Goal: Task Accomplishment & Management: Manage account settings

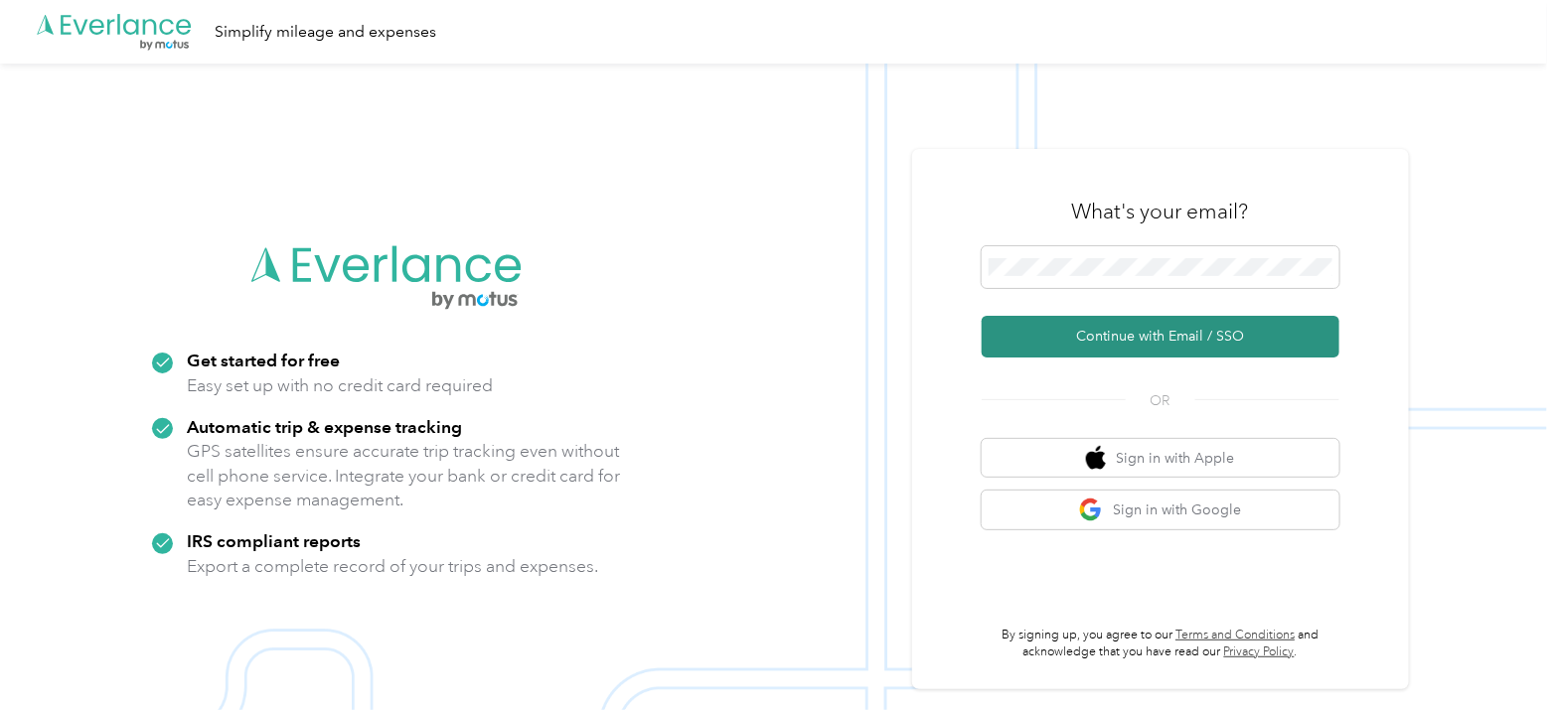
click at [1216, 343] on button "Continue with Email / SSO" at bounding box center [1161, 337] width 358 height 42
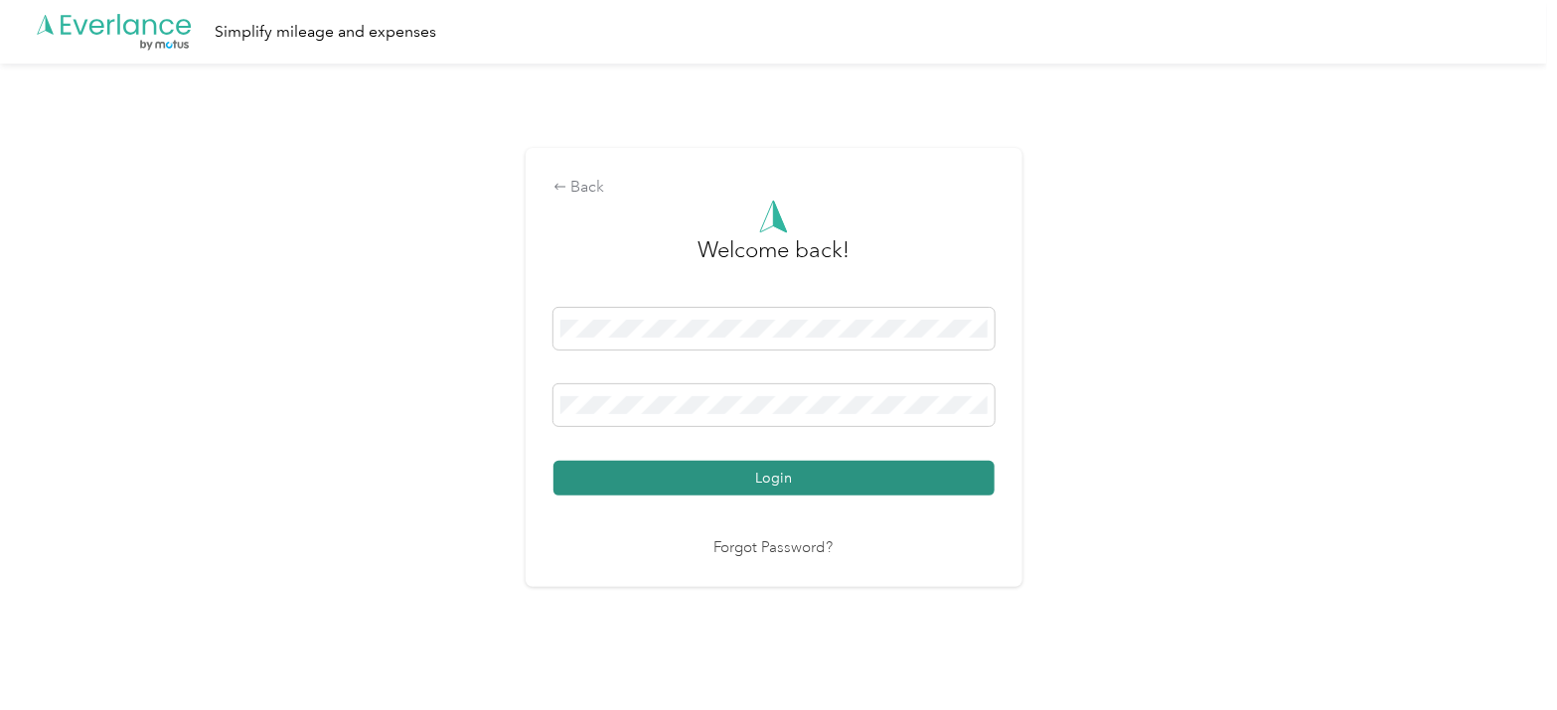
click at [853, 484] on button "Login" at bounding box center [773, 478] width 441 height 35
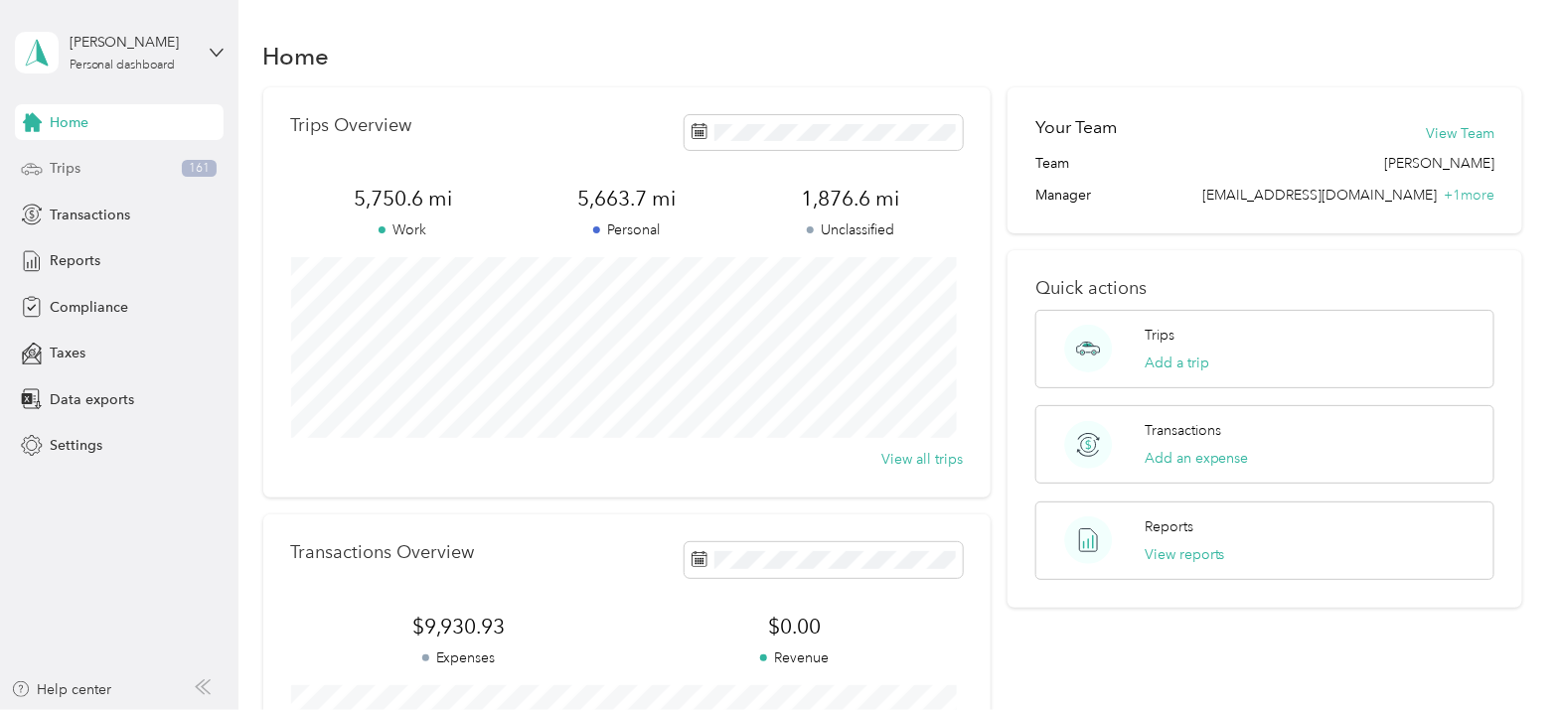
click at [124, 161] on div "Trips 161" at bounding box center [119, 169] width 209 height 36
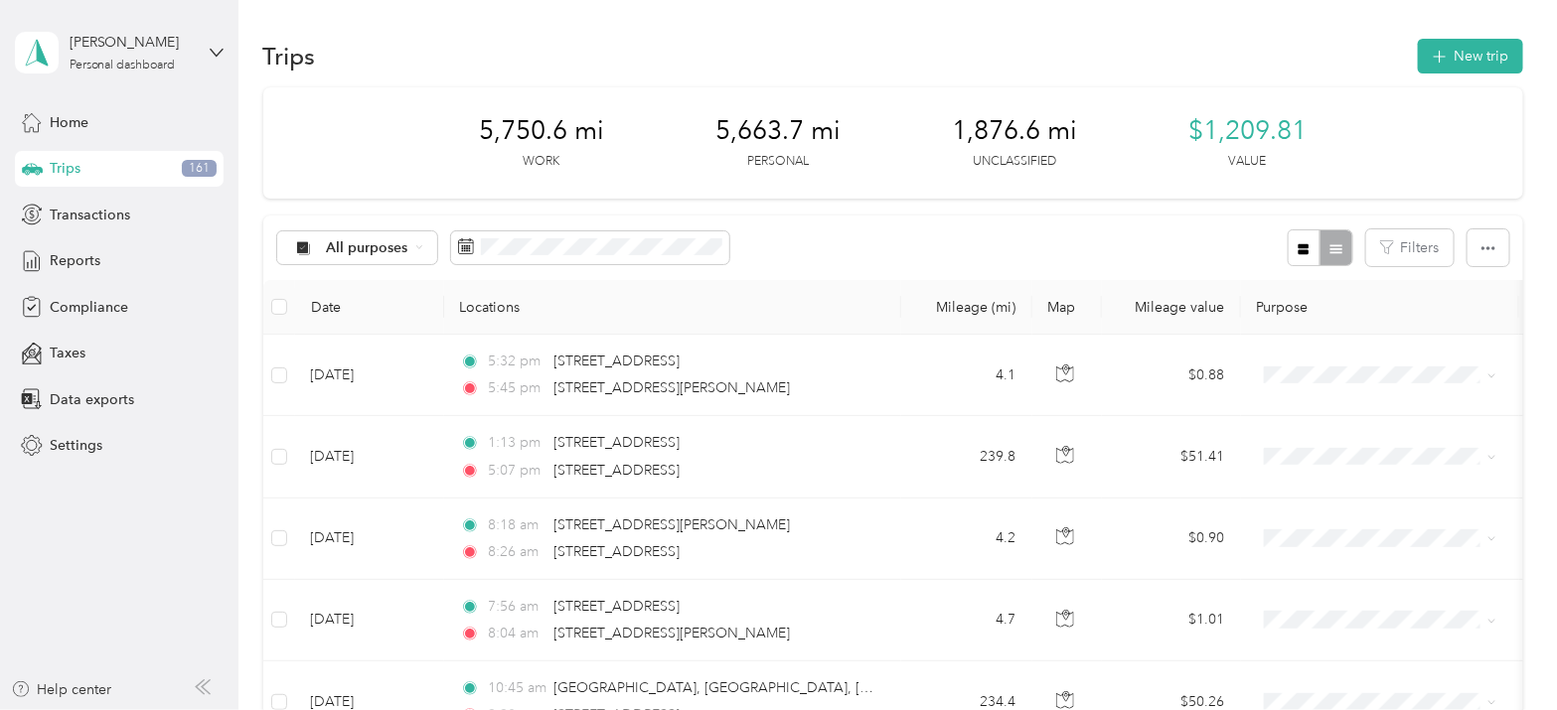
click at [1013, 267] on div "All purposes Filters" at bounding box center [893, 248] width 1260 height 65
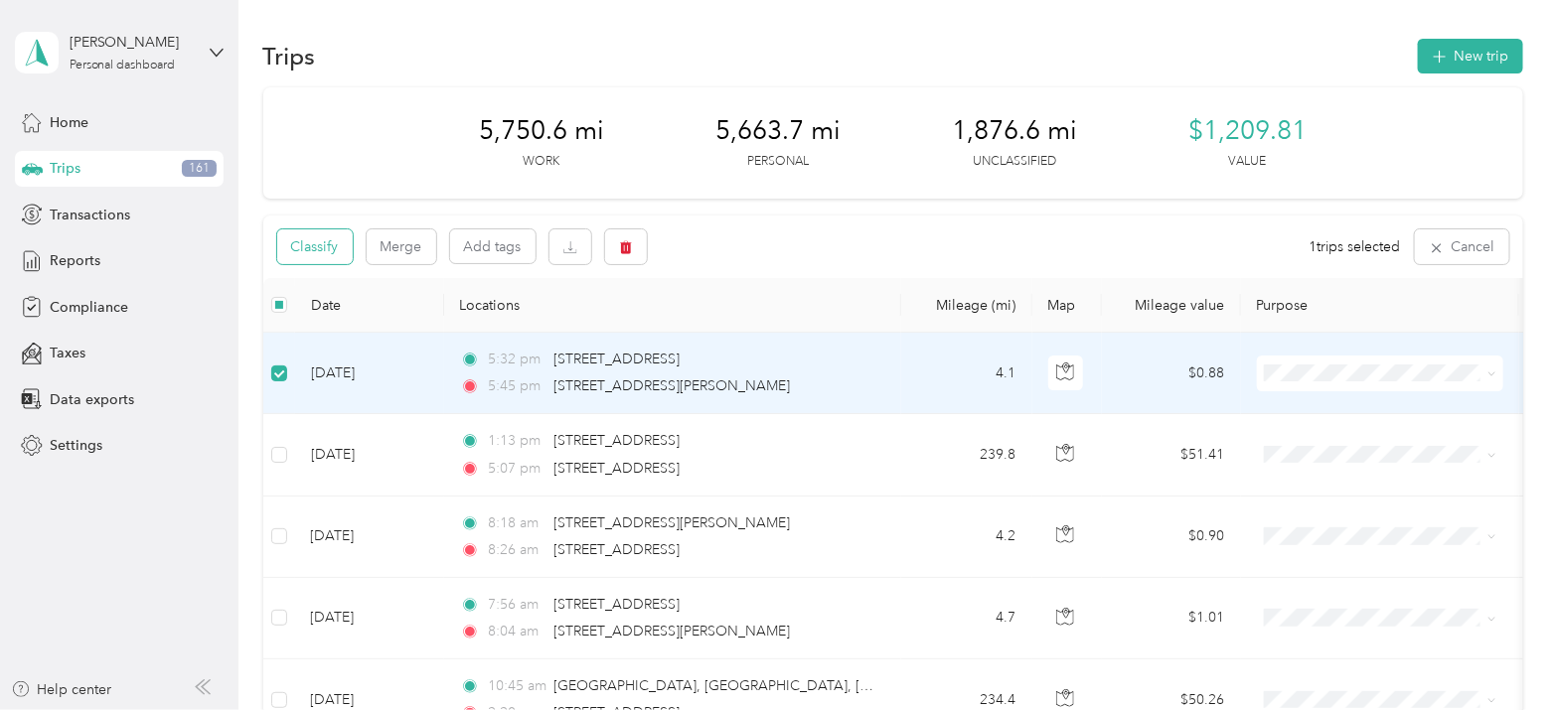
click at [324, 244] on button "Classify" at bounding box center [315, 247] width 76 height 35
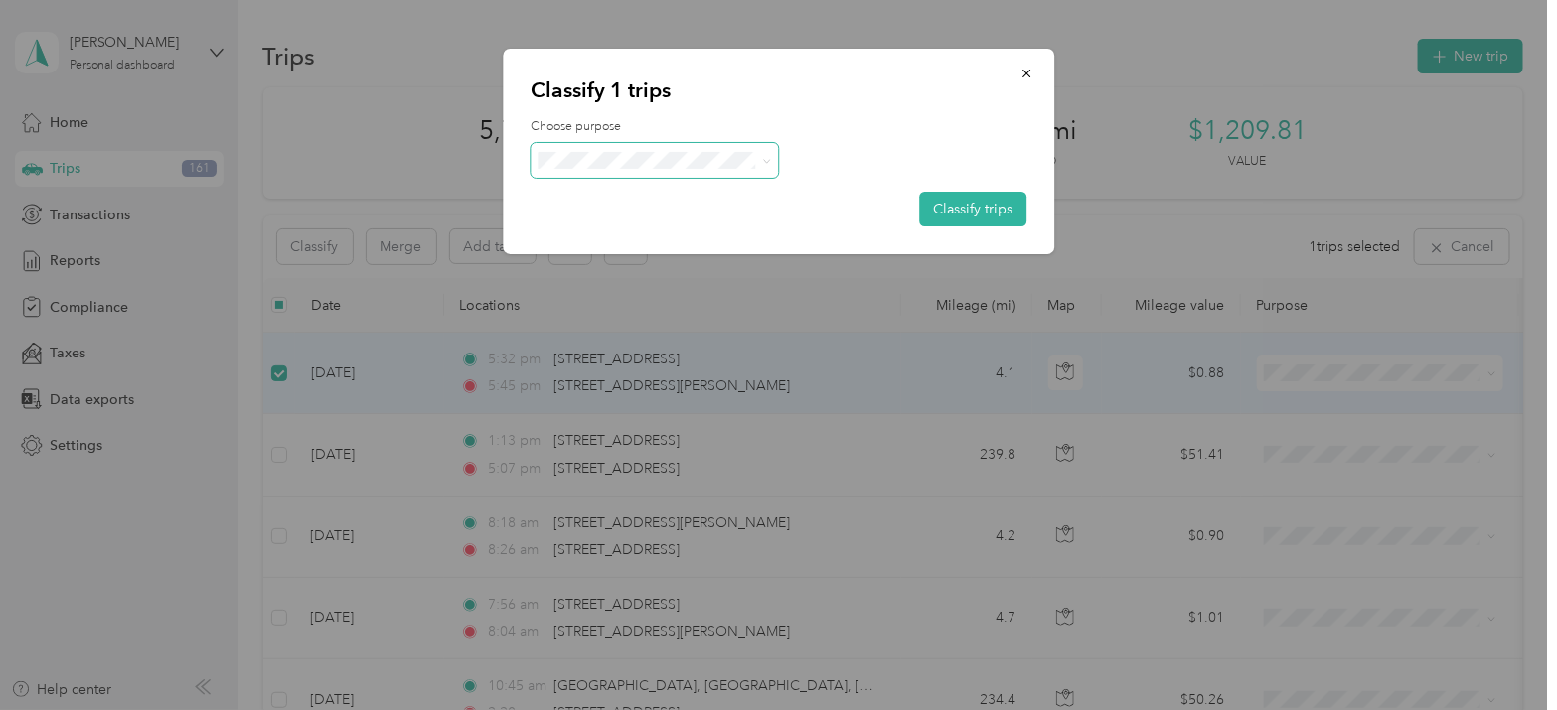
click at [767, 159] on icon at bounding box center [767, 161] width 9 height 9
click at [640, 230] on span "Personal" at bounding box center [676, 220] width 193 height 21
click at [1029, 74] on icon "button" at bounding box center [1026, 74] width 14 height 14
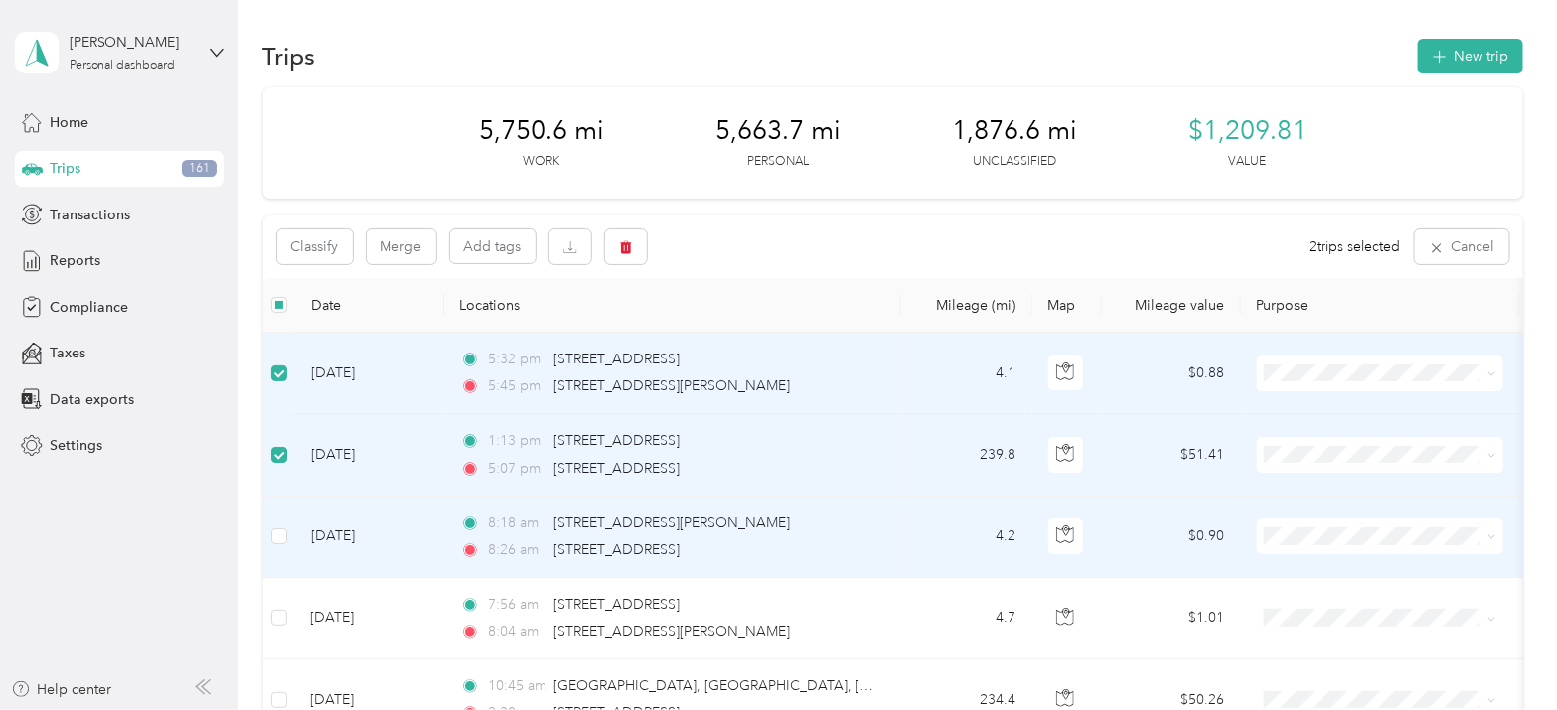
click at [278, 524] on td at bounding box center [279, 537] width 32 height 81
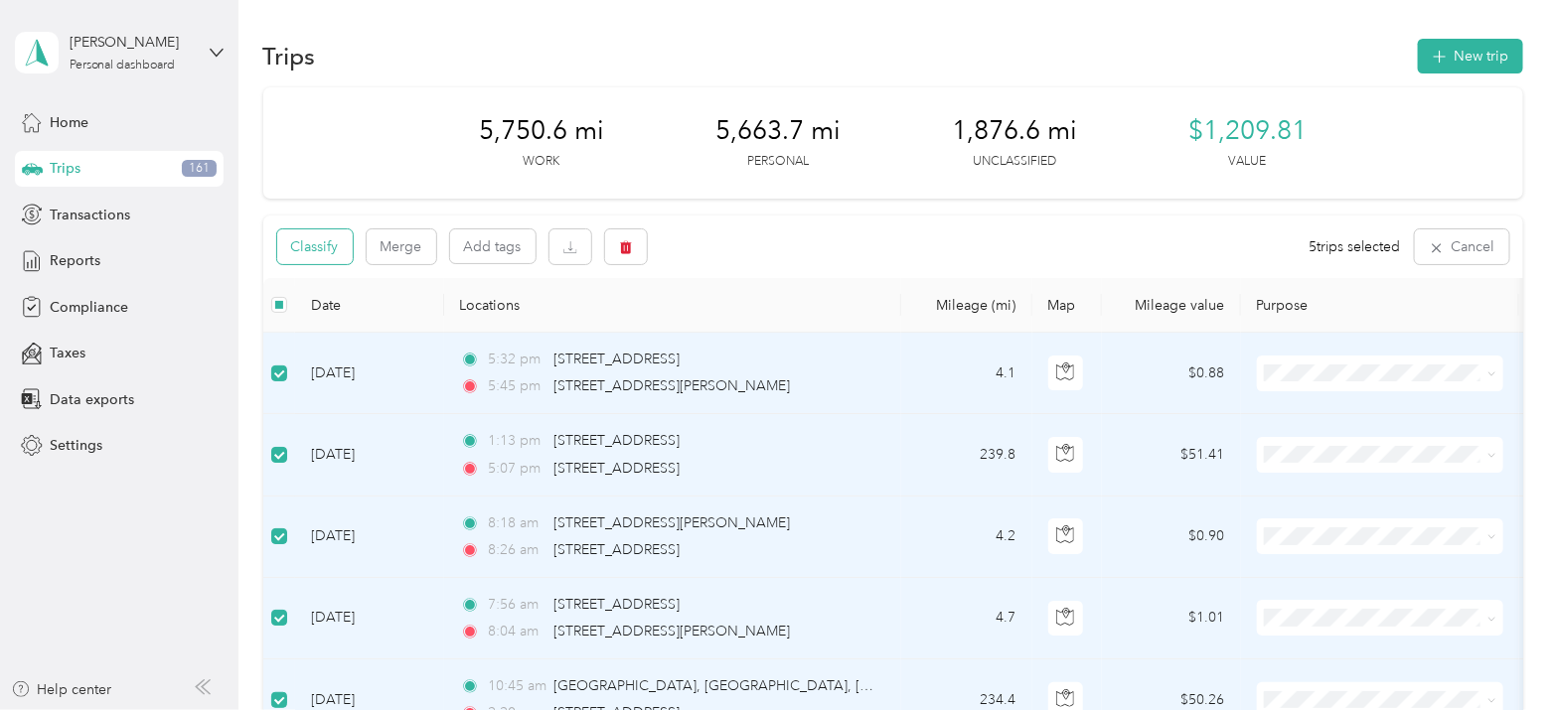
click at [310, 235] on button "Classify" at bounding box center [315, 247] width 76 height 35
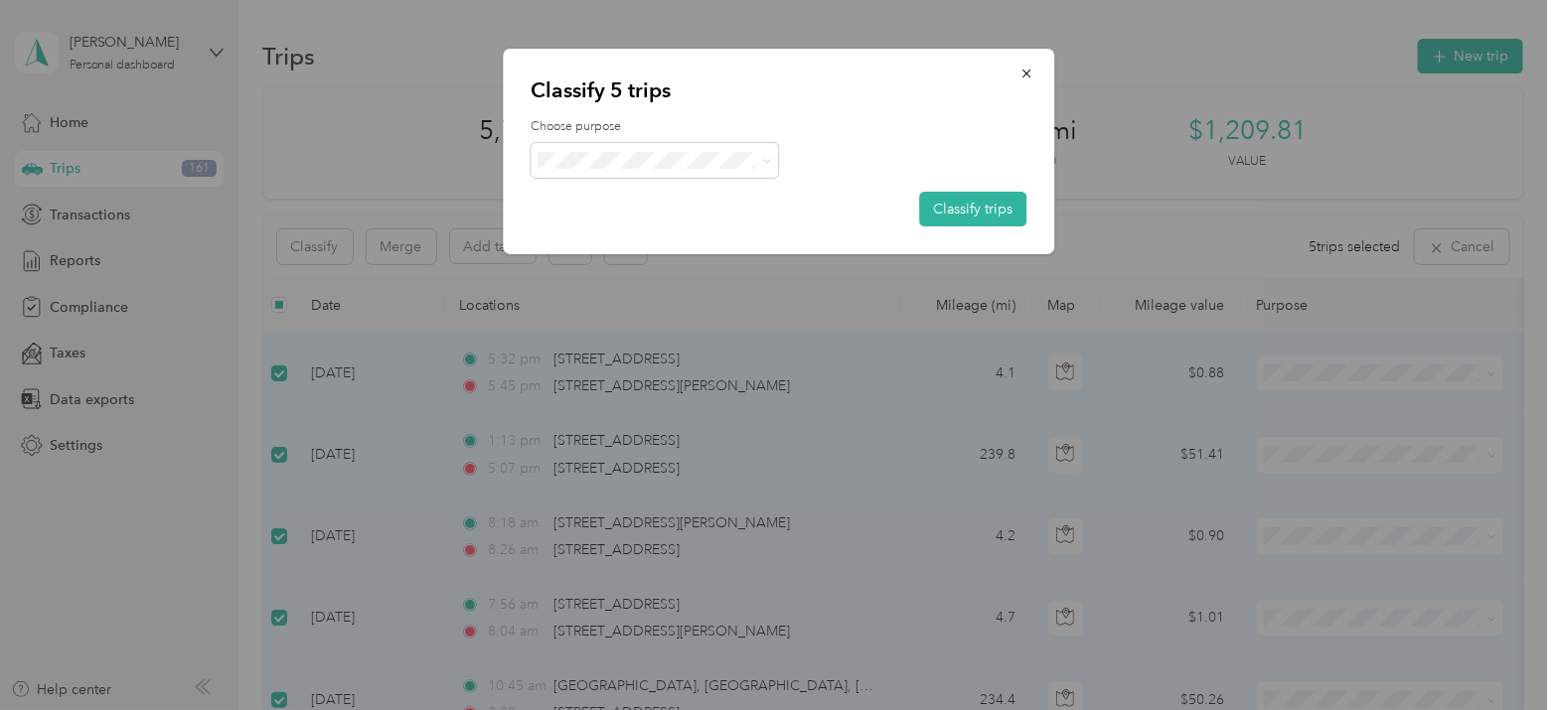
click at [680, 191] on span "Great Lakes Hotel Supply Co." at bounding box center [676, 185] width 193 height 21
click at [996, 215] on button "Classify trips" at bounding box center [972, 209] width 107 height 35
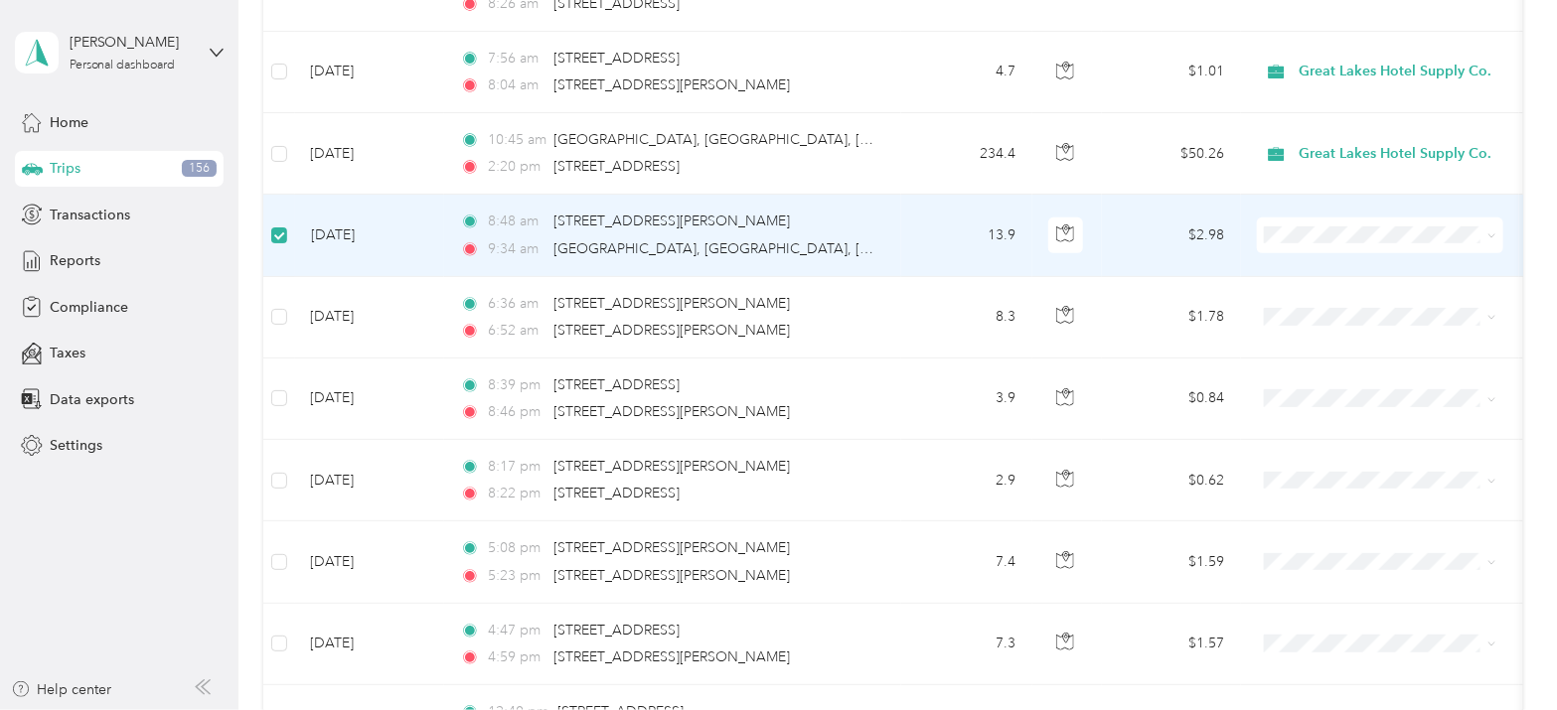
scroll to position [544, 0]
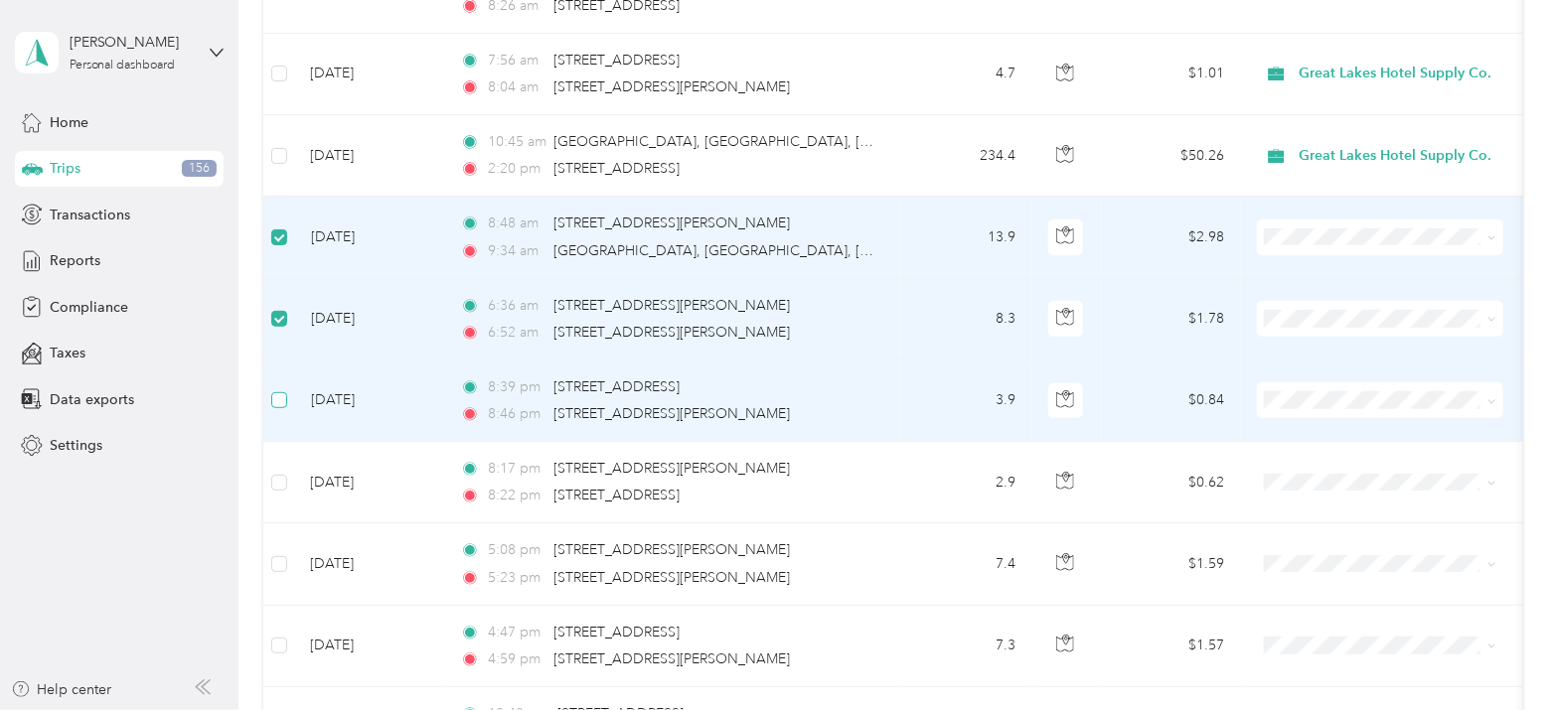
click at [279, 389] on label at bounding box center [279, 400] width 16 height 22
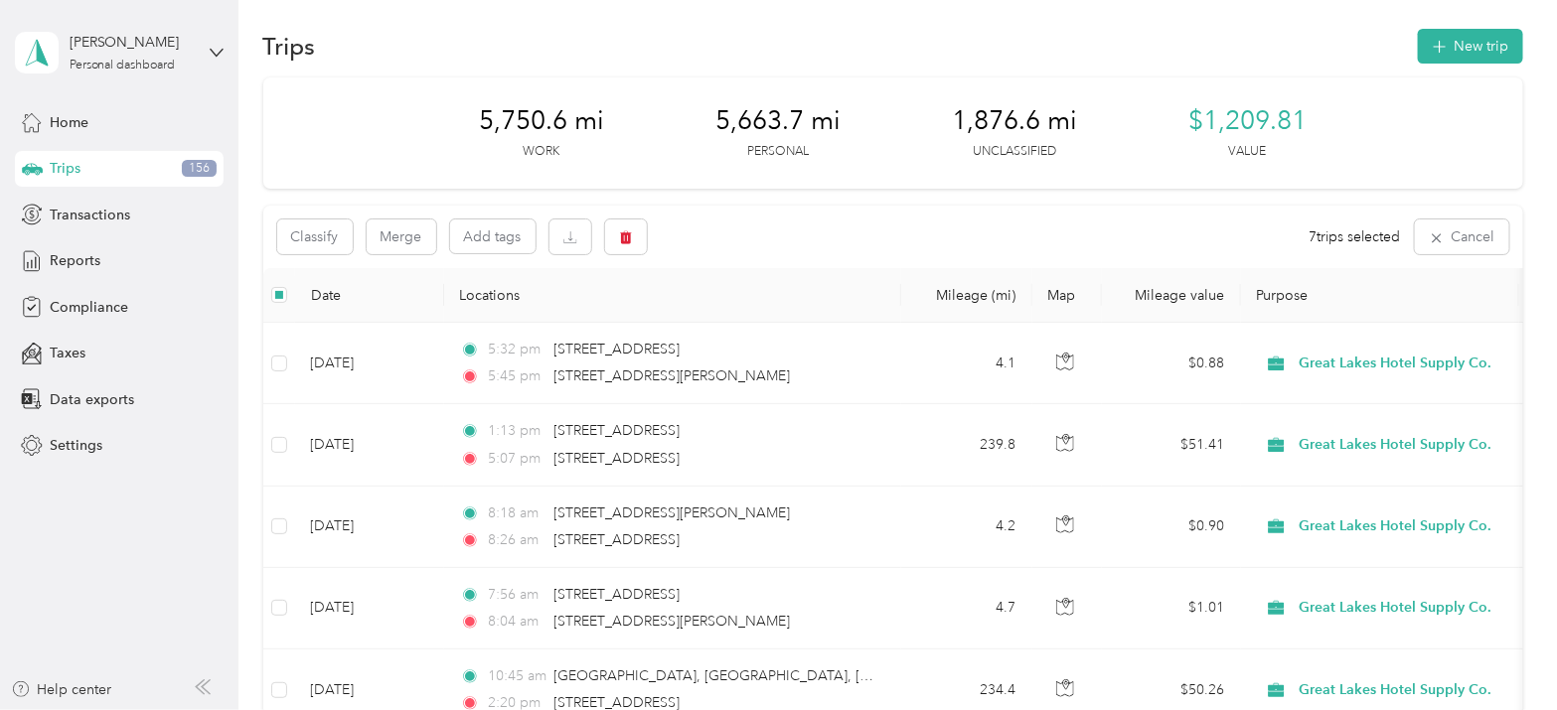
scroll to position [0, 0]
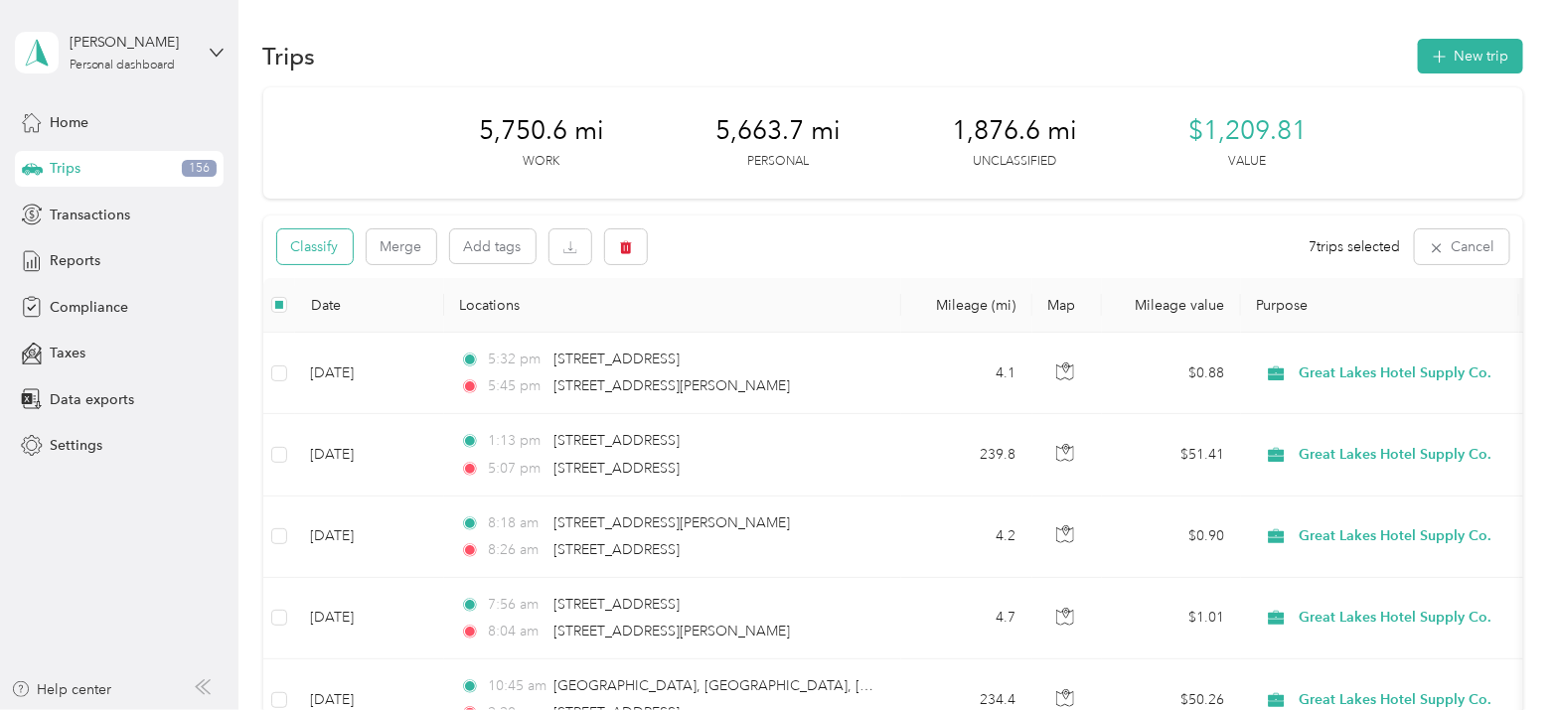
click at [346, 235] on button "Classify" at bounding box center [315, 247] width 76 height 35
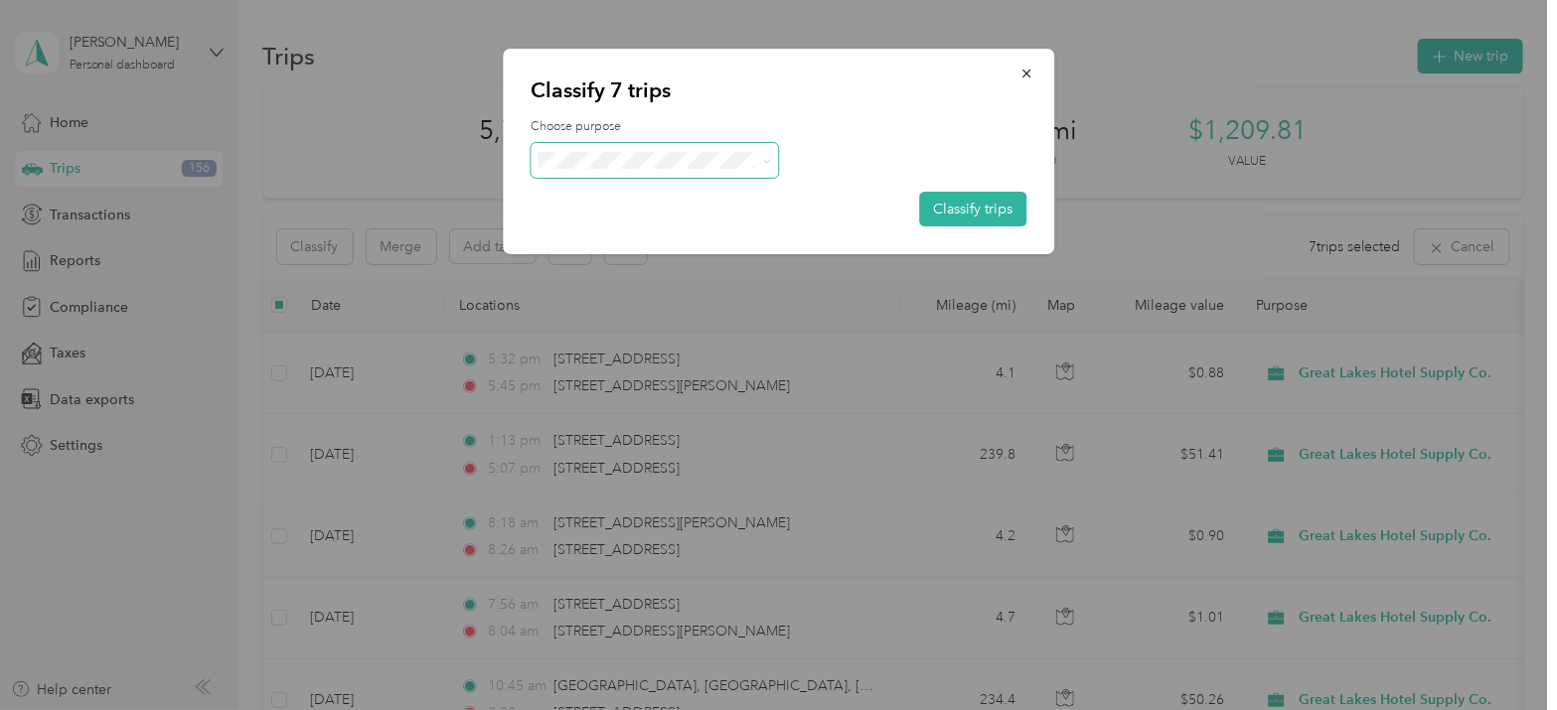
click at [730, 150] on span at bounding box center [655, 160] width 248 height 35
click at [756, 153] on span at bounding box center [764, 160] width 16 height 21
click at [731, 230] on span "Personal" at bounding box center [689, 231] width 218 height 21
click at [935, 205] on button "Classify trips" at bounding box center [972, 209] width 107 height 35
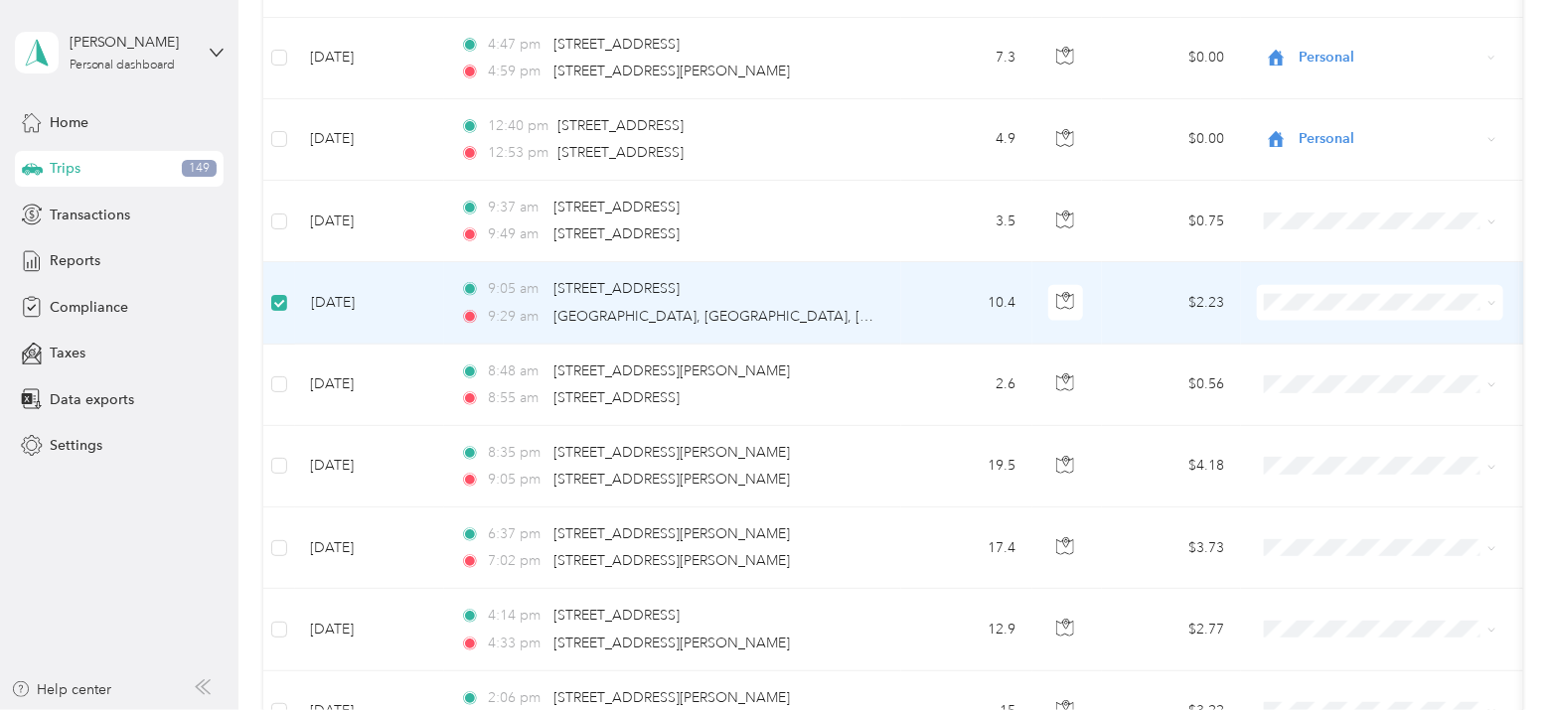
scroll to position [1132, 0]
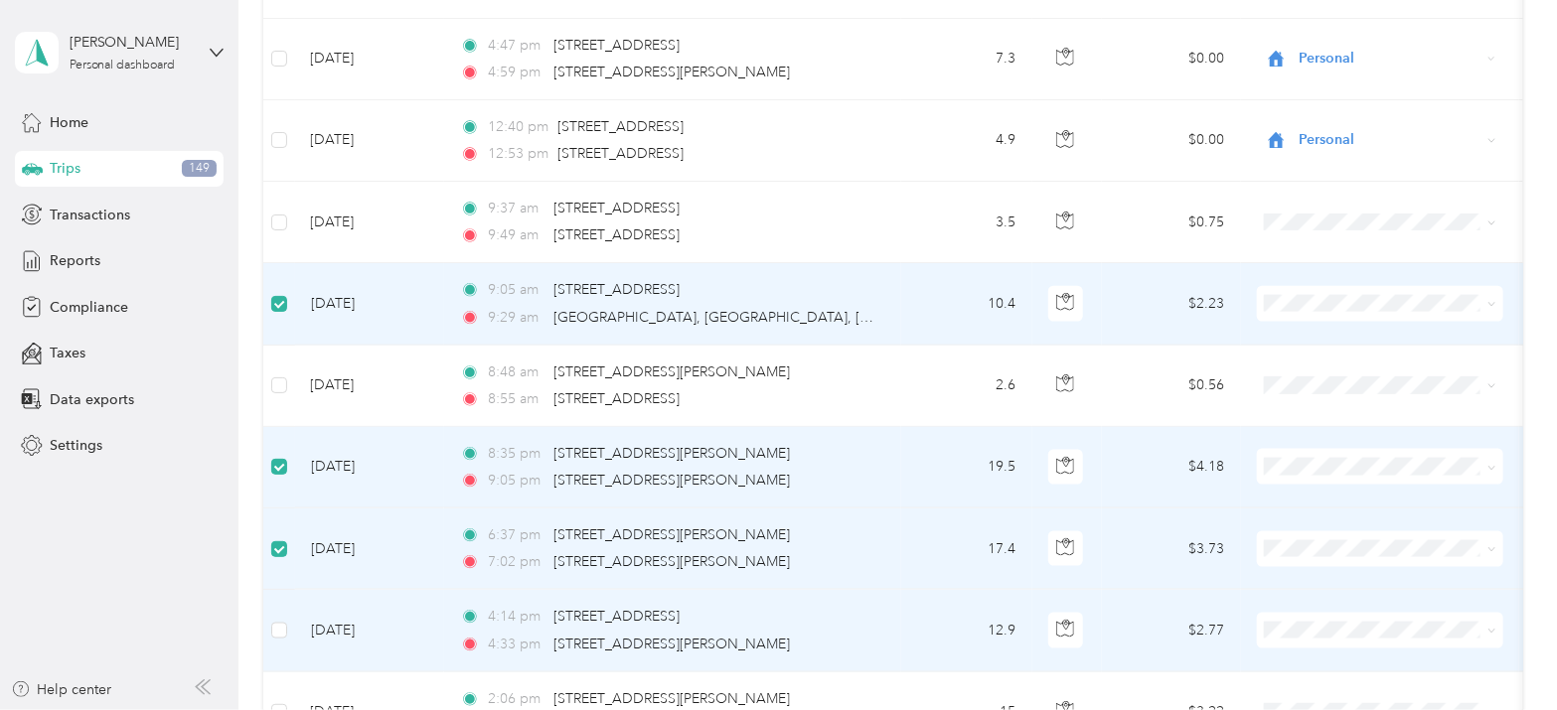
click at [268, 618] on td at bounding box center [279, 630] width 32 height 81
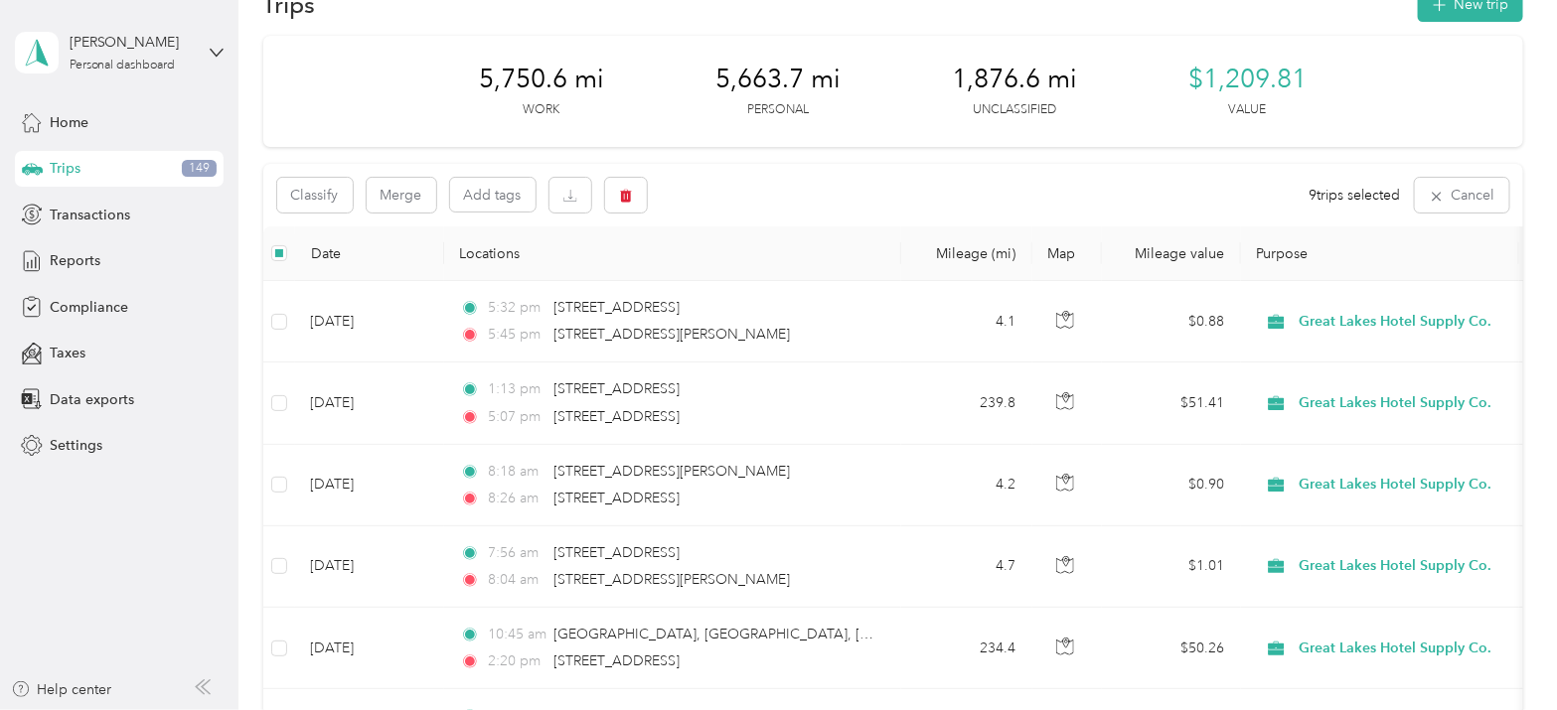
scroll to position [0, 0]
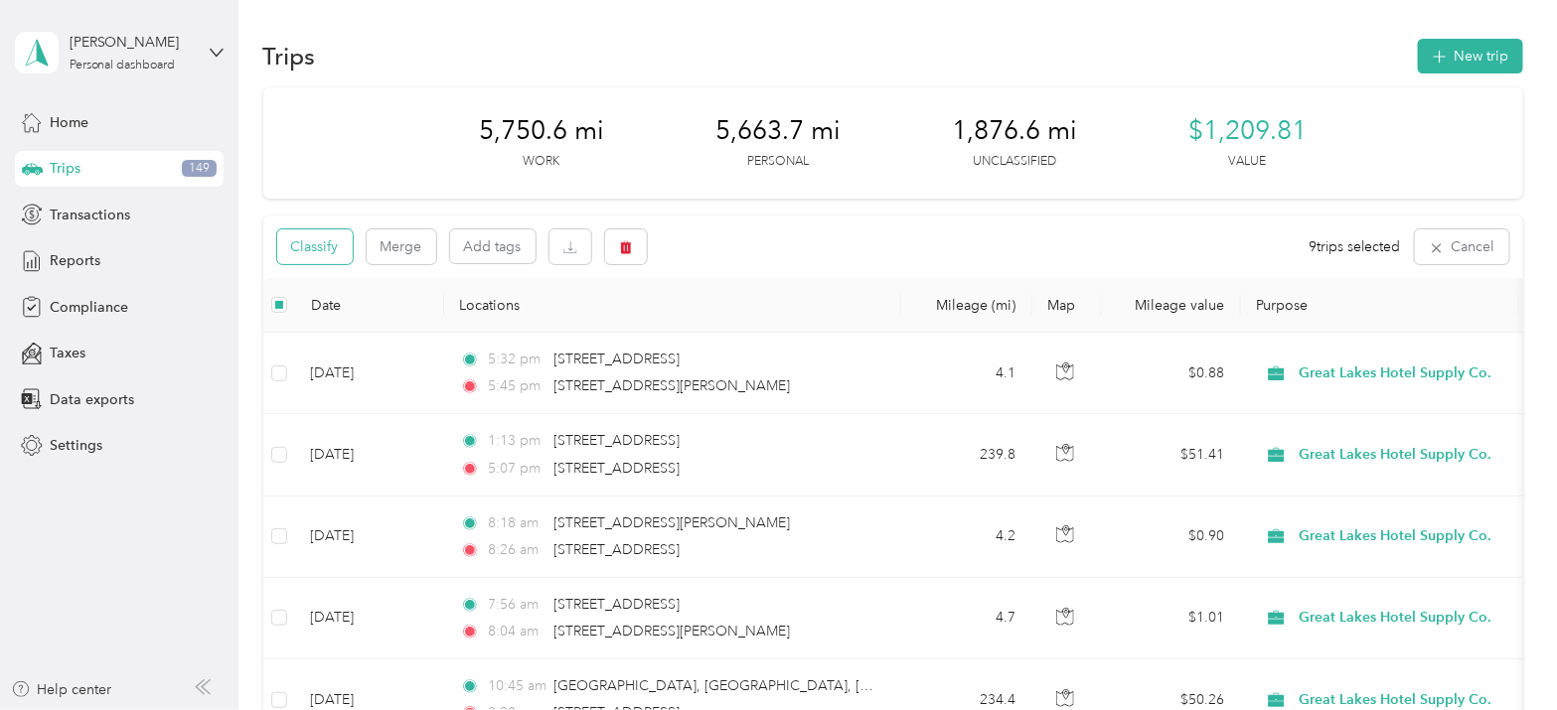
click at [308, 251] on button "Classify" at bounding box center [315, 247] width 76 height 35
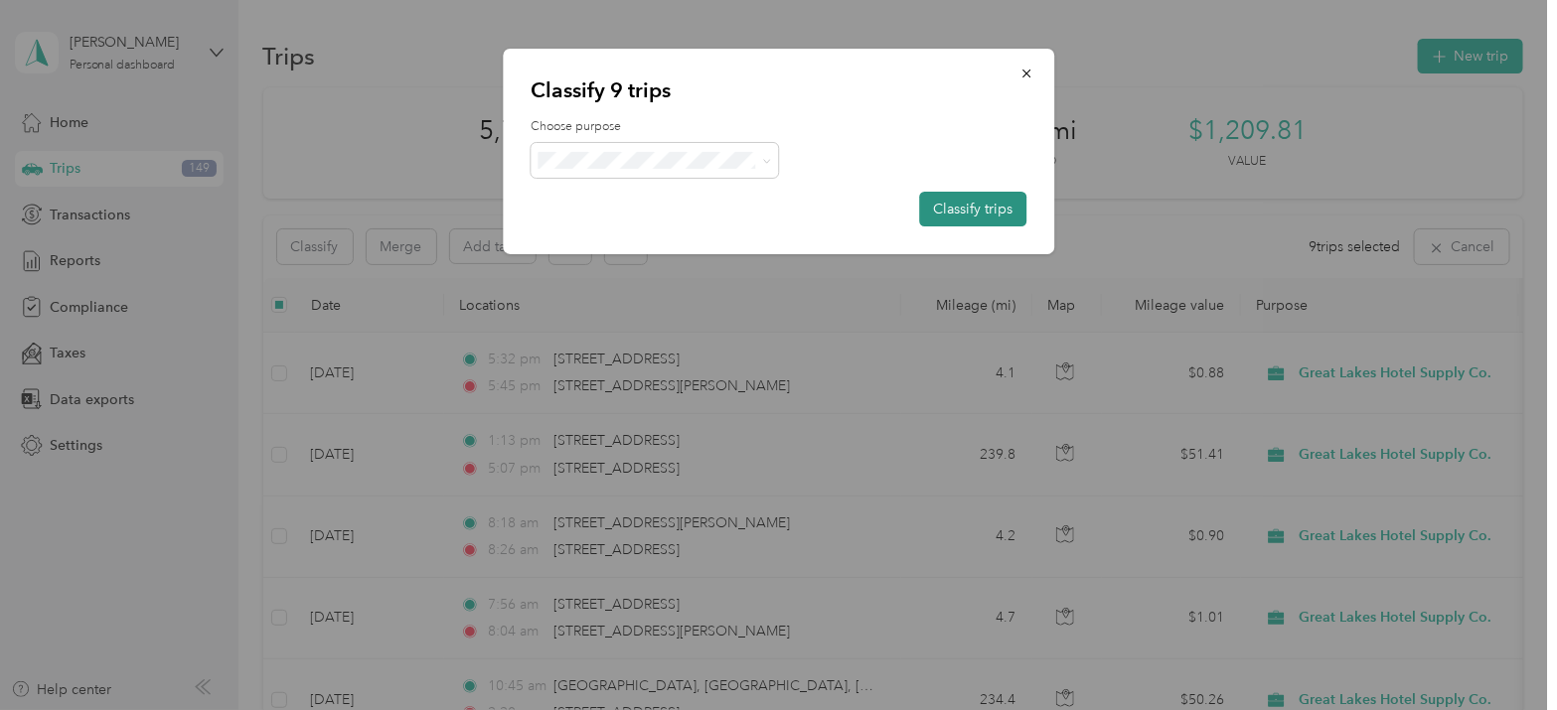
click at [949, 211] on button "Classify trips" at bounding box center [972, 209] width 107 height 35
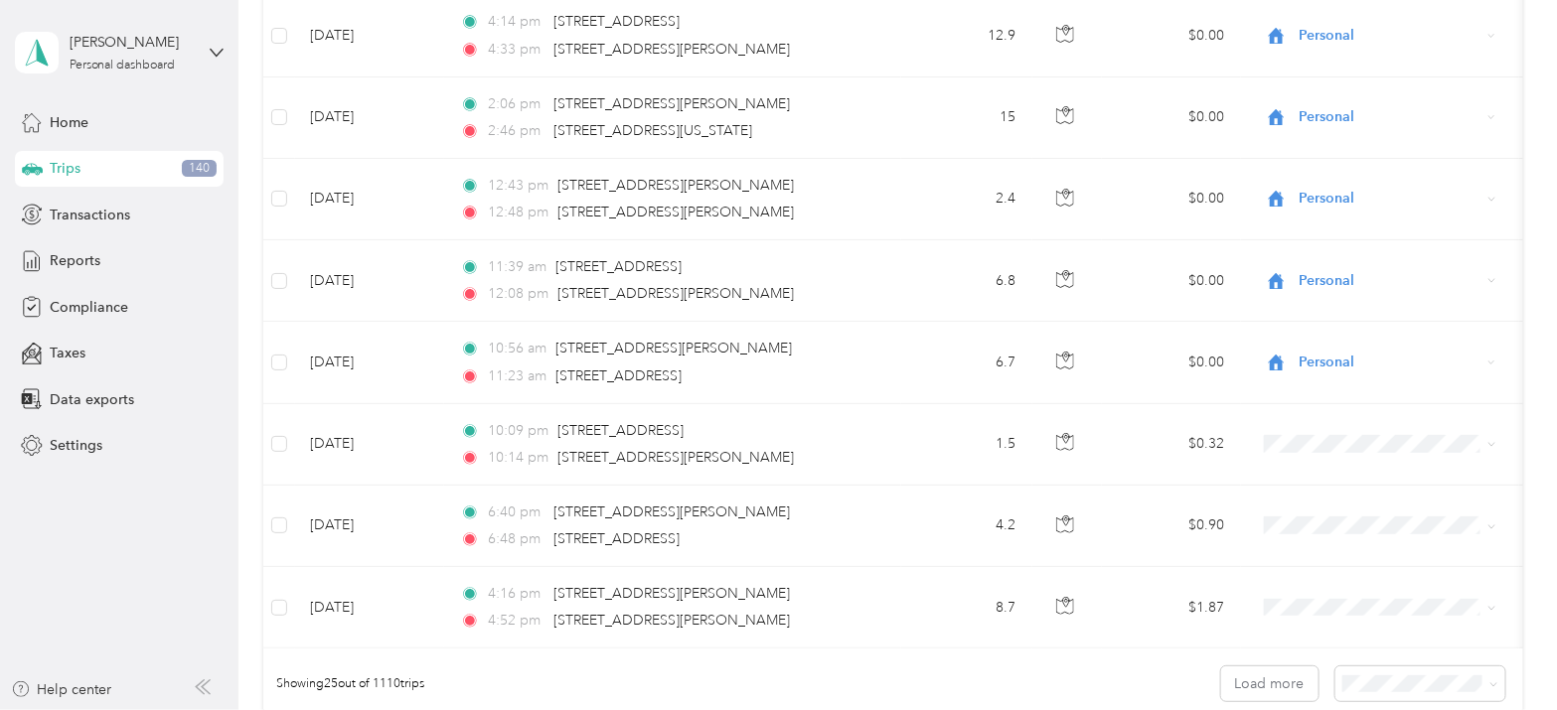
scroll to position [1754, 0]
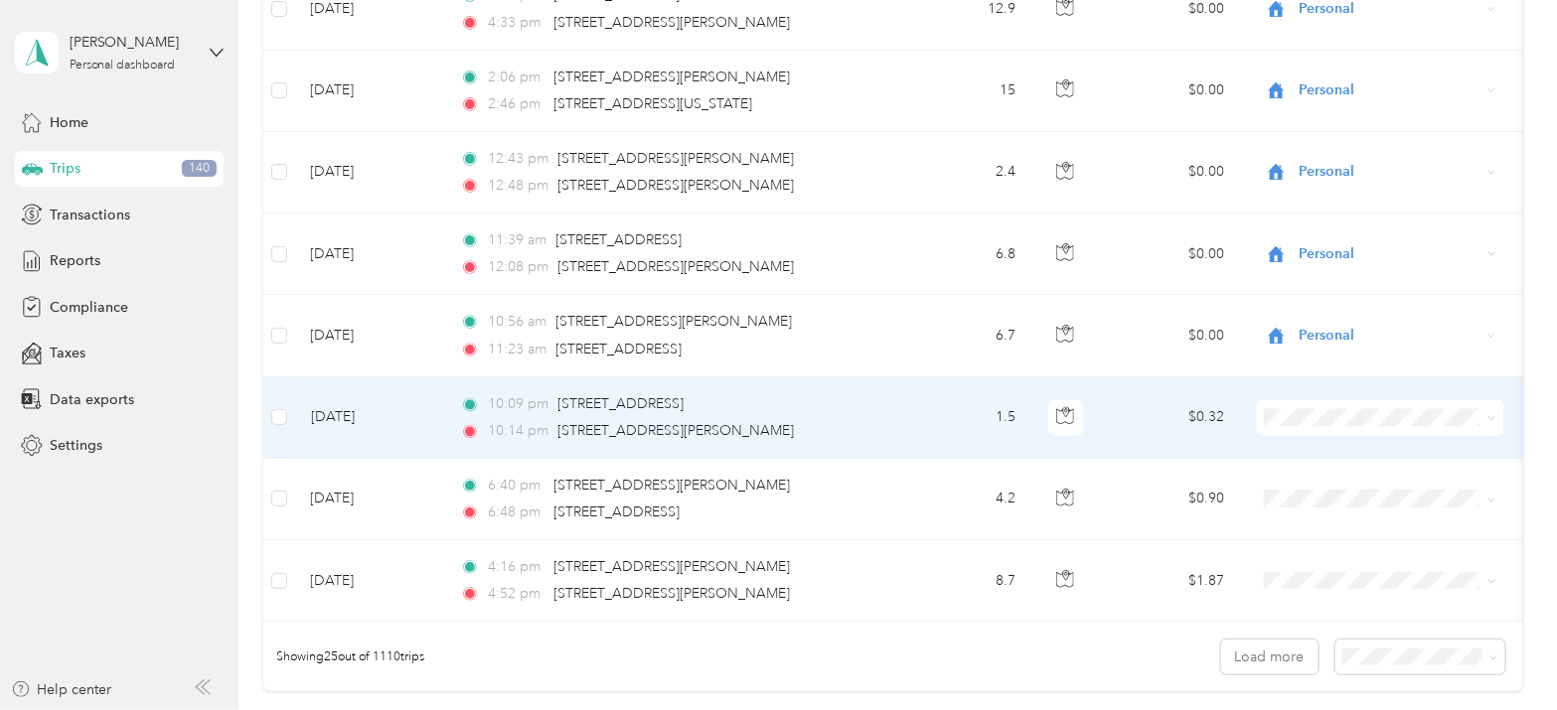
click at [268, 414] on td at bounding box center [279, 418] width 32 height 81
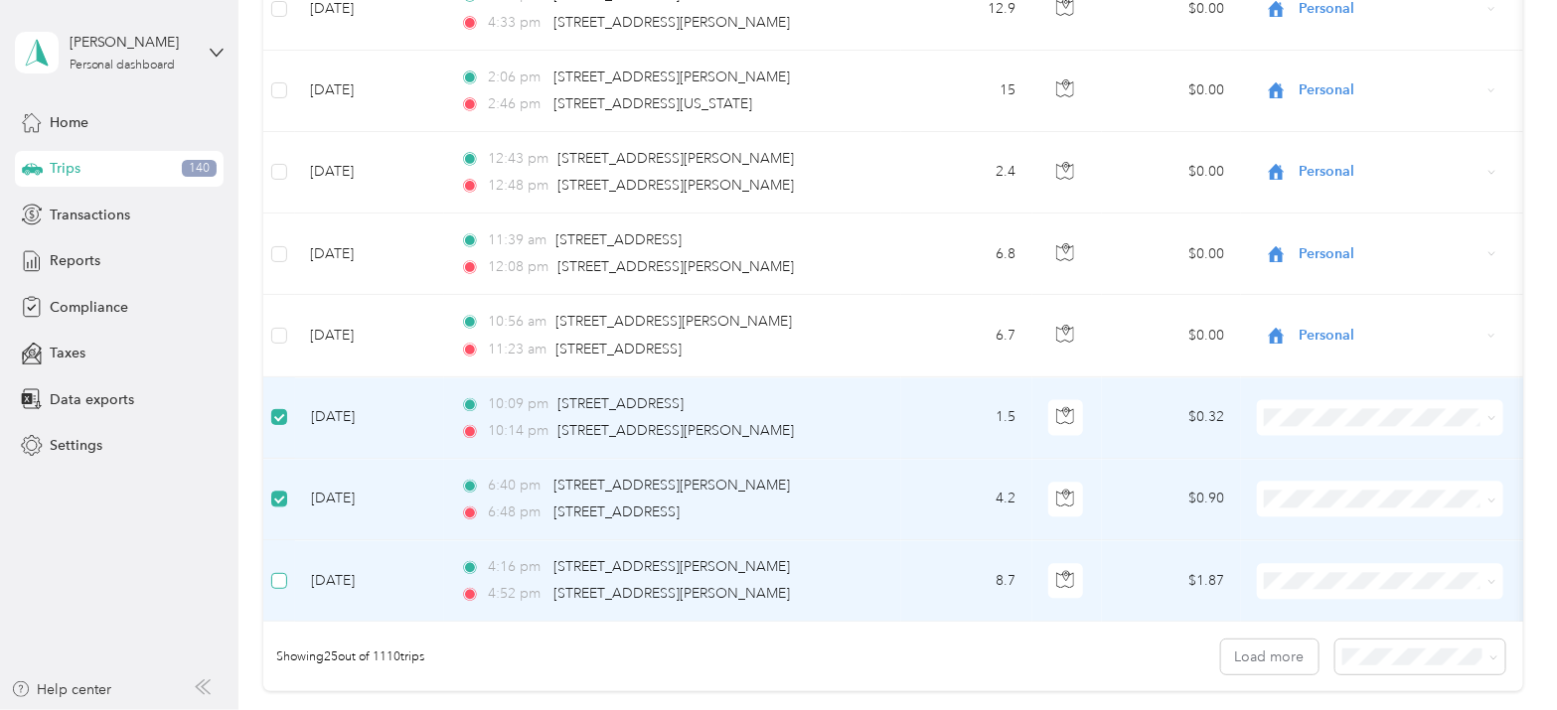
click at [283, 570] on label at bounding box center [279, 581] width 16 height 22
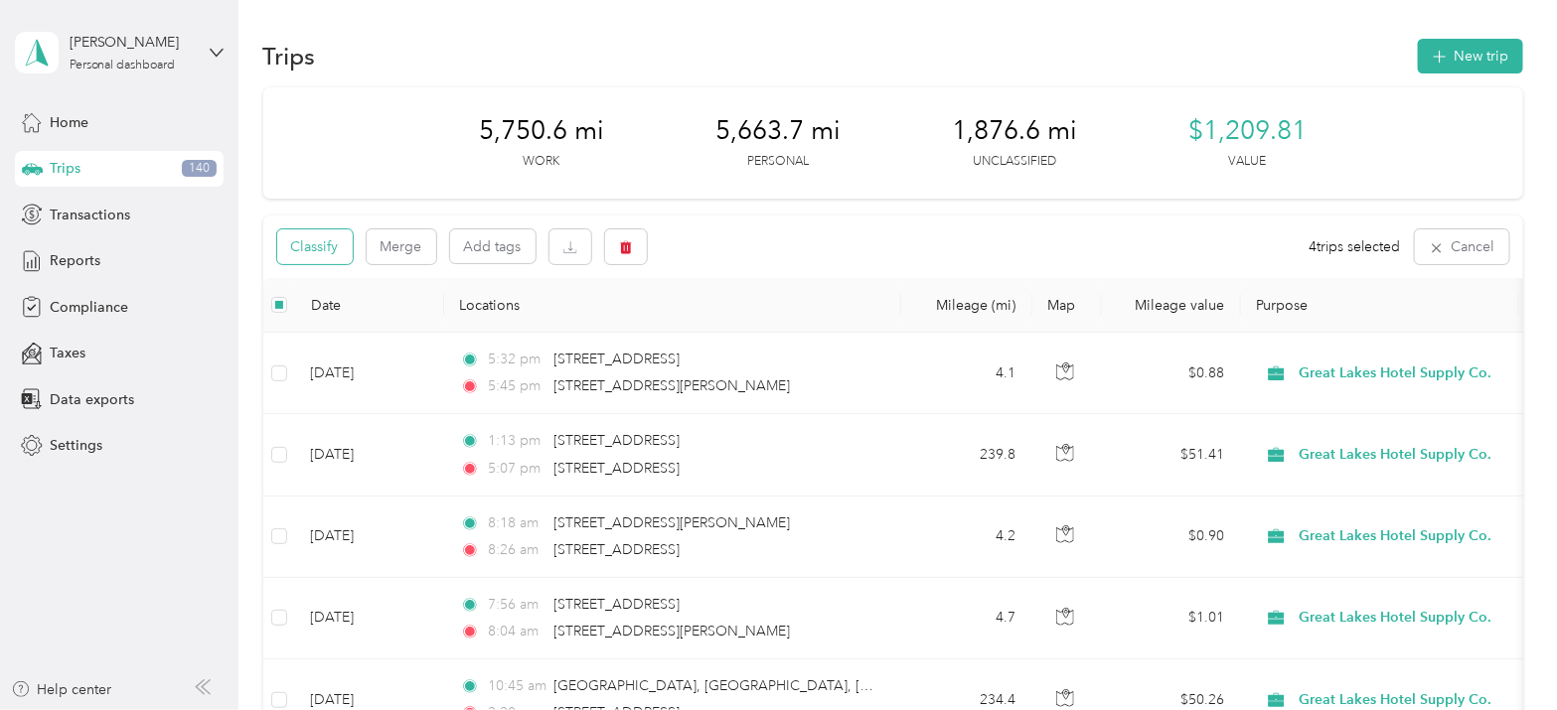
click at [307, 252] on button "Classify" at bounding box center [315, 247] width 76 height 35
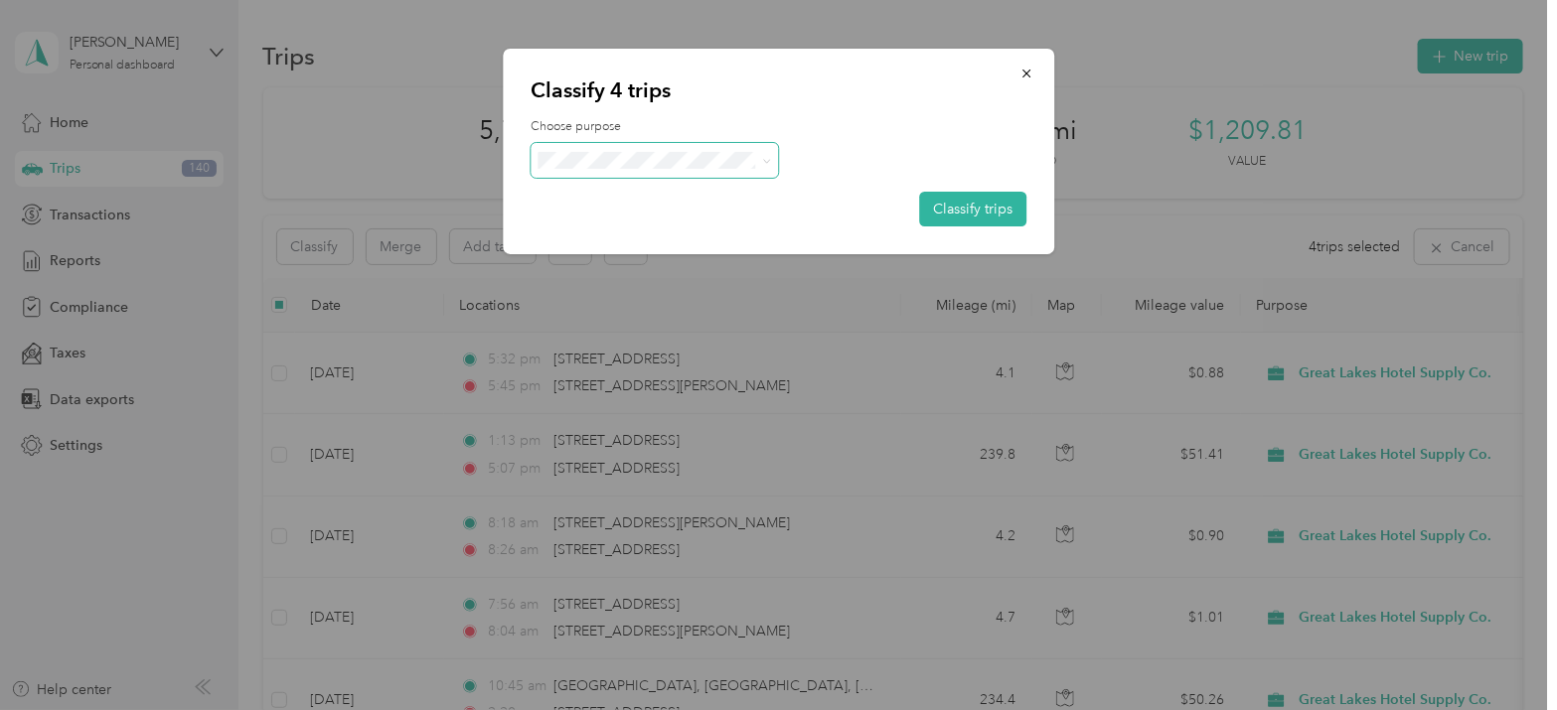
click at [700, 146] on span at bounding box center [655, 160] width 248 height 35
click at [710, 202] on li "Great Lakes Hotel Supply Co." at bounding box center [659, 194] width 256 height 35
click at [944, 217] on button "Classify trips" at bounding box center [972, 209] width 107 height 35
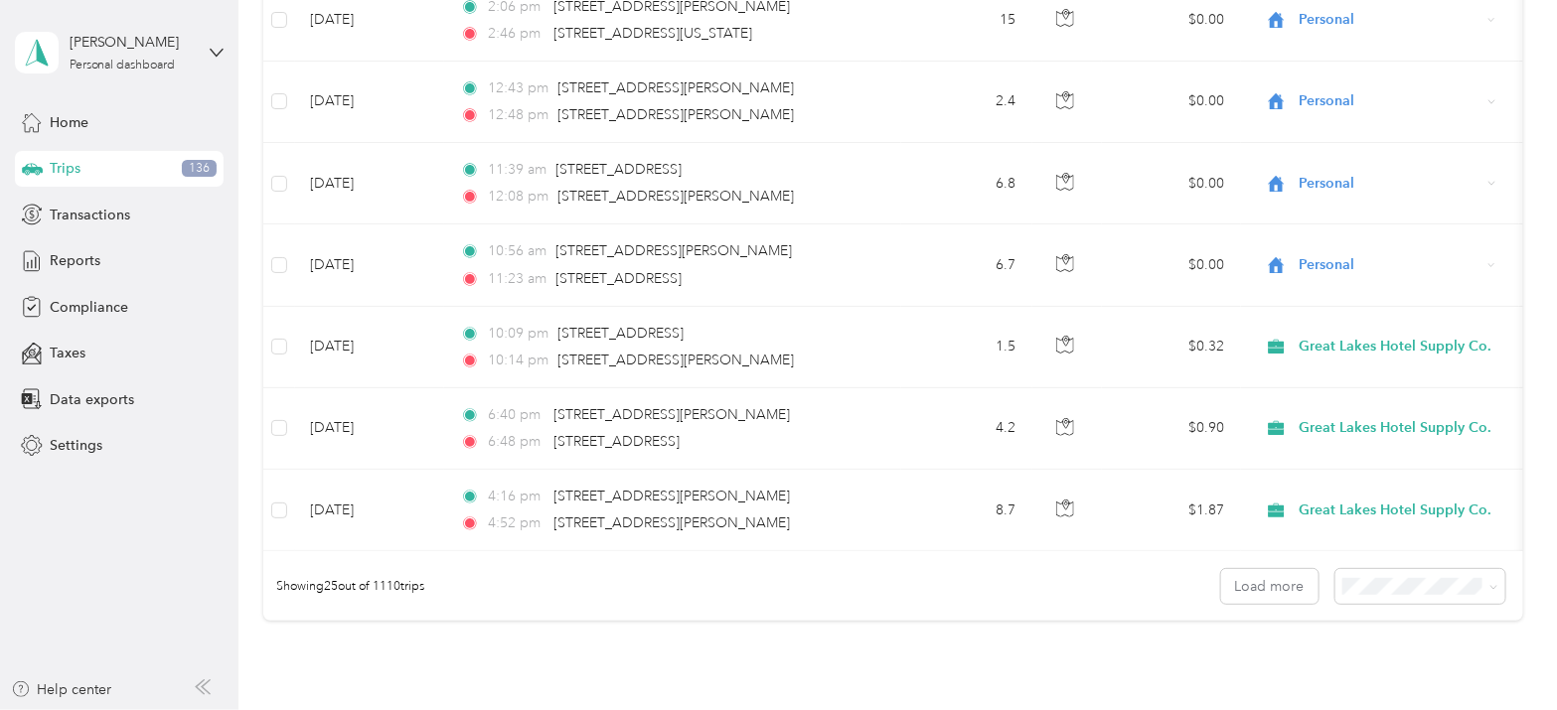
scroll to position [1808, 0]
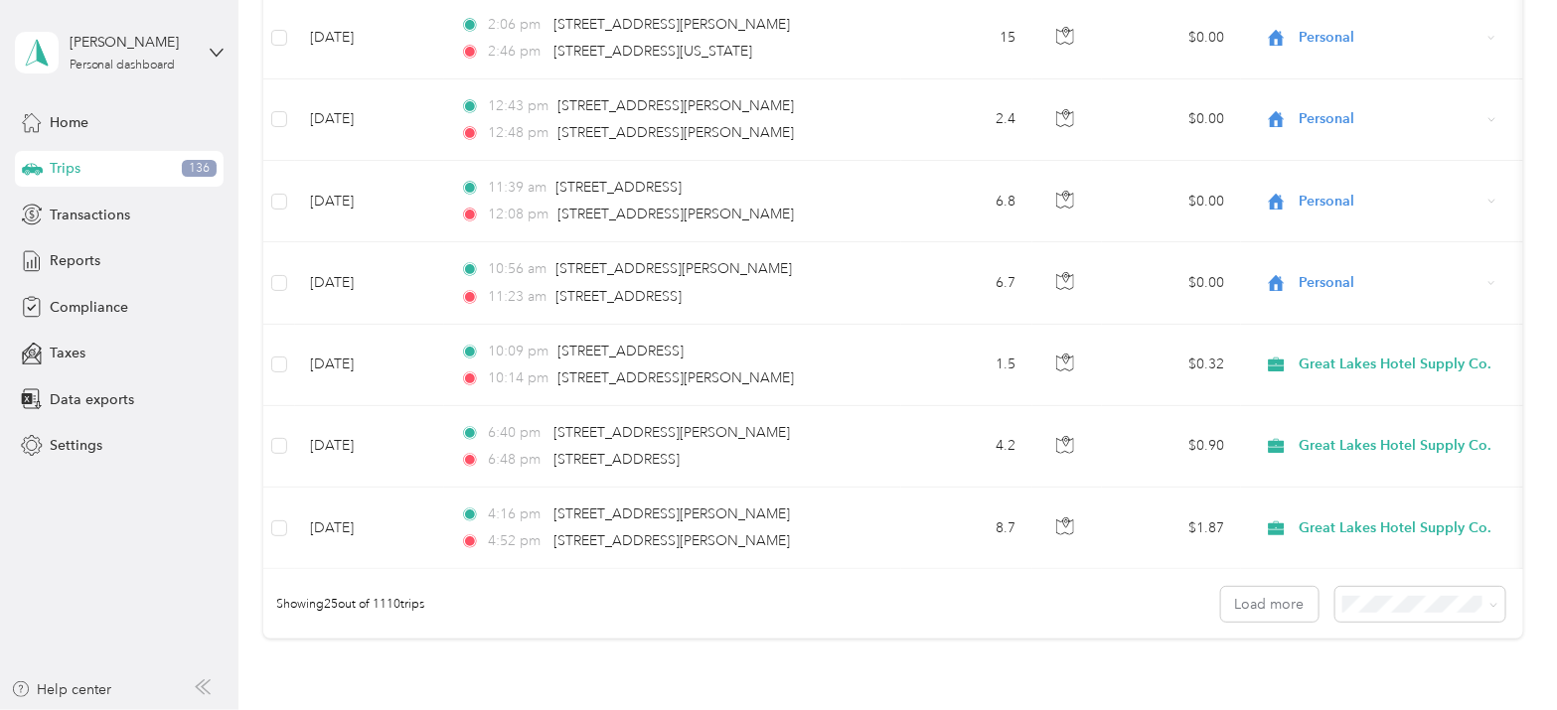
click at [1408, 578] on div "100 per load" at bounding box center [1412, 568] width 142 height 21
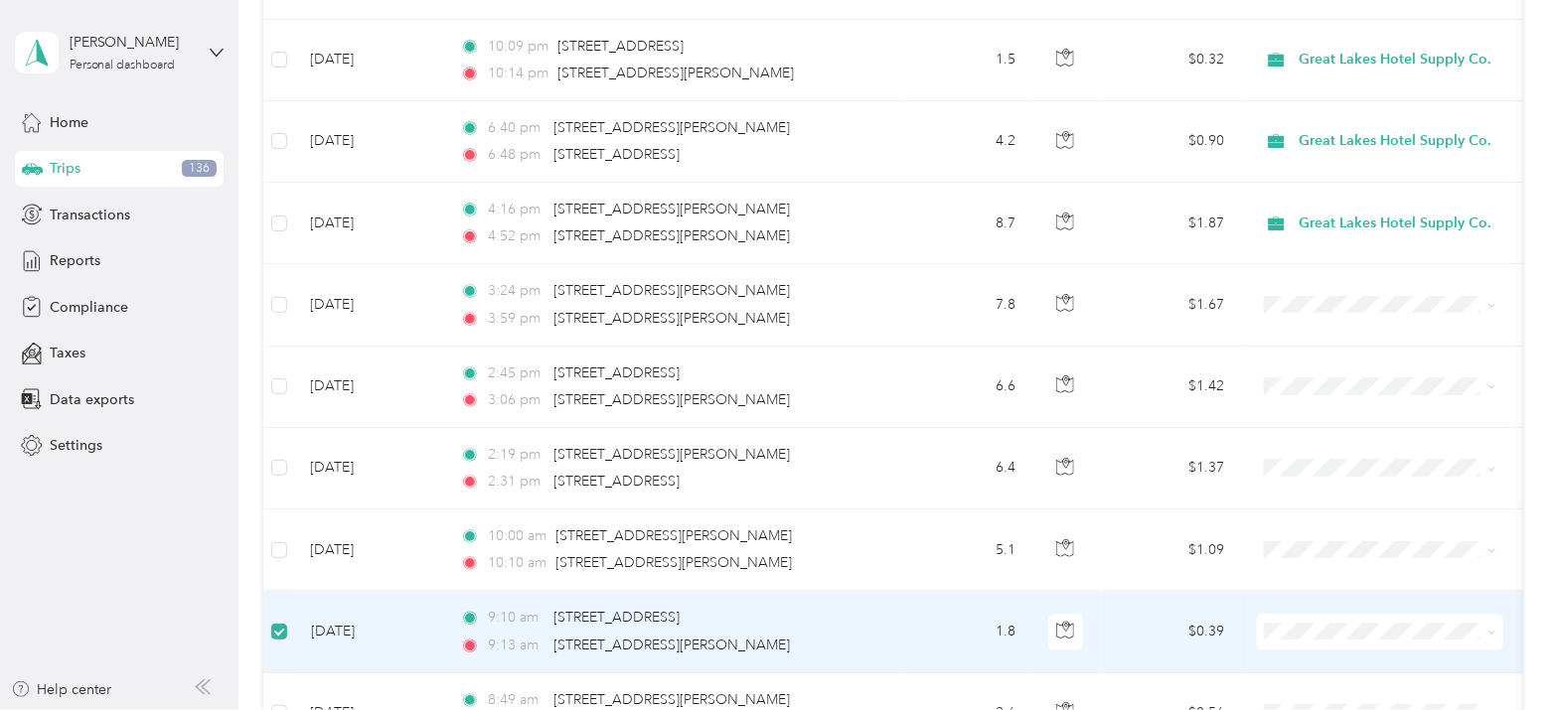
scroll to position [2110, 0]
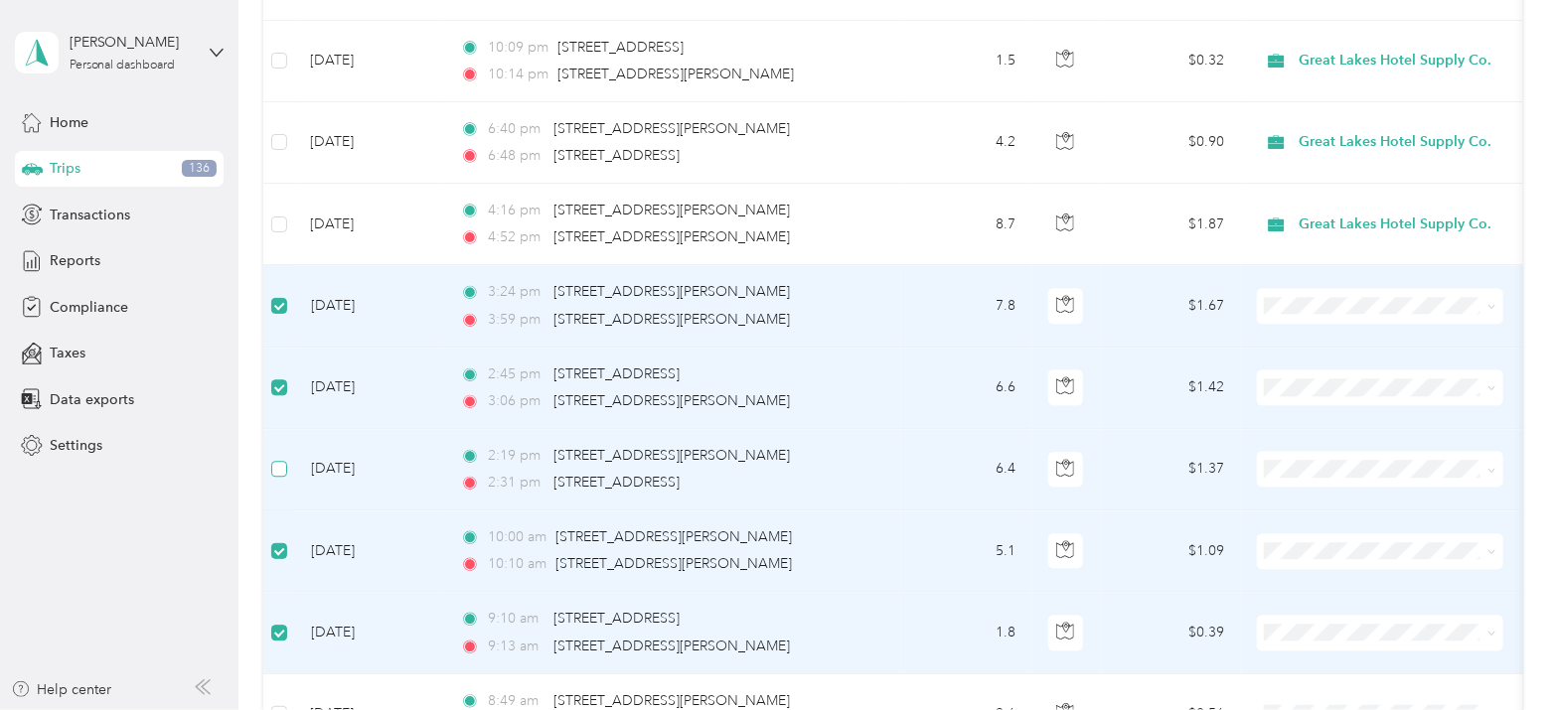
click at [281, 471] on label at bounding box center [279, 469] width 16 height 22
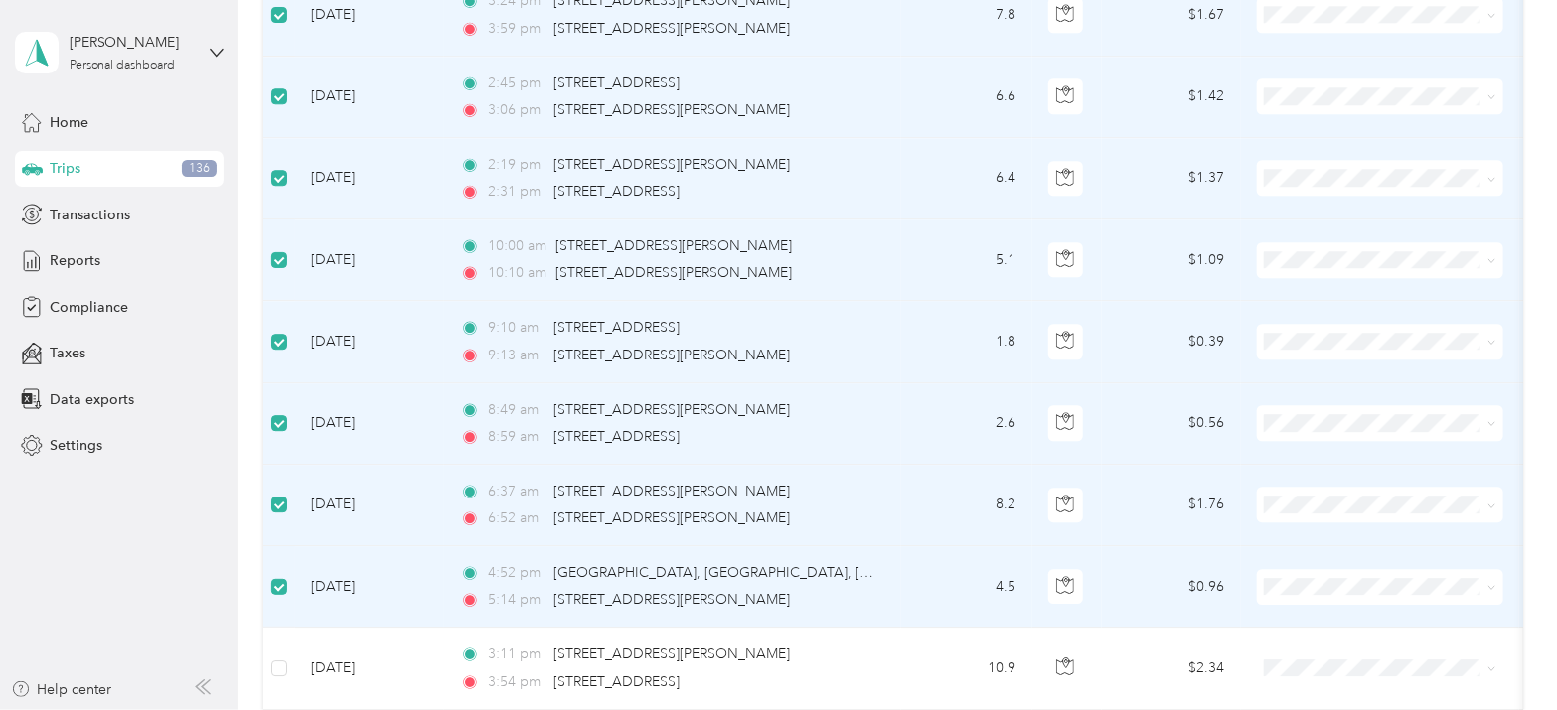
scroll to position [0, 0]
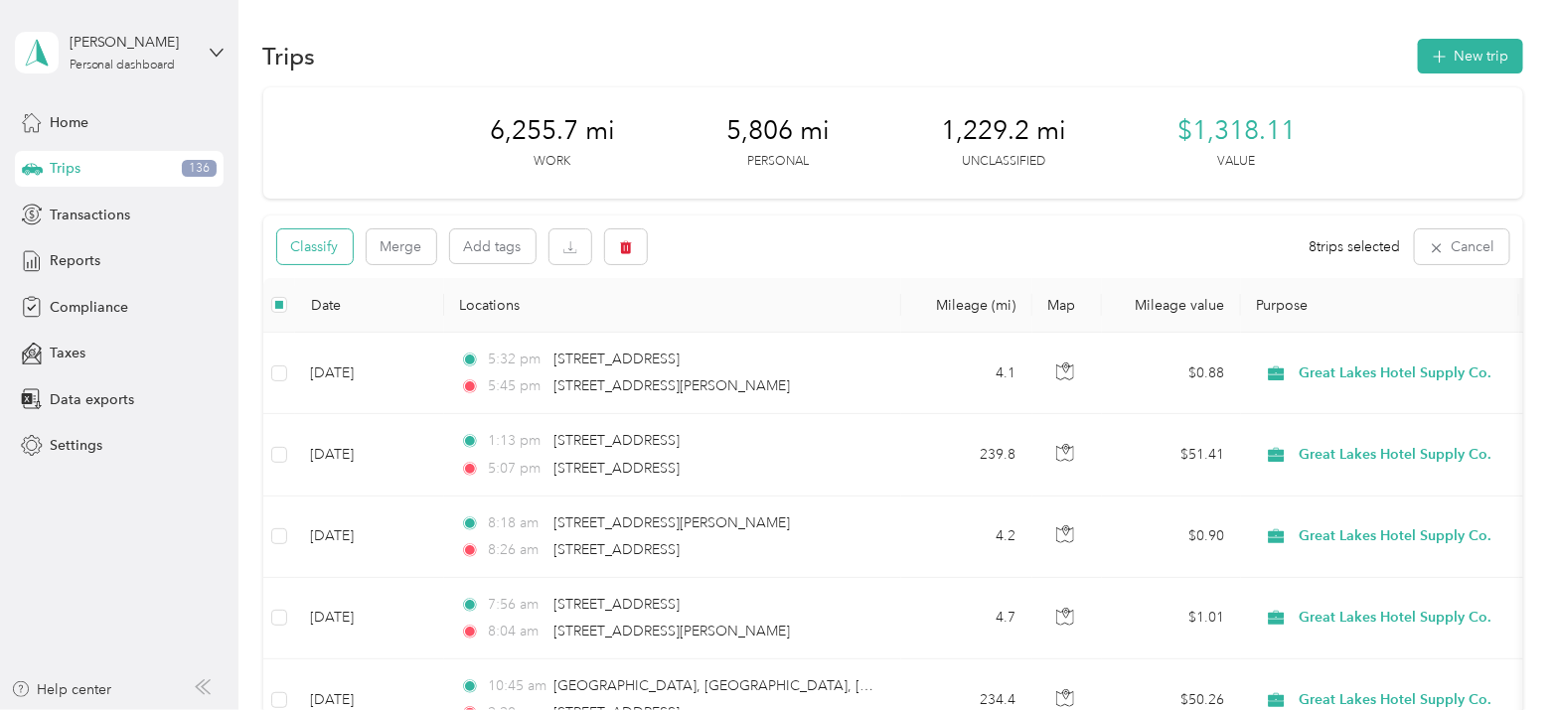
click at [324, 236] on button "Classify" at bounding box center [315, 247] width 76 height 35
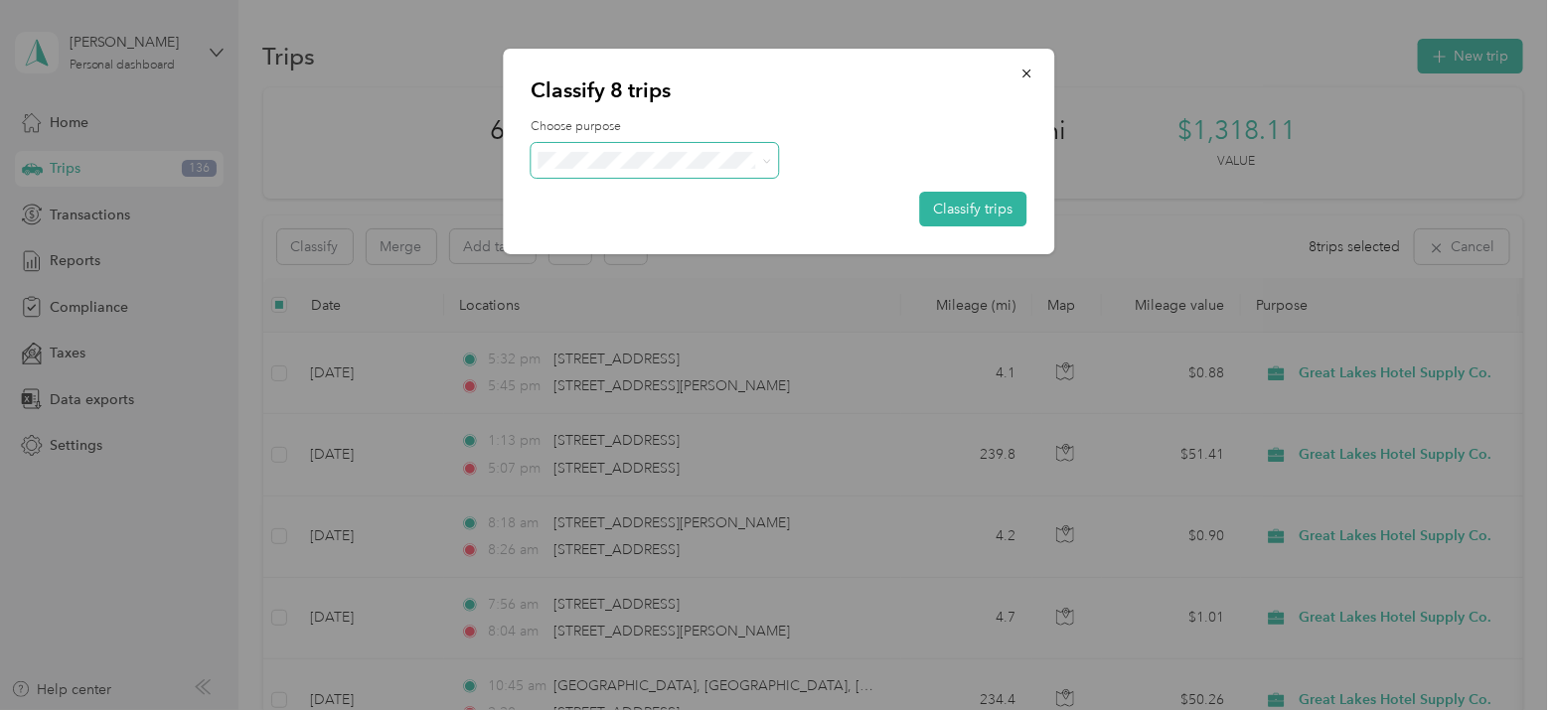
click at [772, 149] on span at bounding box center [655, 160] width 248 height 35
click at [969, 208] on button "Classify trips" at bounding box center [972, 209] width 107 height 35
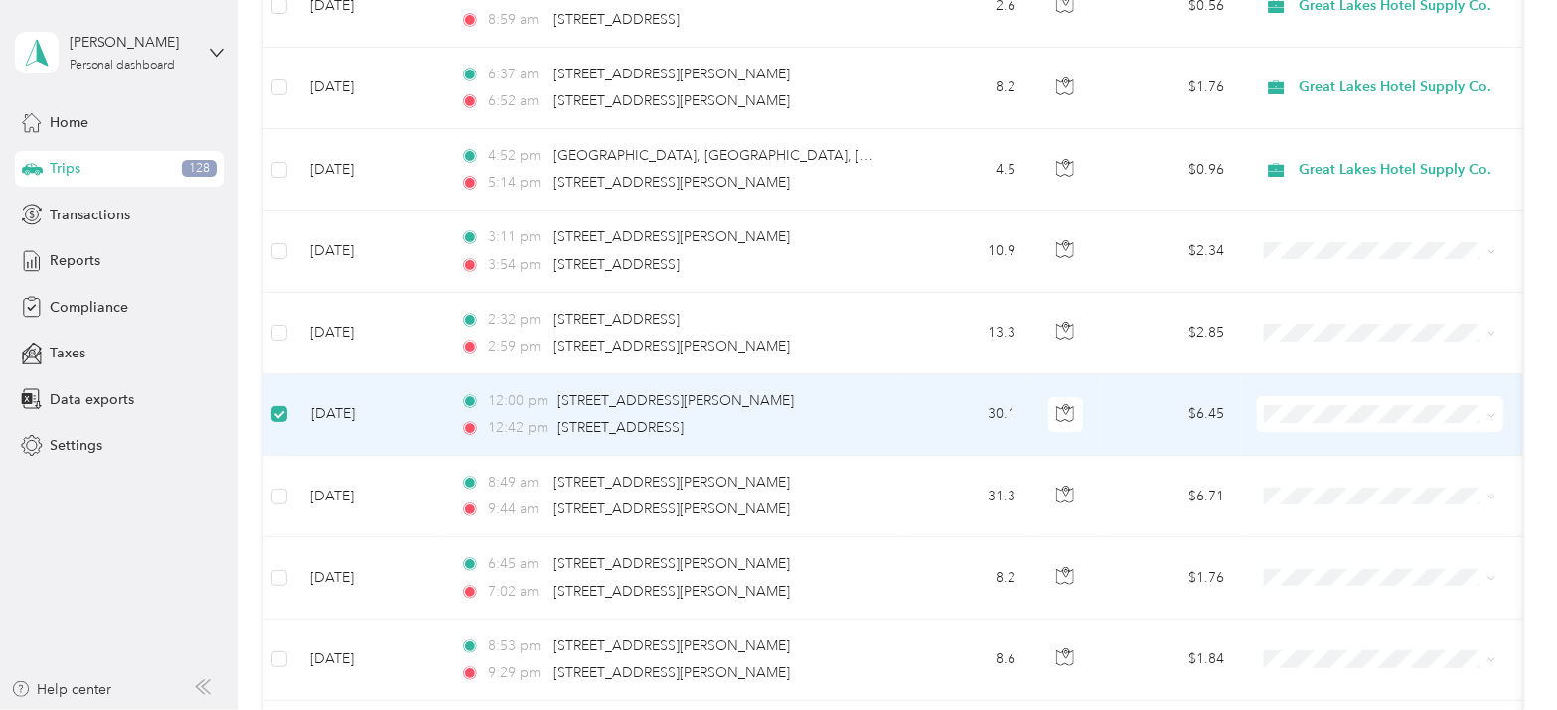
scroll to position [2817, 0]
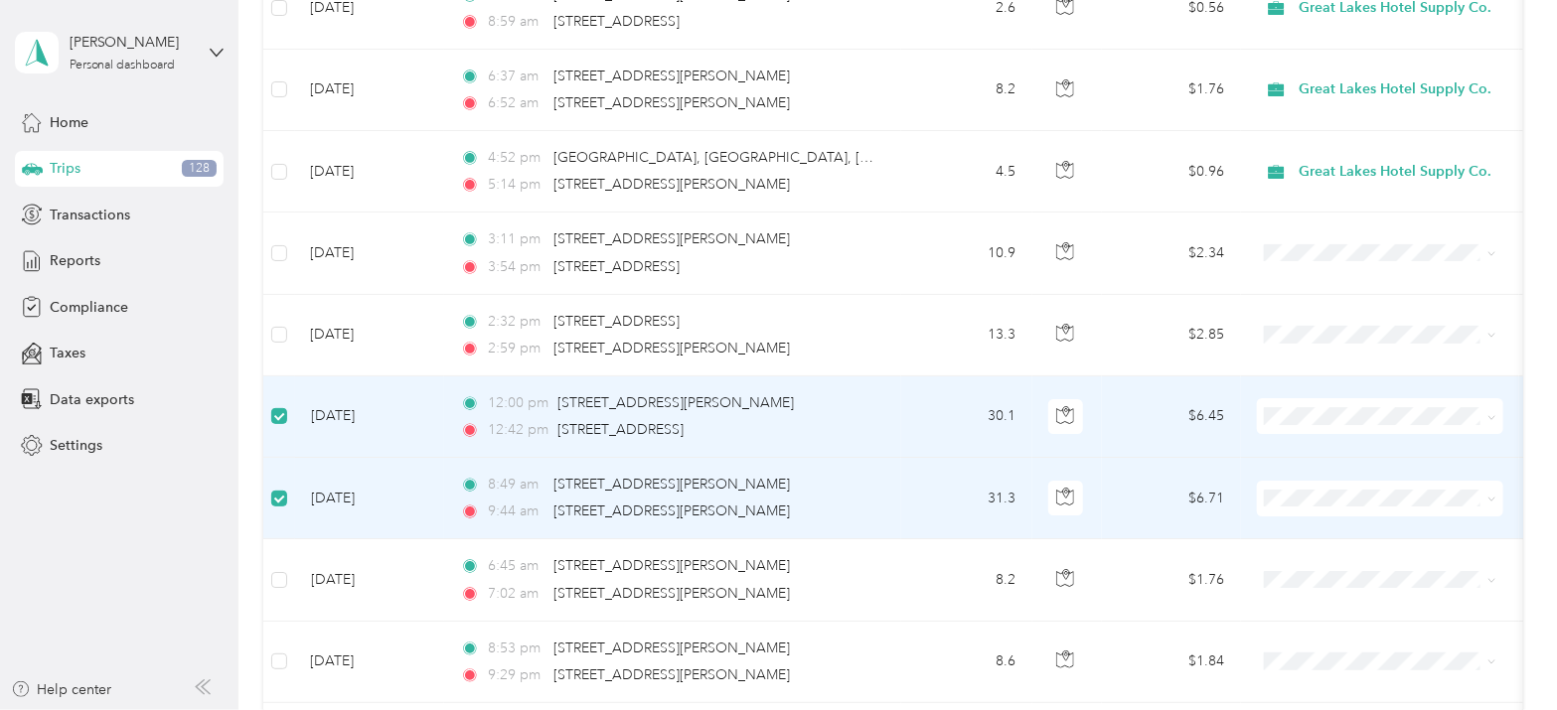
click at [1487, 407] on span at bounding box center [1491, 415] width 9 height 17
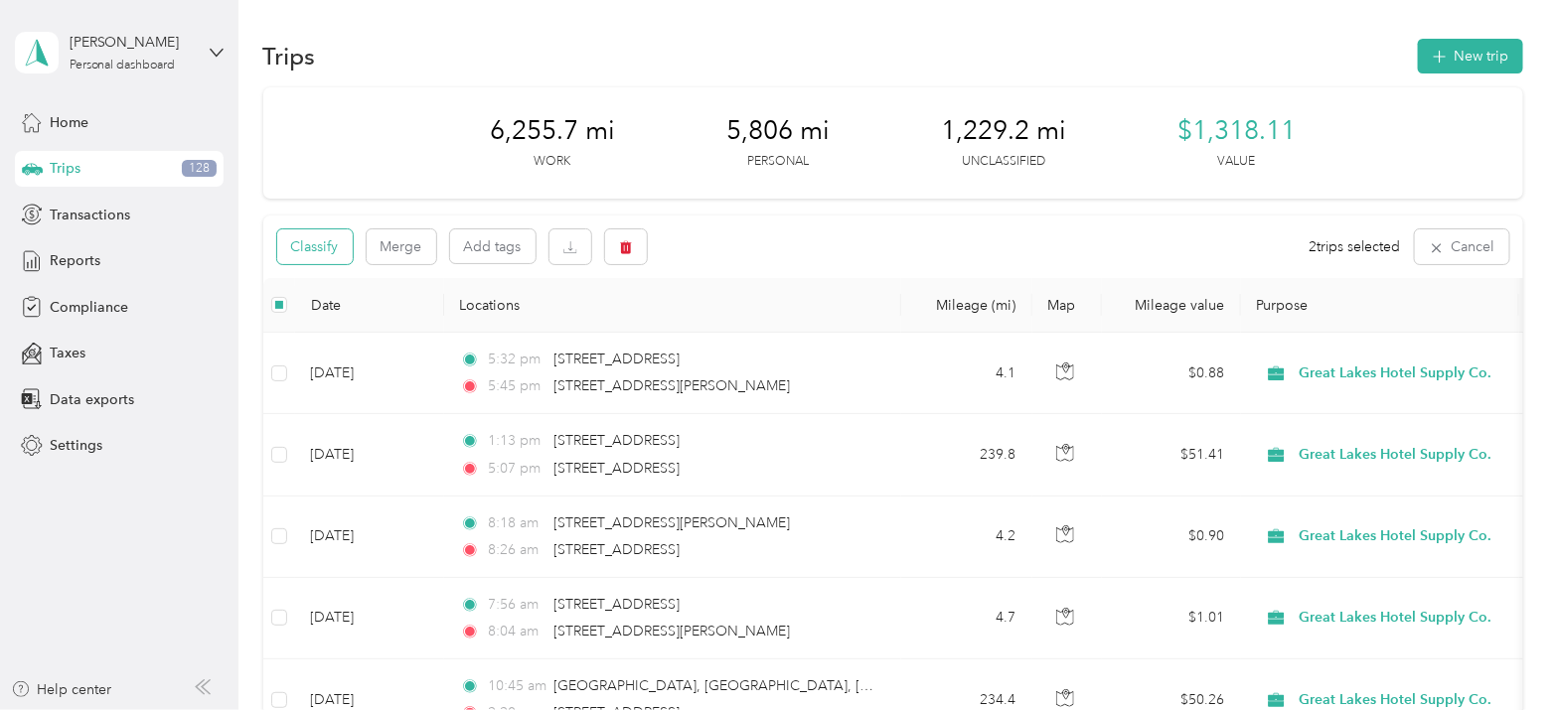
click at [311, 244] on button "Classify" at bounding box center [315, 247] width 76 height 35
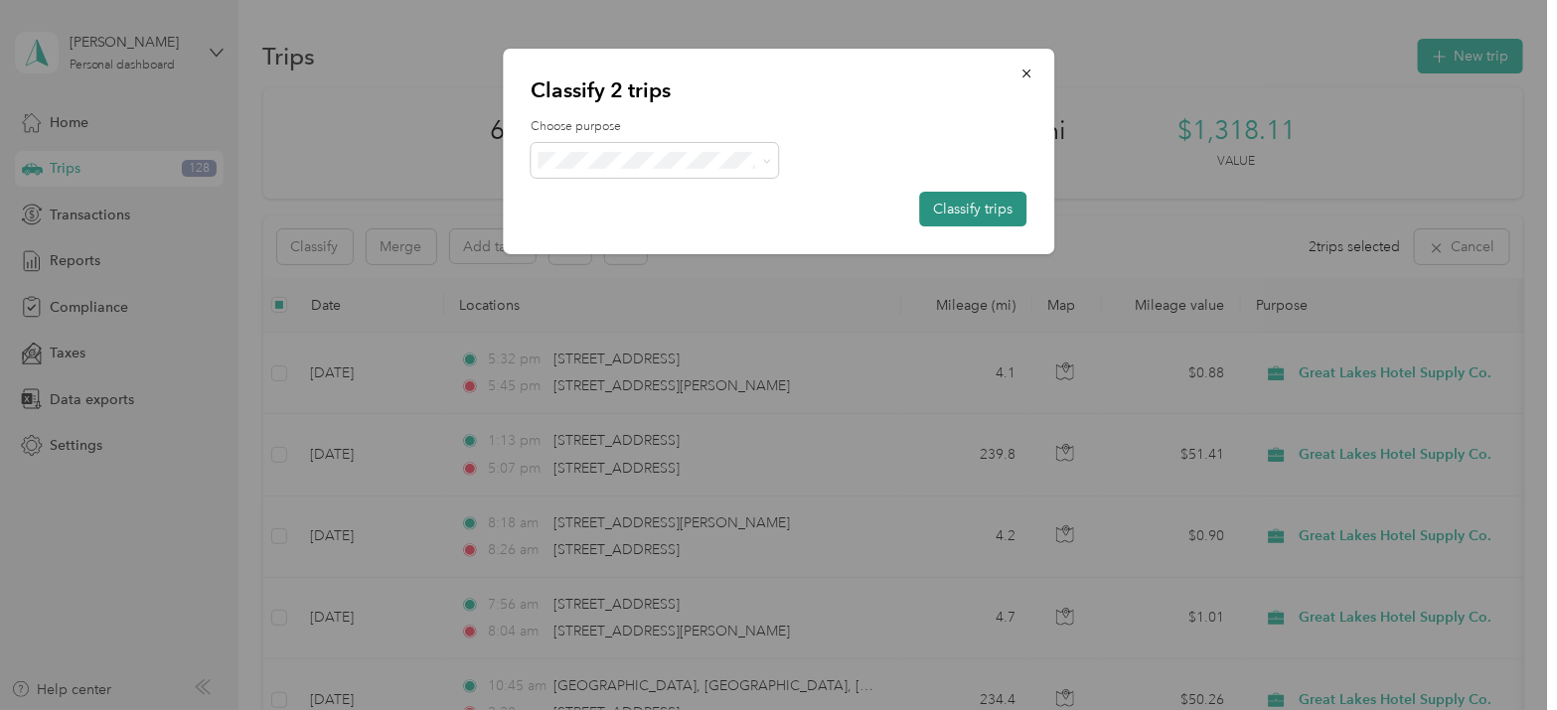
click at [938, 204] on button "Classify trips" at bounding box center [972, 209] width 107 height 35
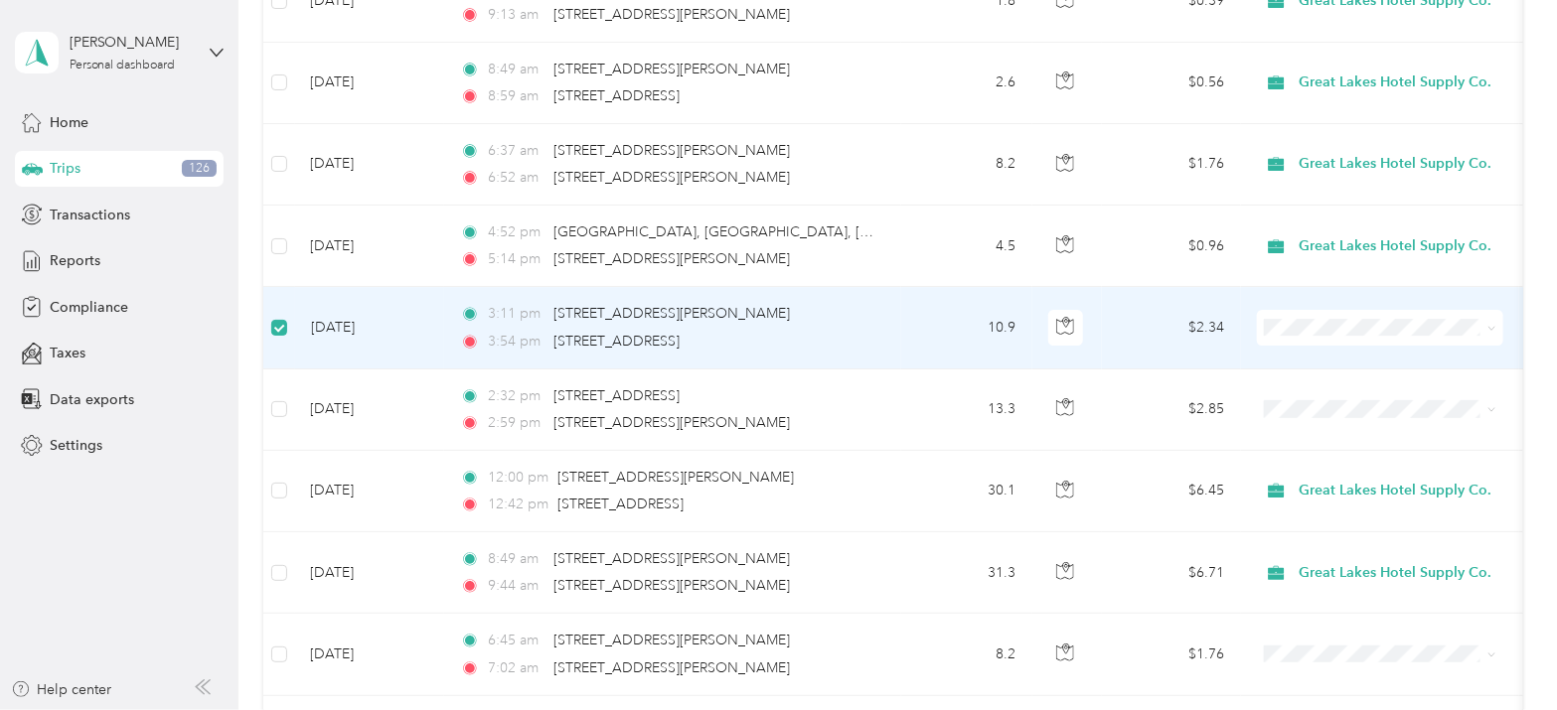
scroll to position [2740, 0]
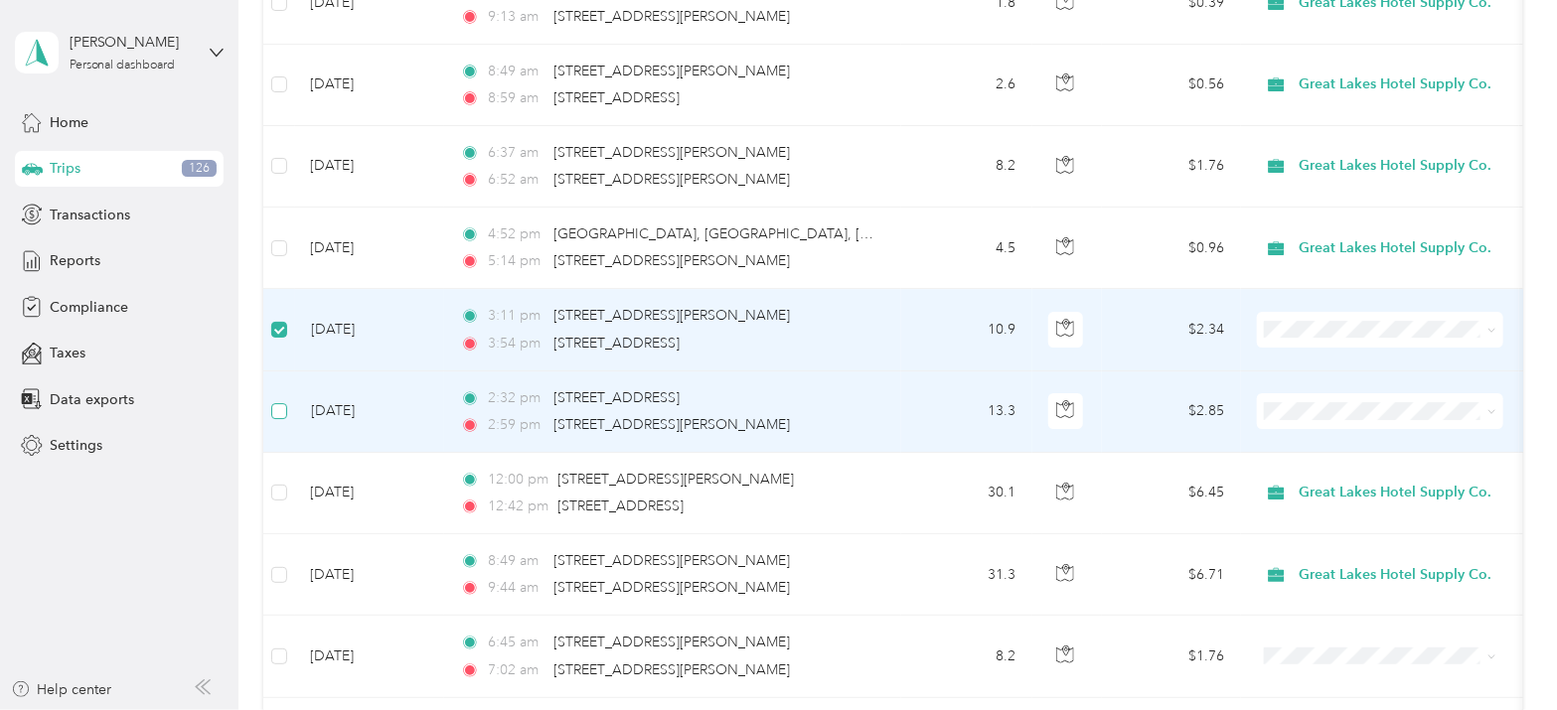
click at [279, 400] on label at bounding box center [279, 411] width 16 height 22
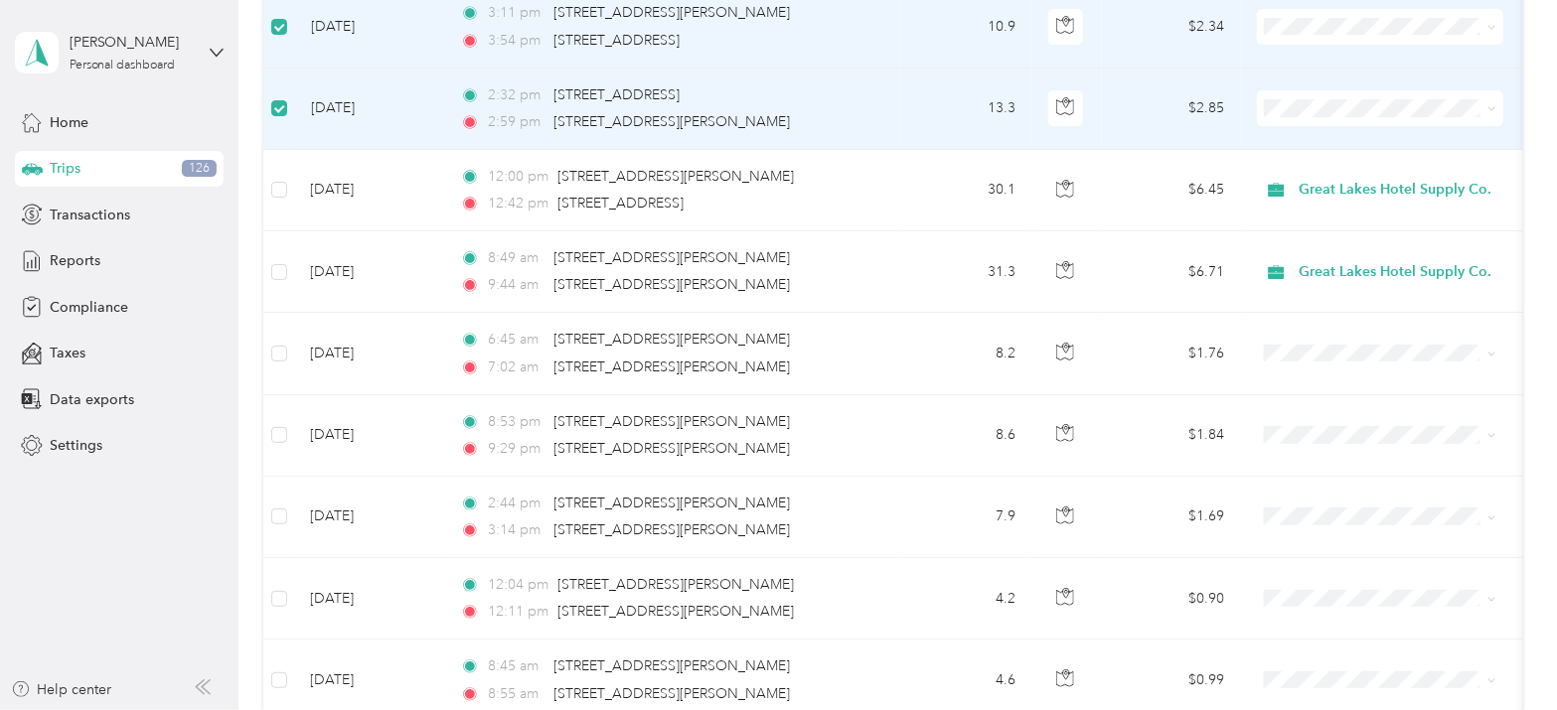
scroll to position [3087, 0]
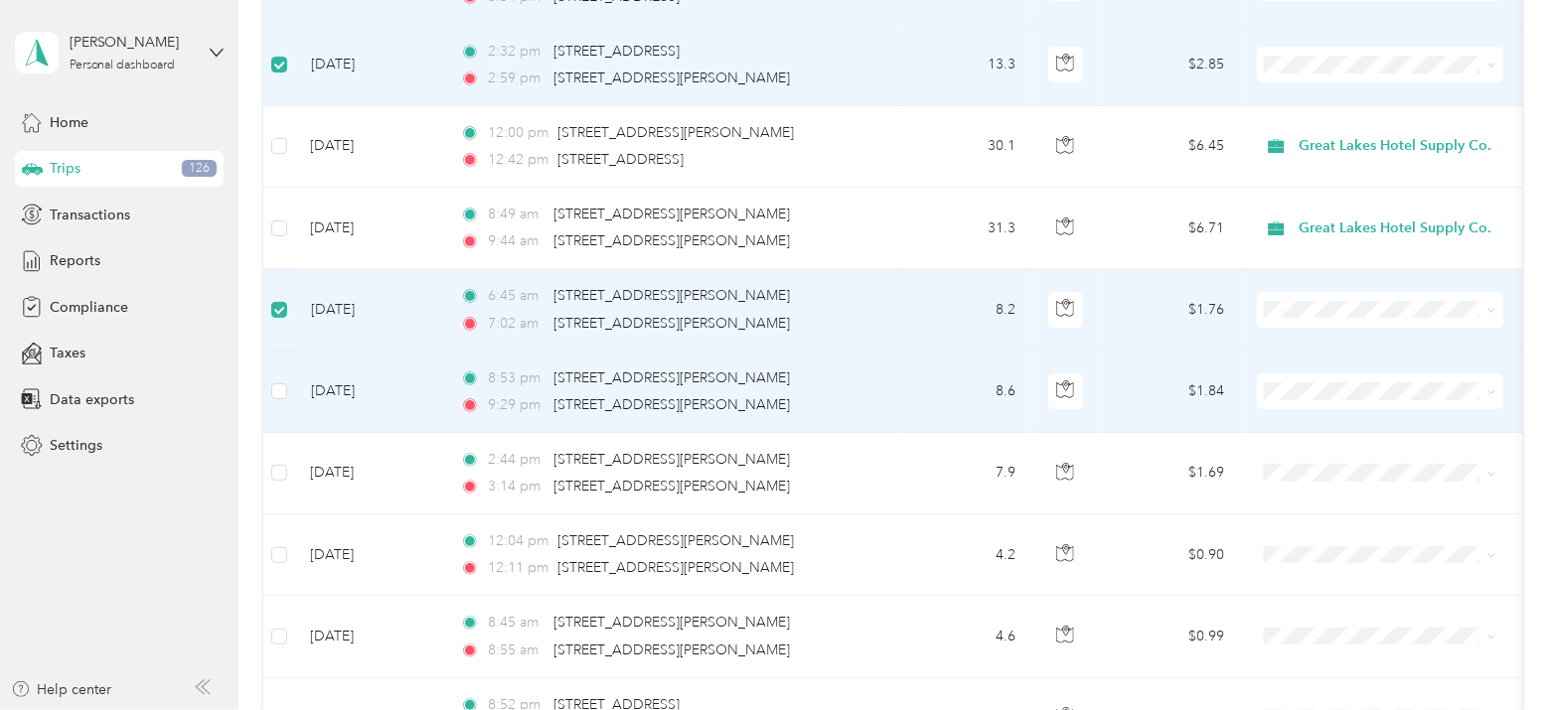
click at [287, 380] on td at bounding box center [279, 392] width 32 height 81
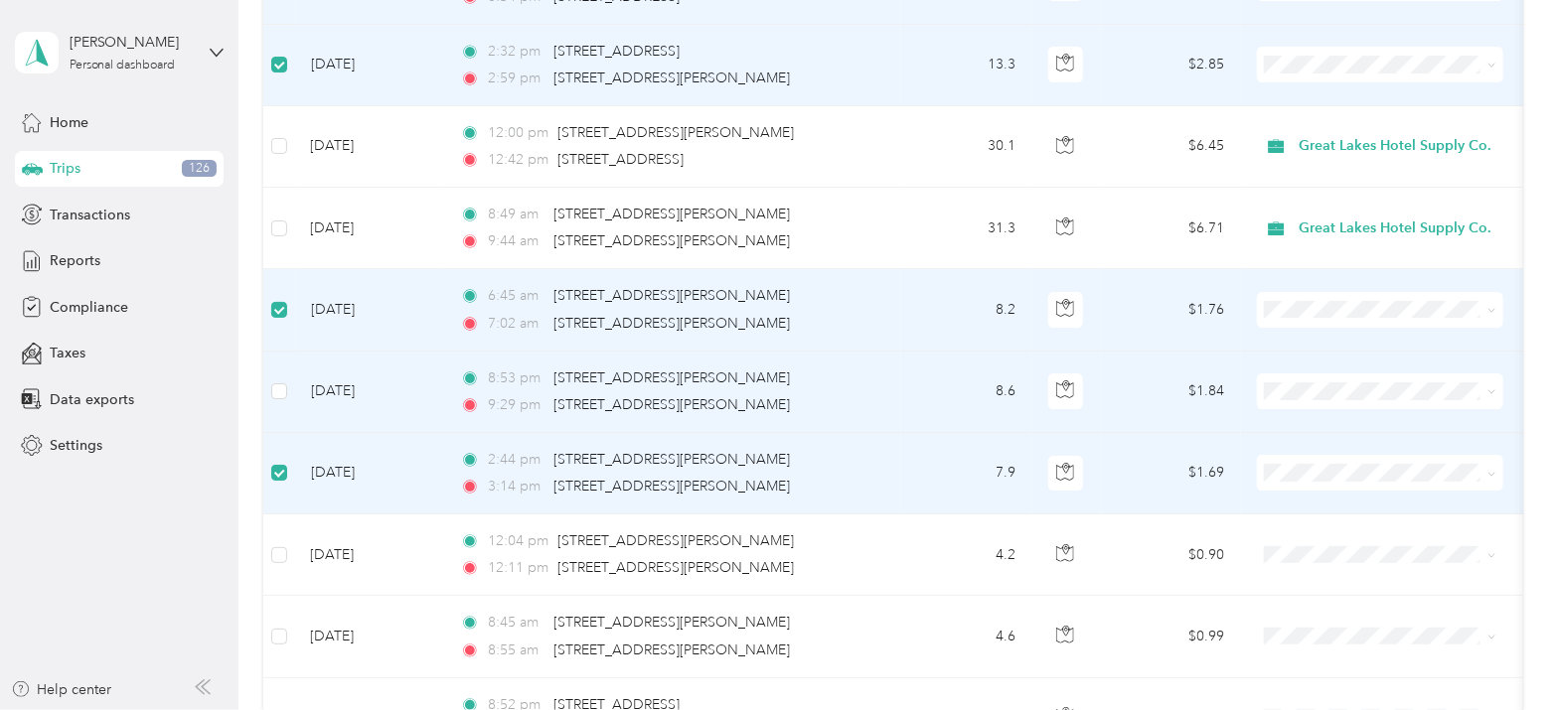
click at [283, 370] on td at bounding box center [279, 392] width 32 height 81
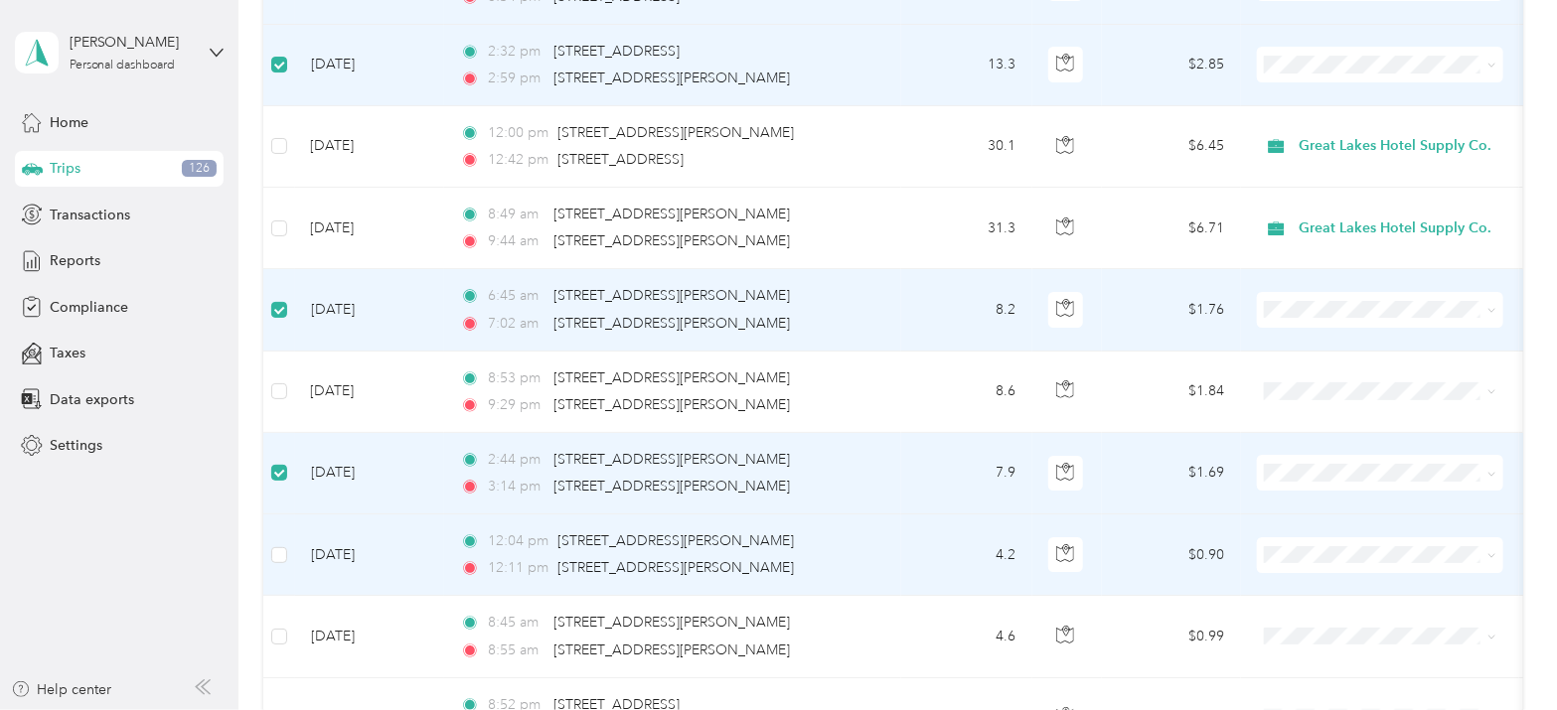
click at [287, 548] on td at bounding box center [279, 555] width 32 height 81
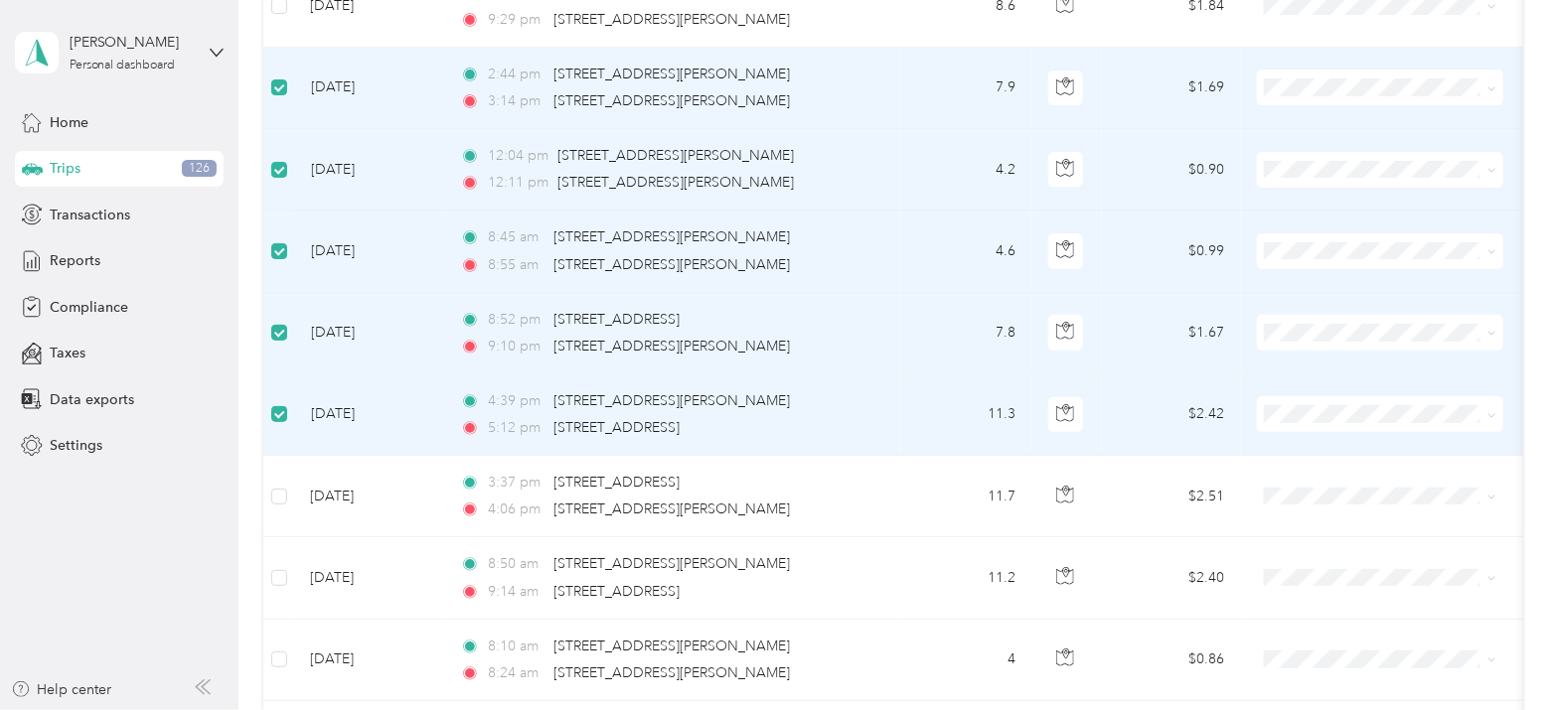
scroll to position [3516, 0]
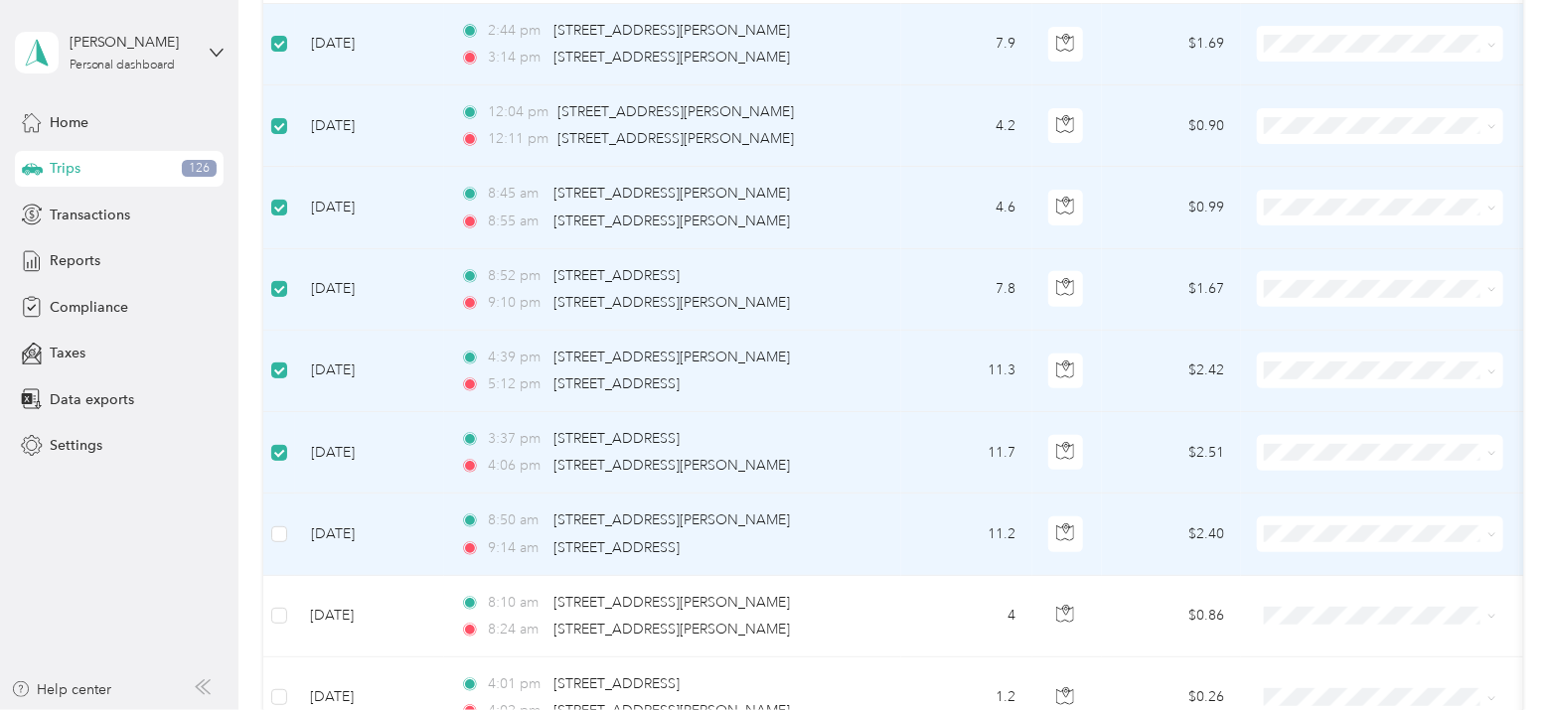
click at [278, 512] on td at bounding box center [279, 534] width 32 height 81
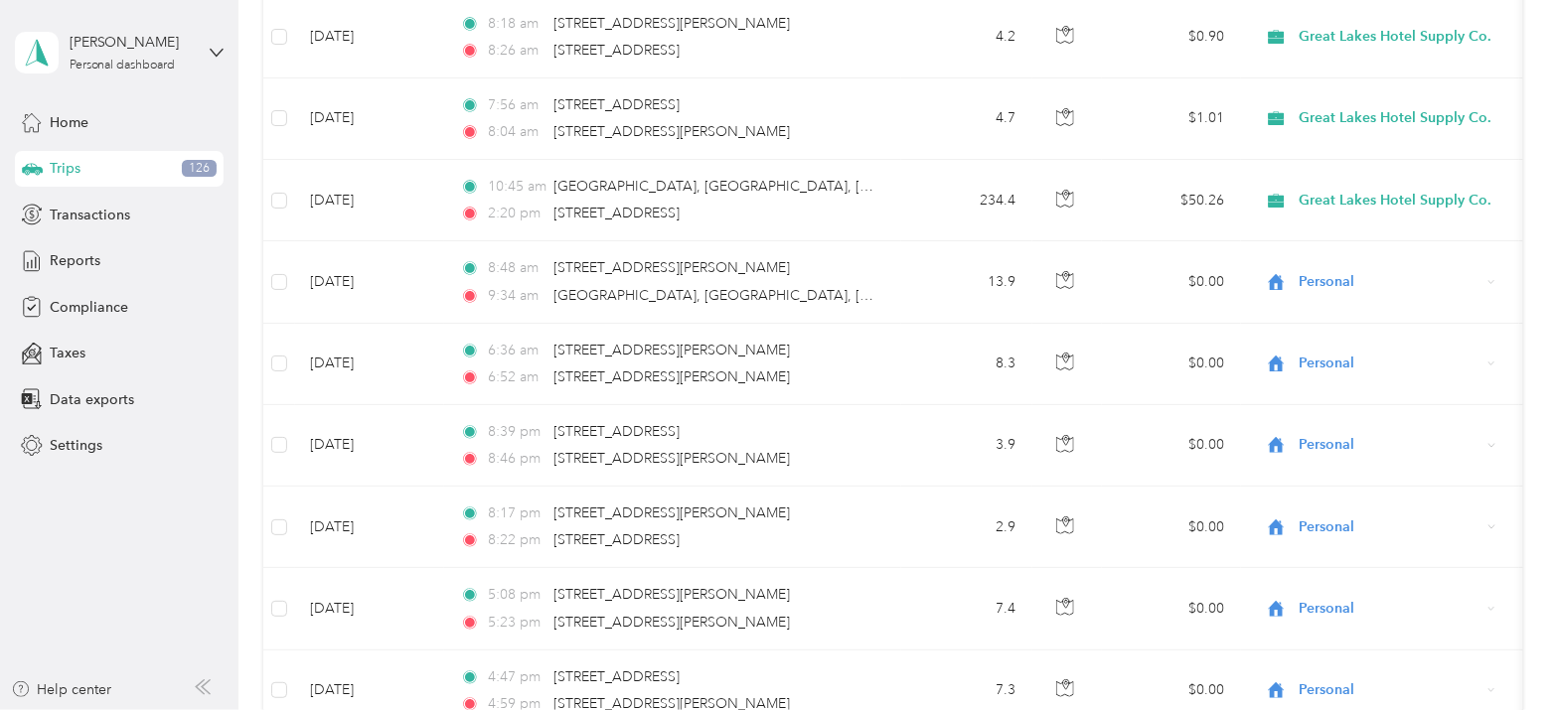
scroll to position [0, 0]
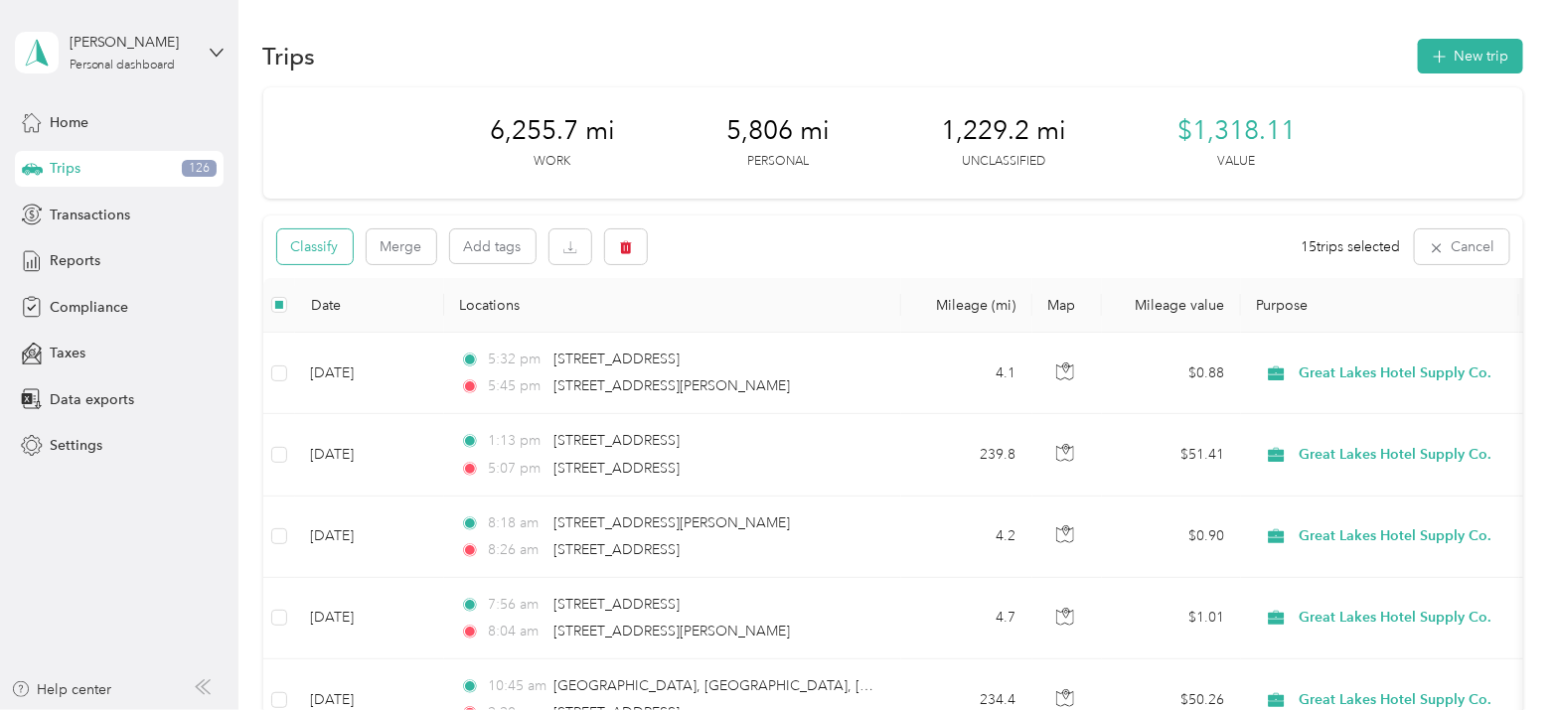
click at [328, 240] on button "Classify" at bounding box center [315, 247] width 76 height 35
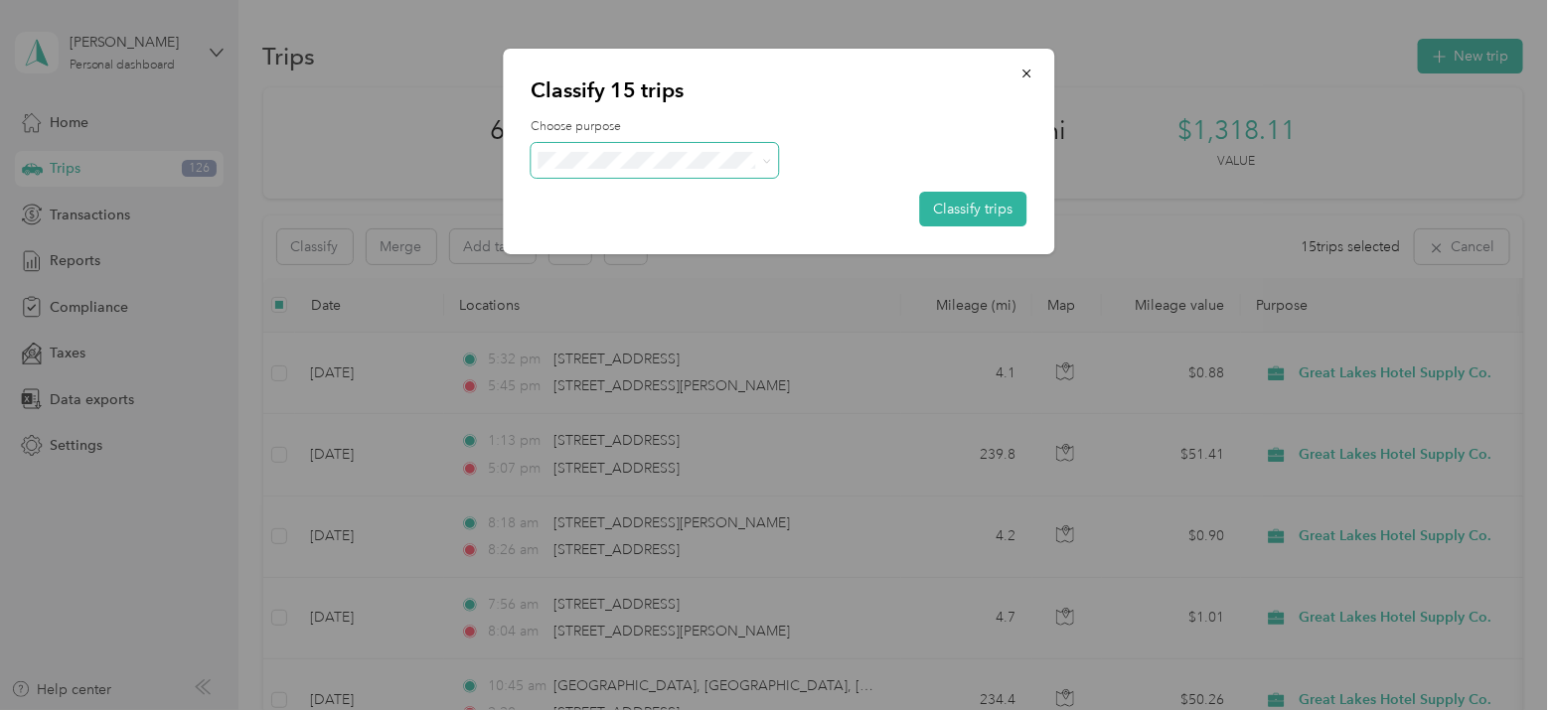
click at [665, 150] on span at bounding box center [655, 160] width 248 height 35
click at [679, 224] on span "Personal" at bounding box center [689, 226] width 218 height 21
click at [961, 202] on button "Classify trips" at bounding box center [972, 209] width 107 height 35
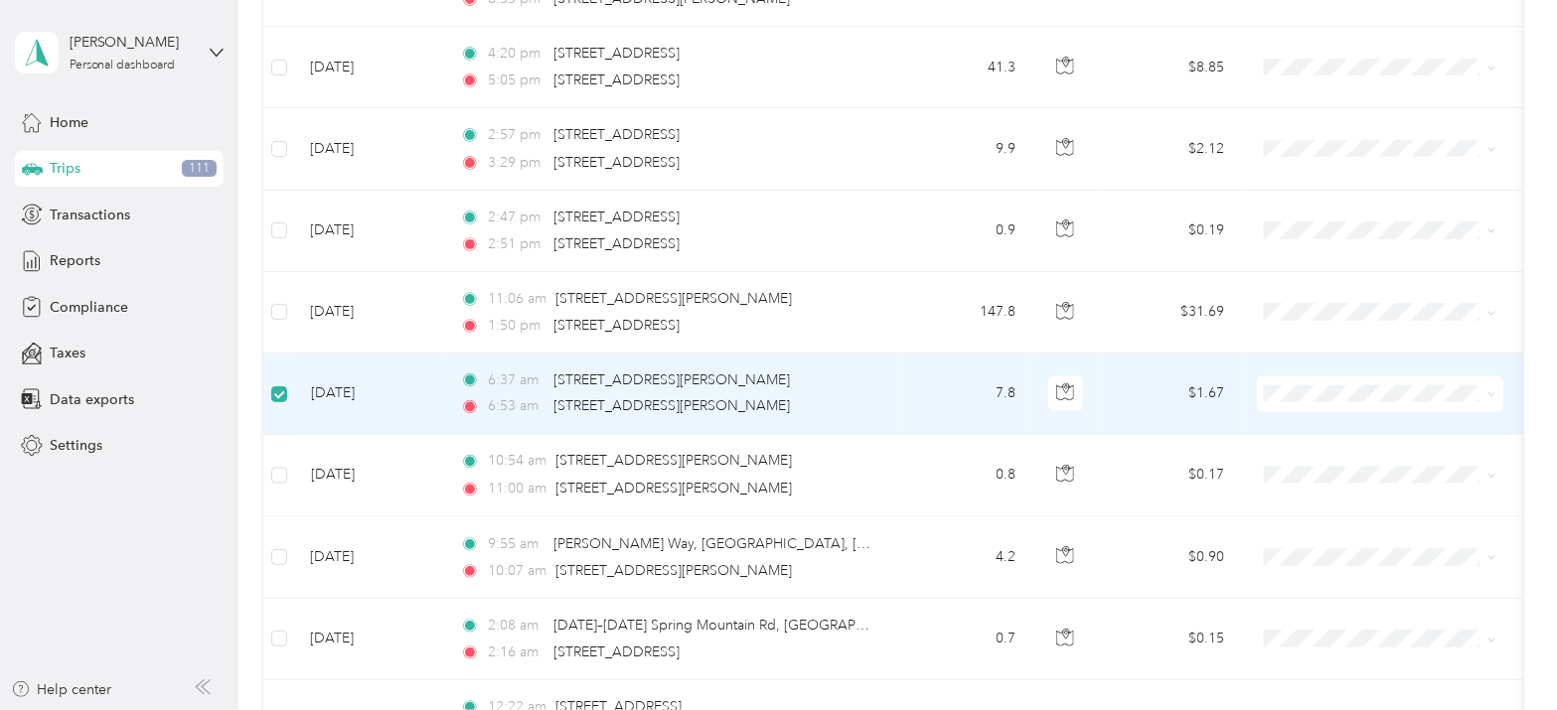
scroll to position [4567, 0]
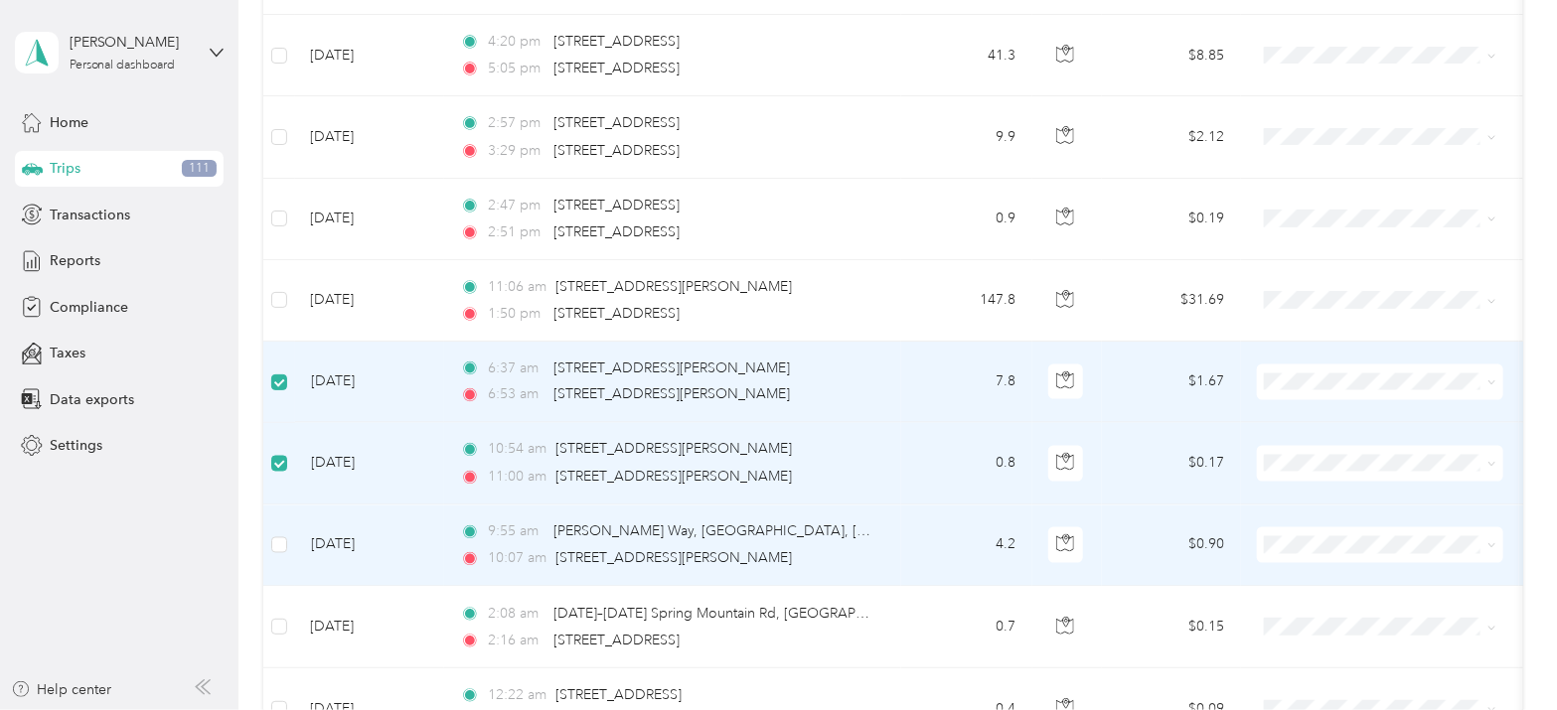
click at [277, 518] on td at bounding box center [279, 546] width 32 height 81
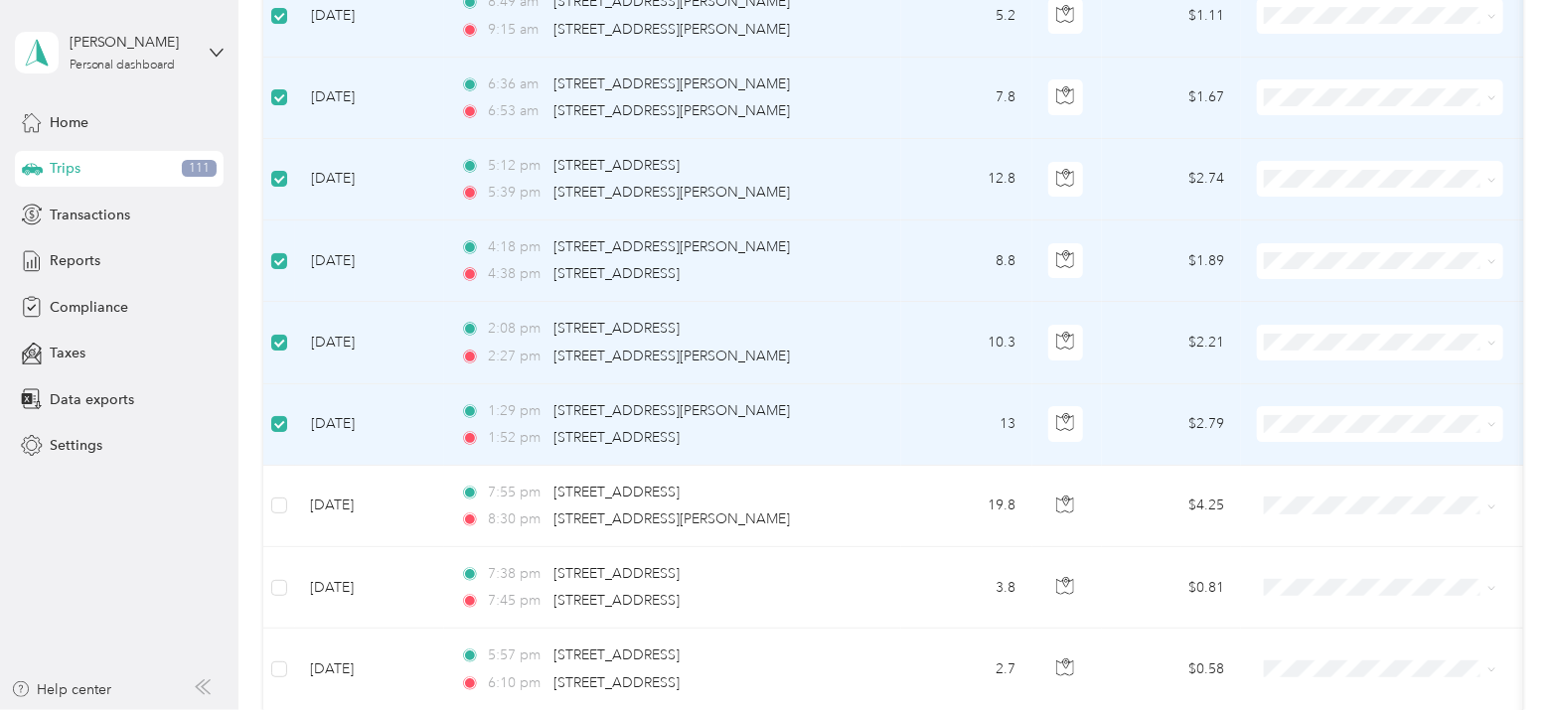
scroll to position [6367, 0]
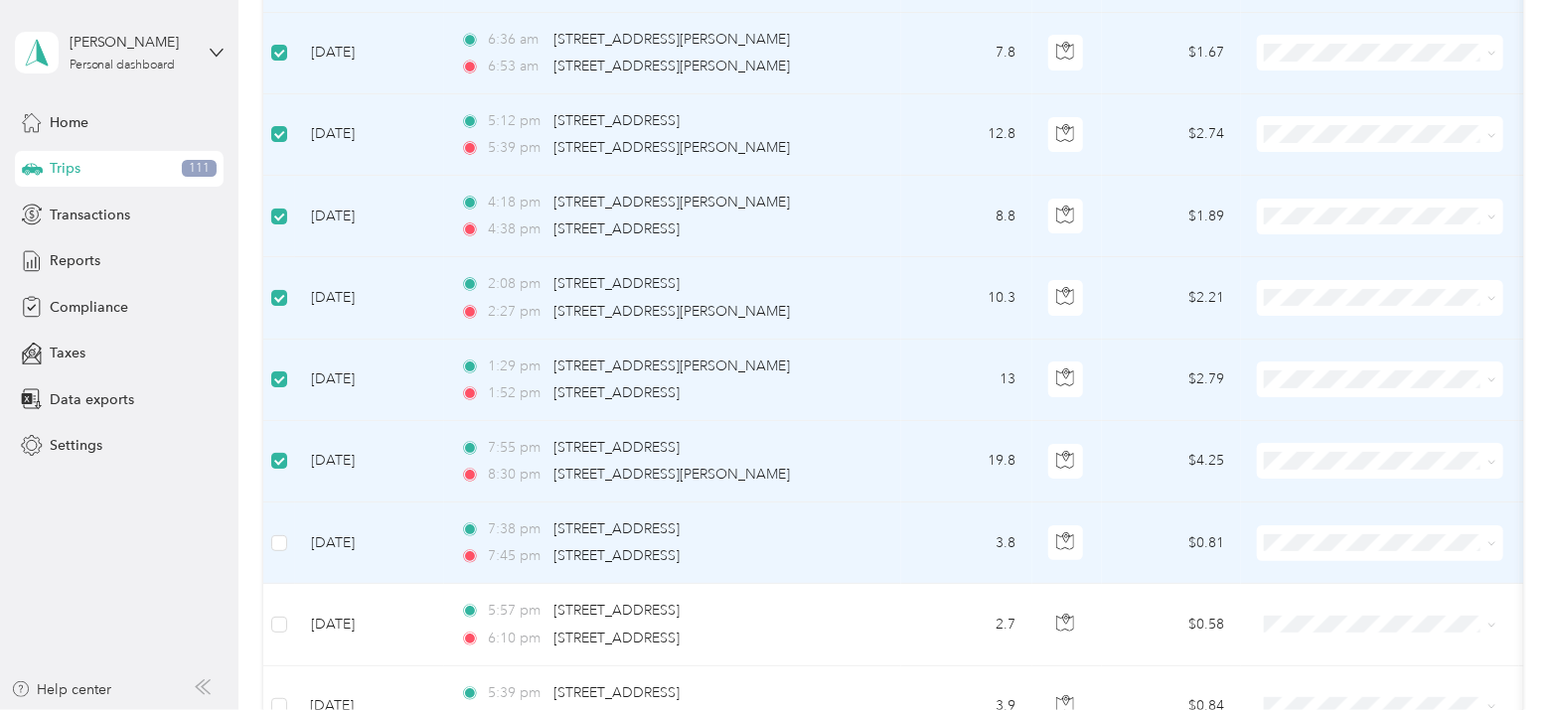
click at [274, 511] on td at bounding box center [279, 543] width 32 height 81
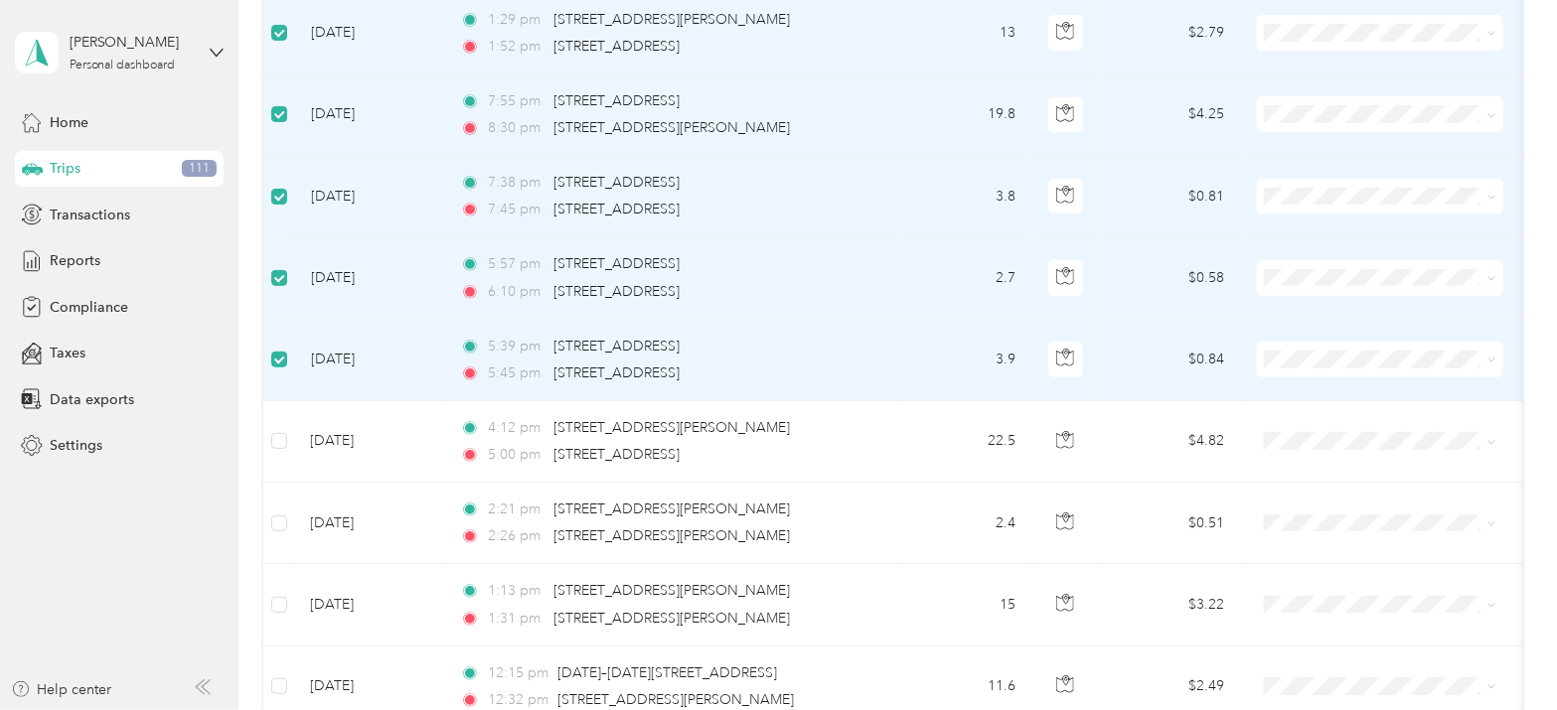
scroll to position [6780, 0]
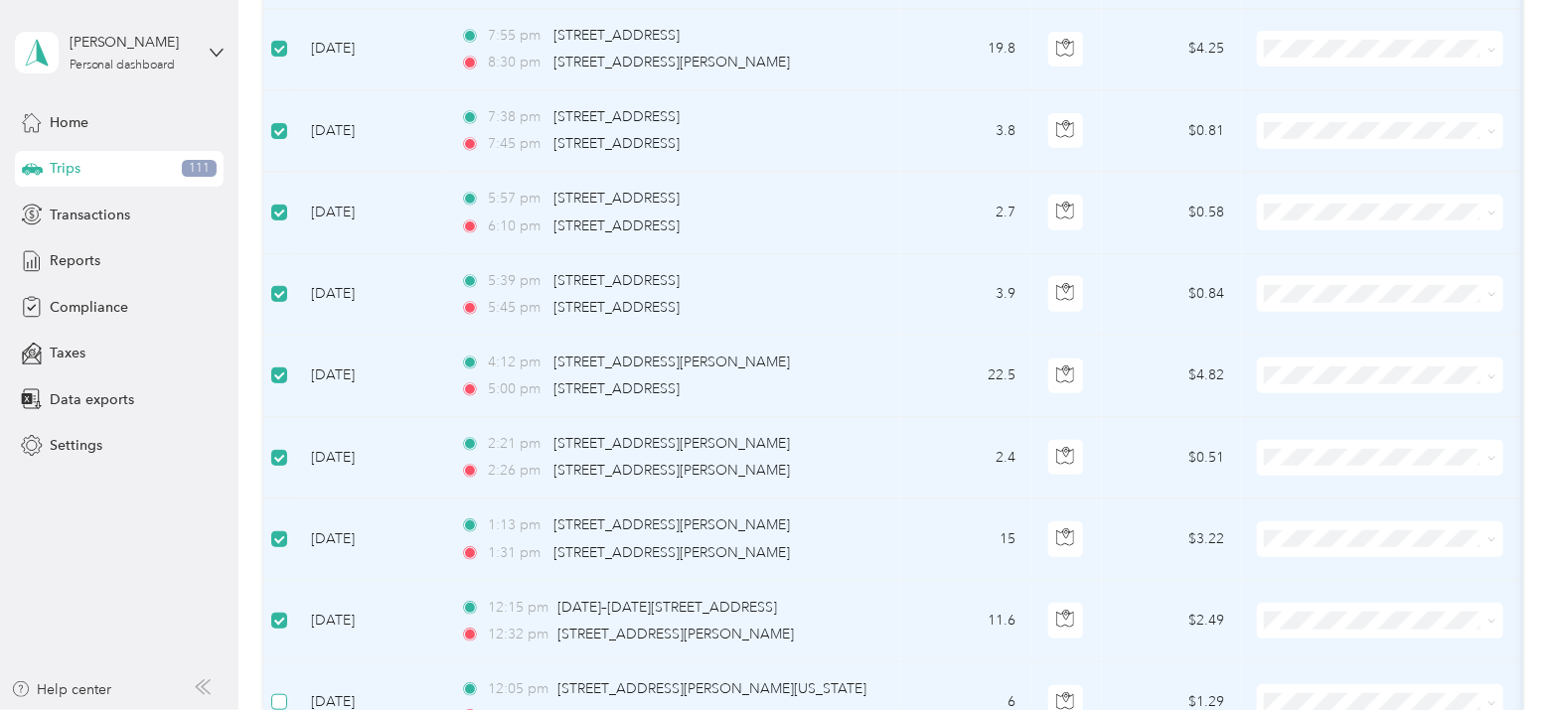
click at [281, 691] on label at bounding box center [279, 702] width 16 height 22
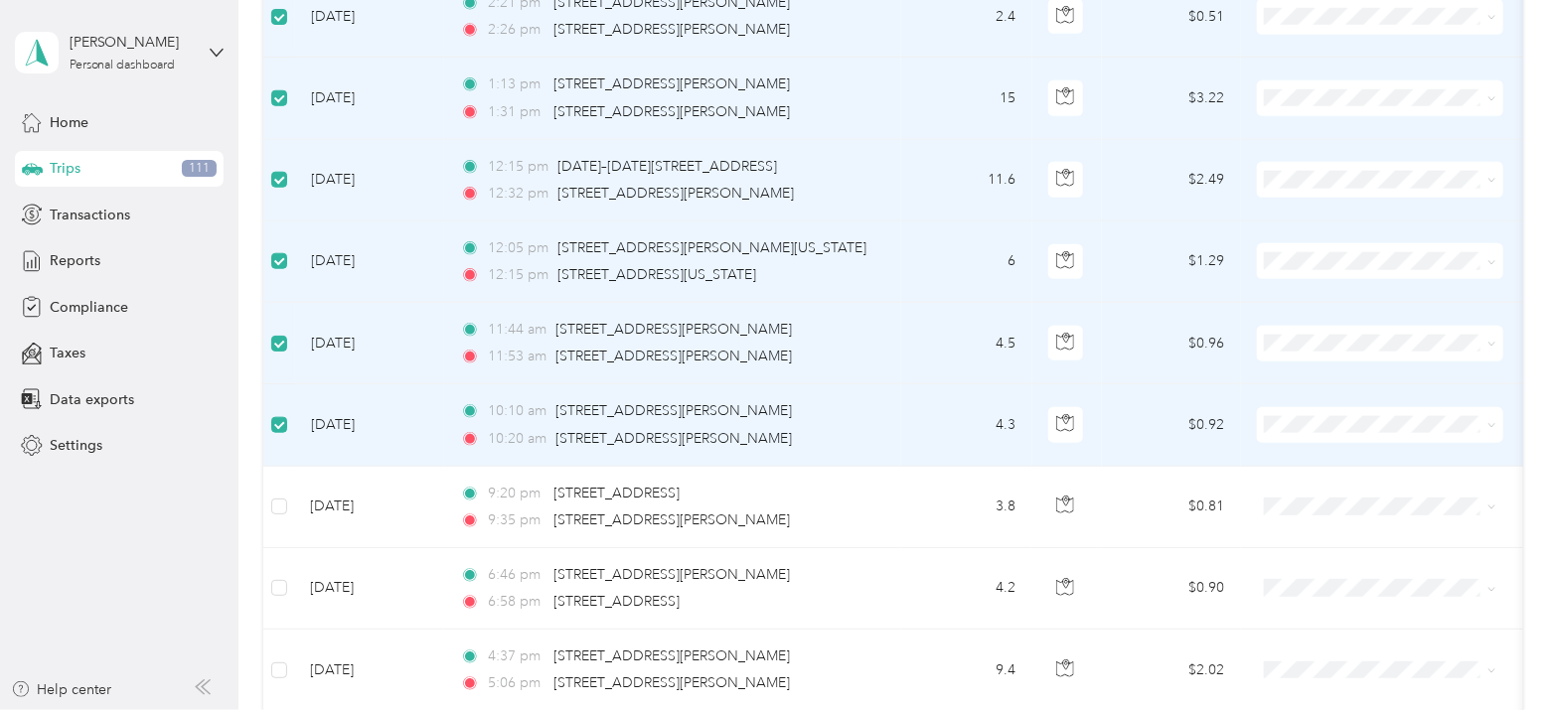
scroll to position [7341, 0]
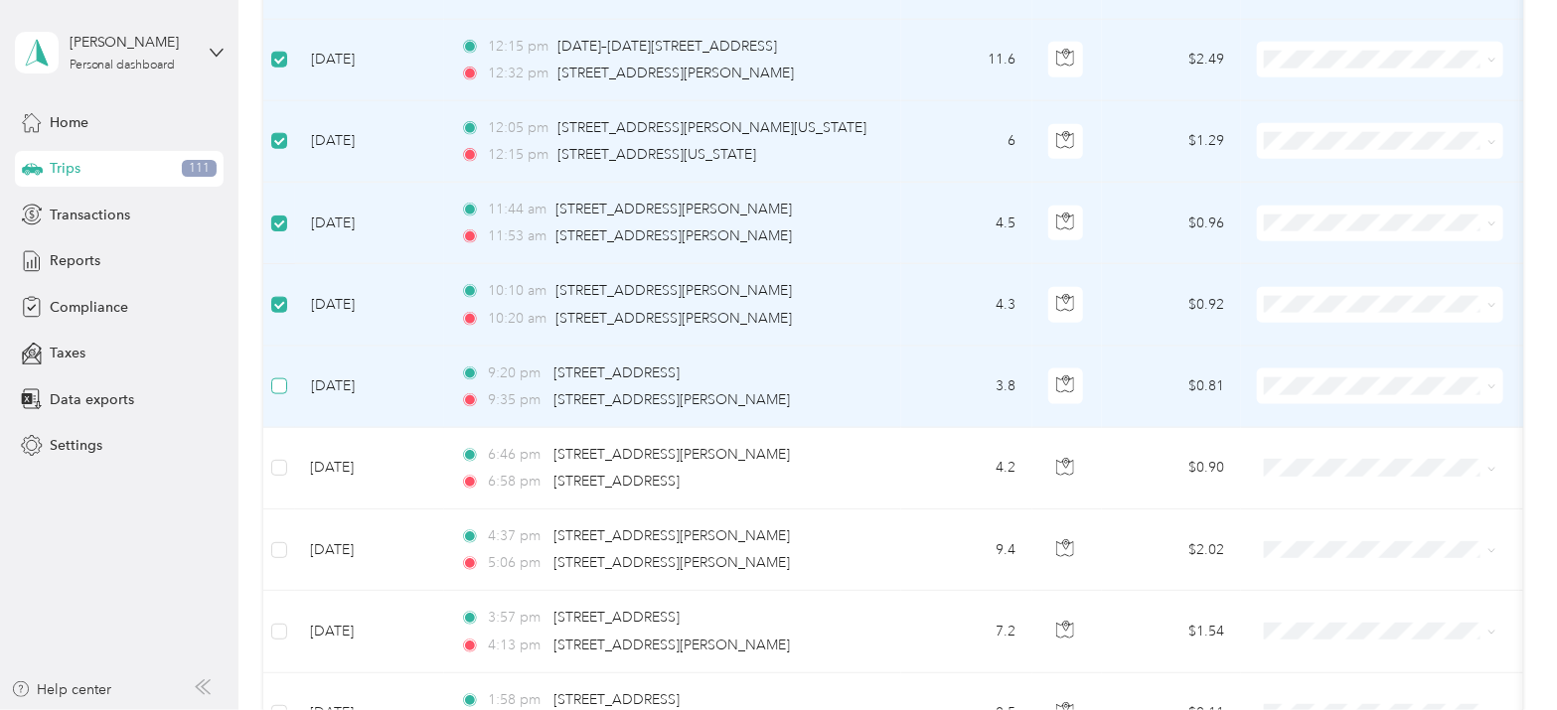
click at [279, 376] on label at bounding box center [279, 387] width 16 height 22
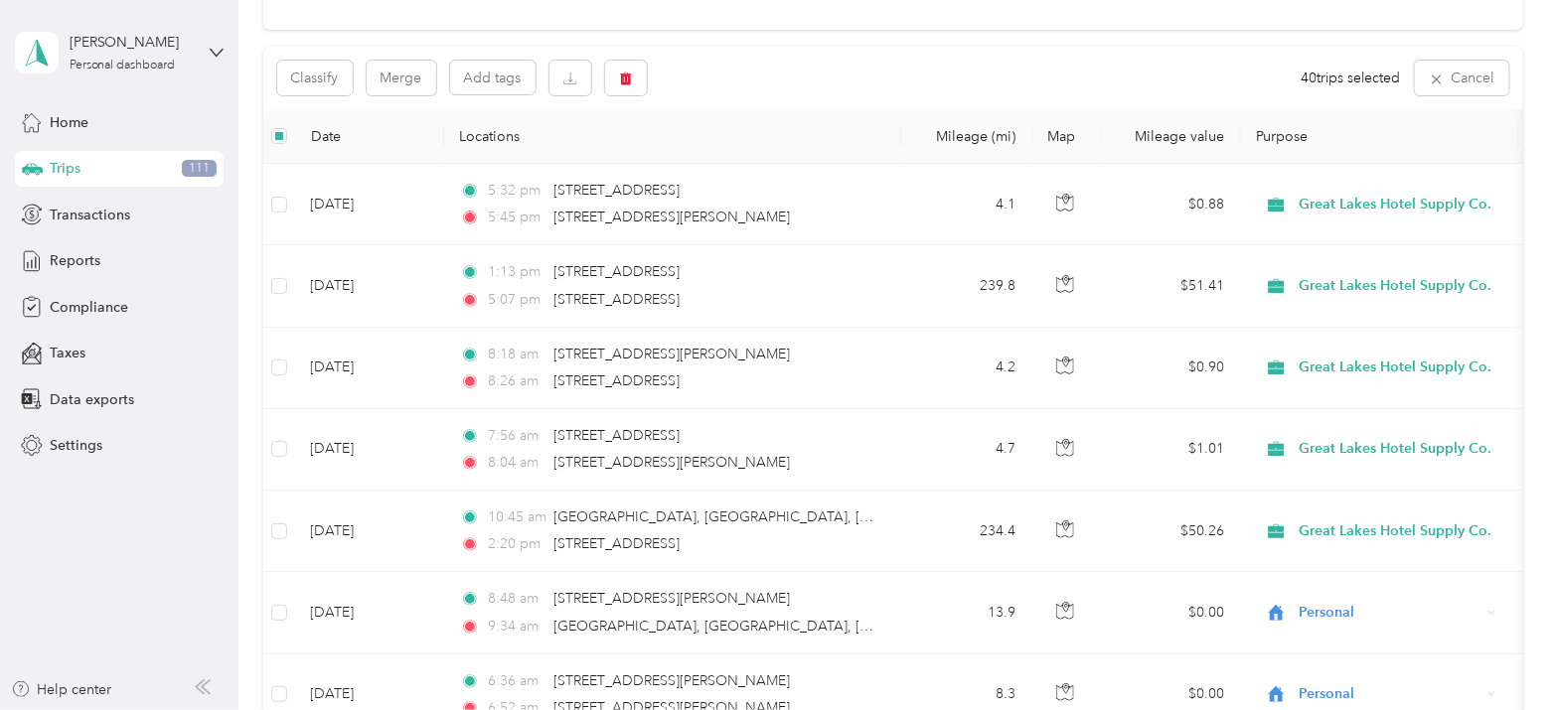
scroll to position [0, 0]
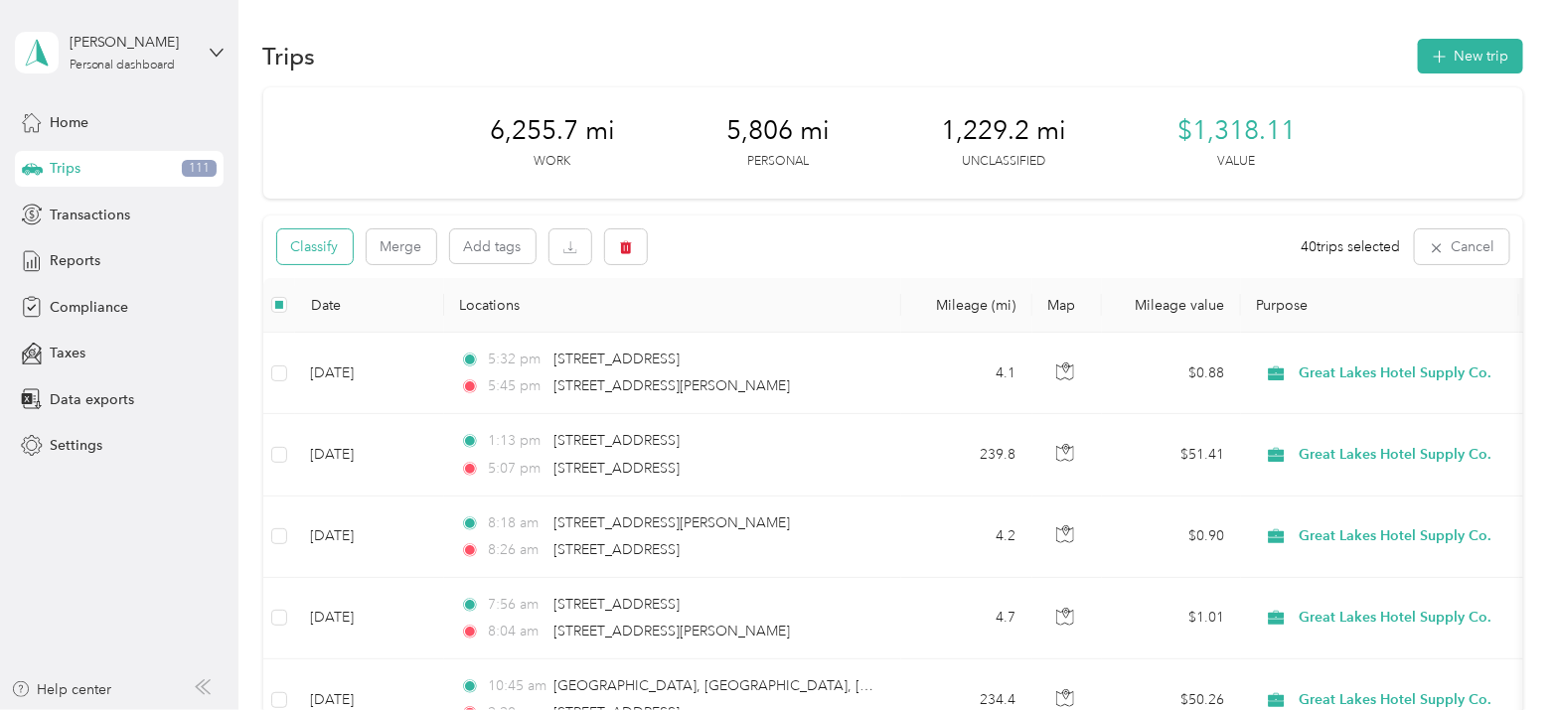
click at [296, 249] on button "Classify" at bounding box center [315, 247] width 76 height 35
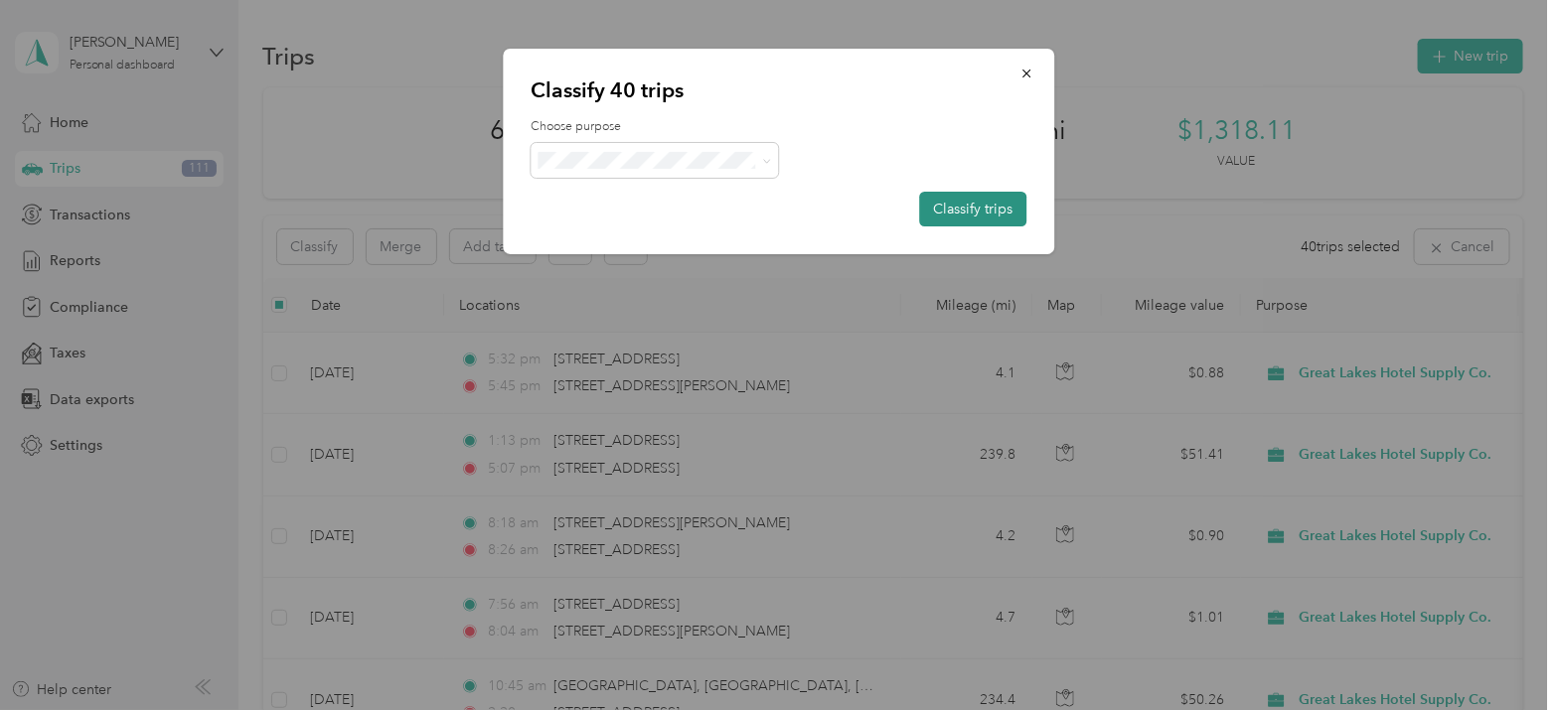
click at [975, 204] on button "Classify trips" at bounding box center [972, 209] width 107 height 35
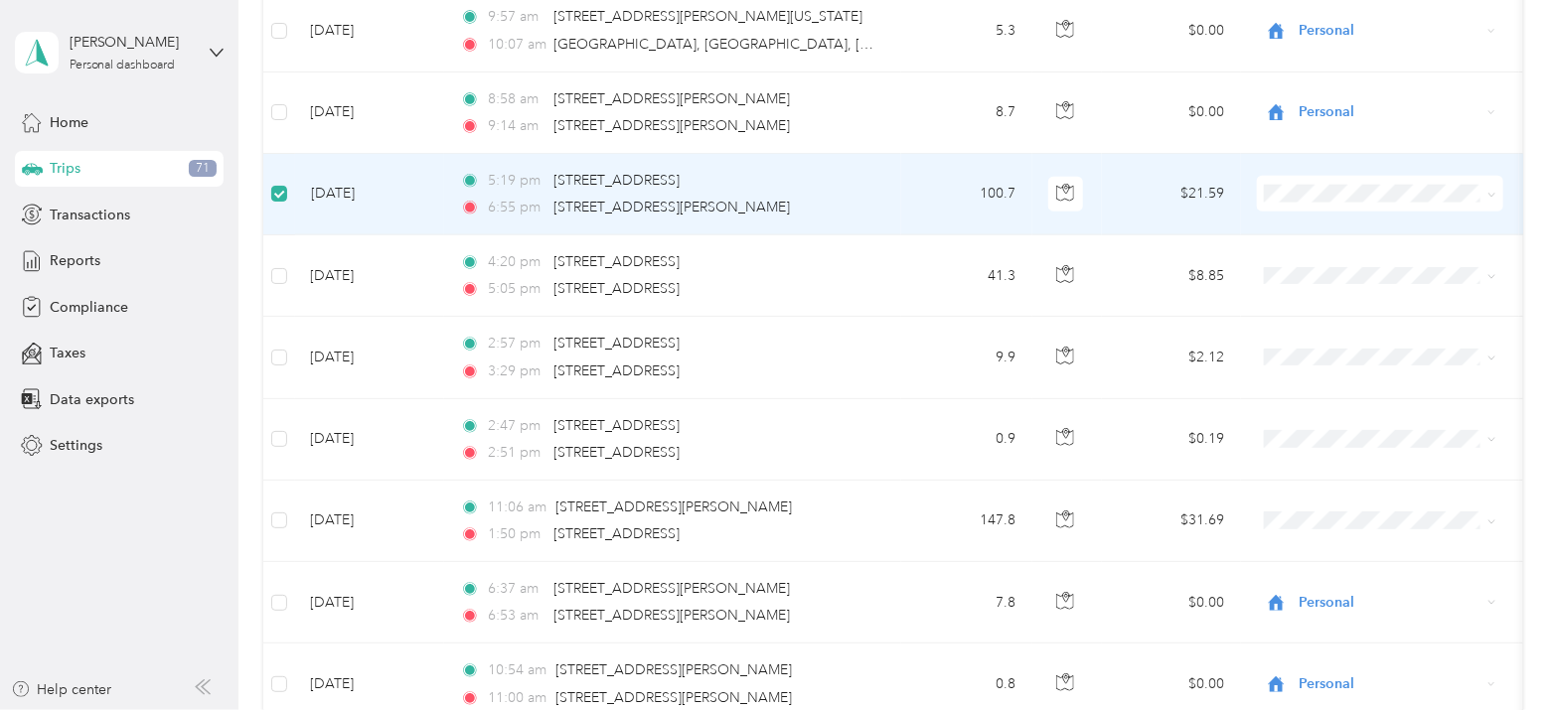
scroll to position [4345, 0]
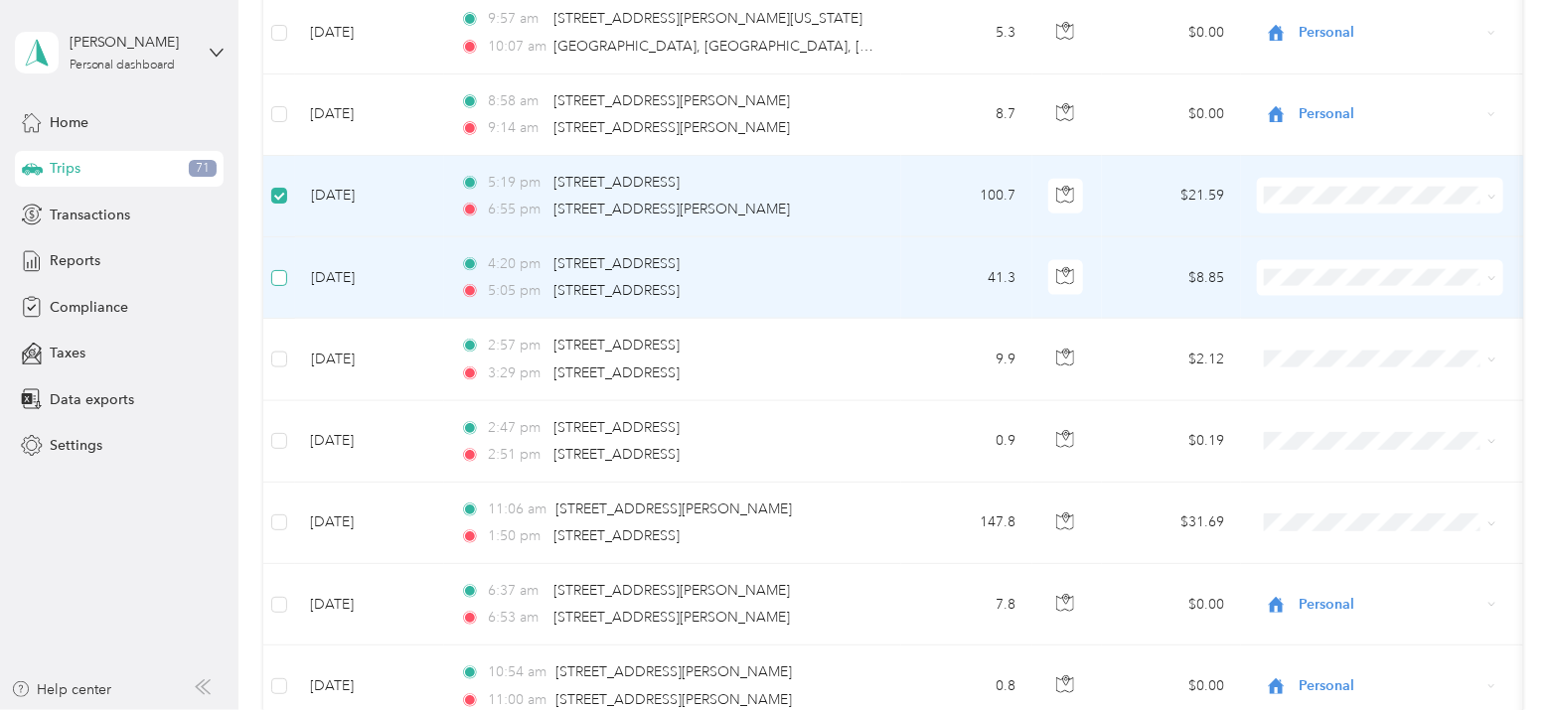
click at [283, 267] on label at bounding box center [279, 278] width 16 height 22
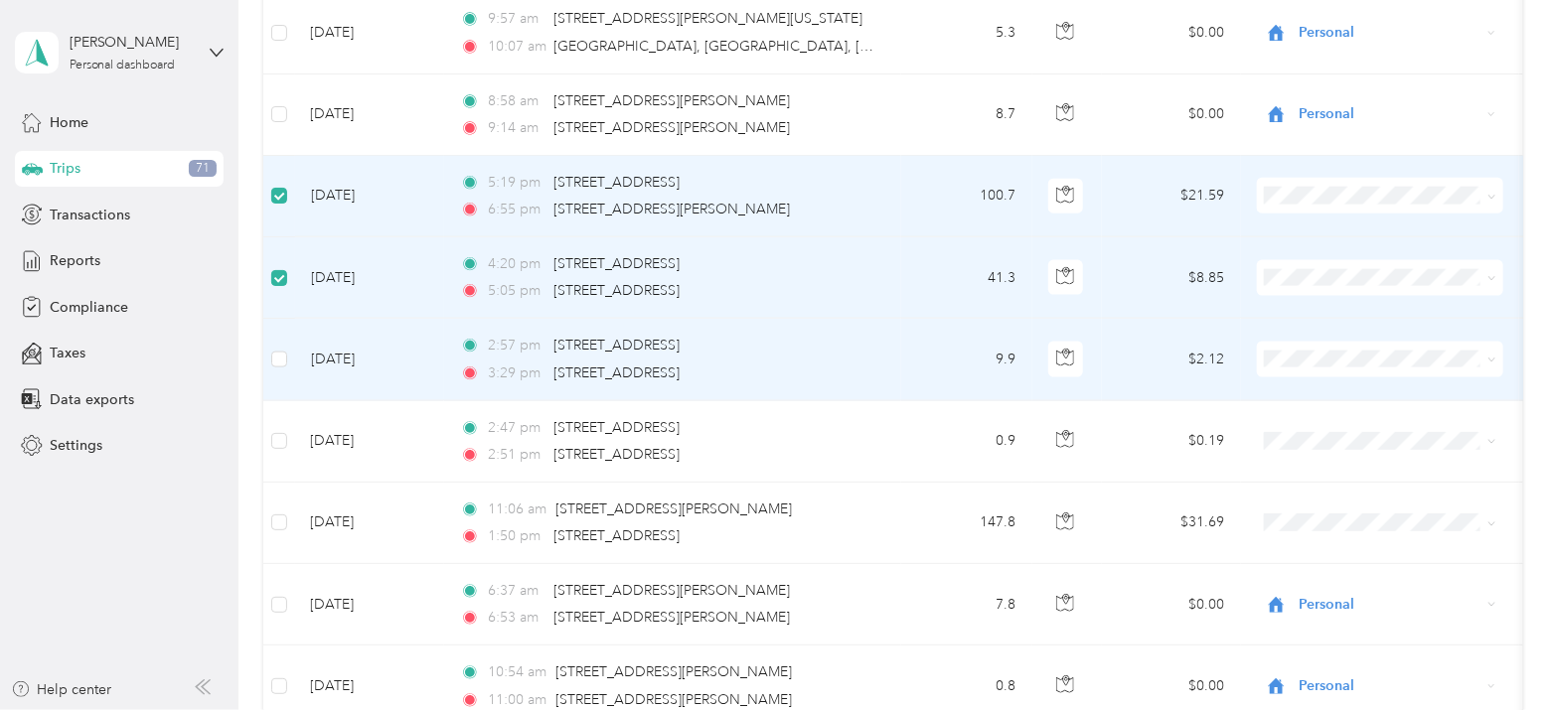
click at [281, 360] on td at bounding box center [279, 359] width 32 height 81
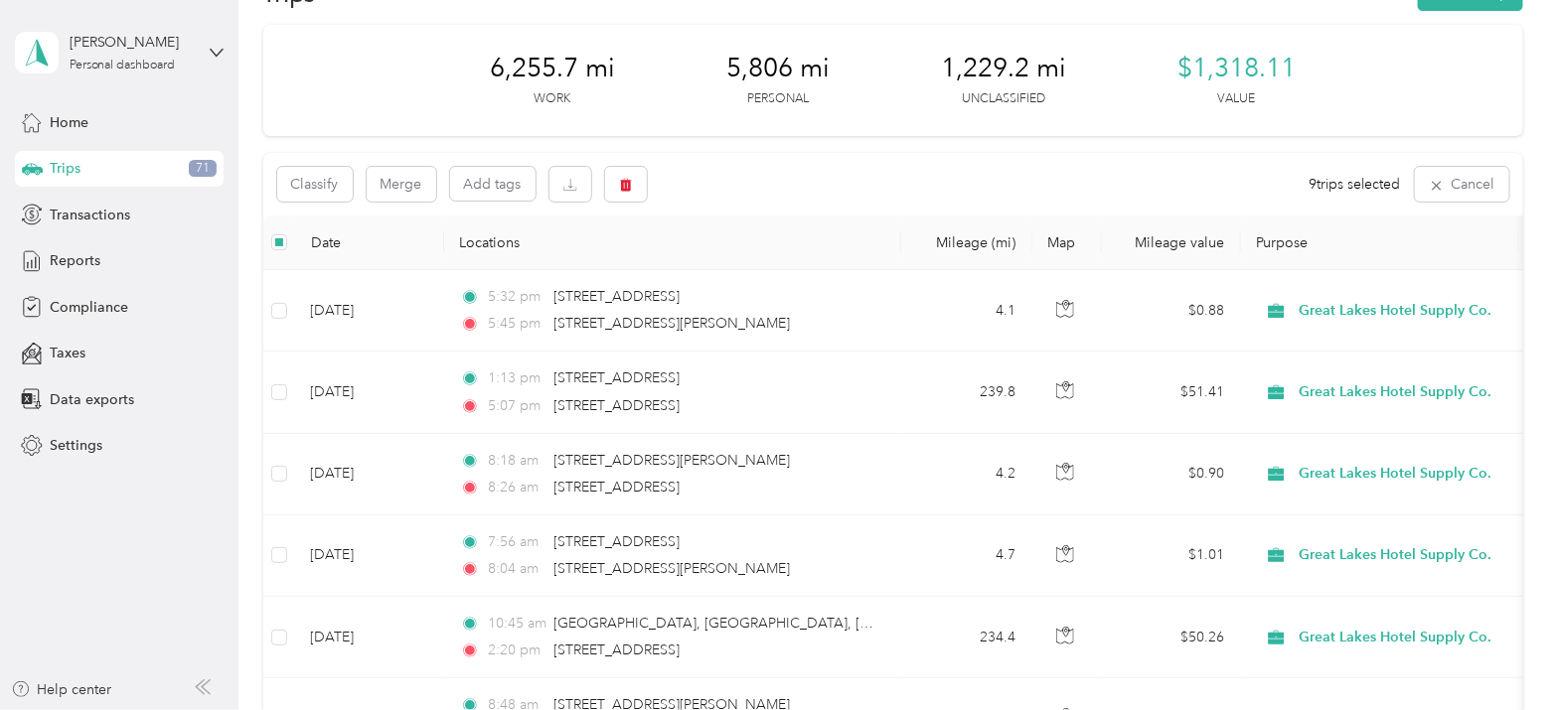
scroll to position [0, 0]
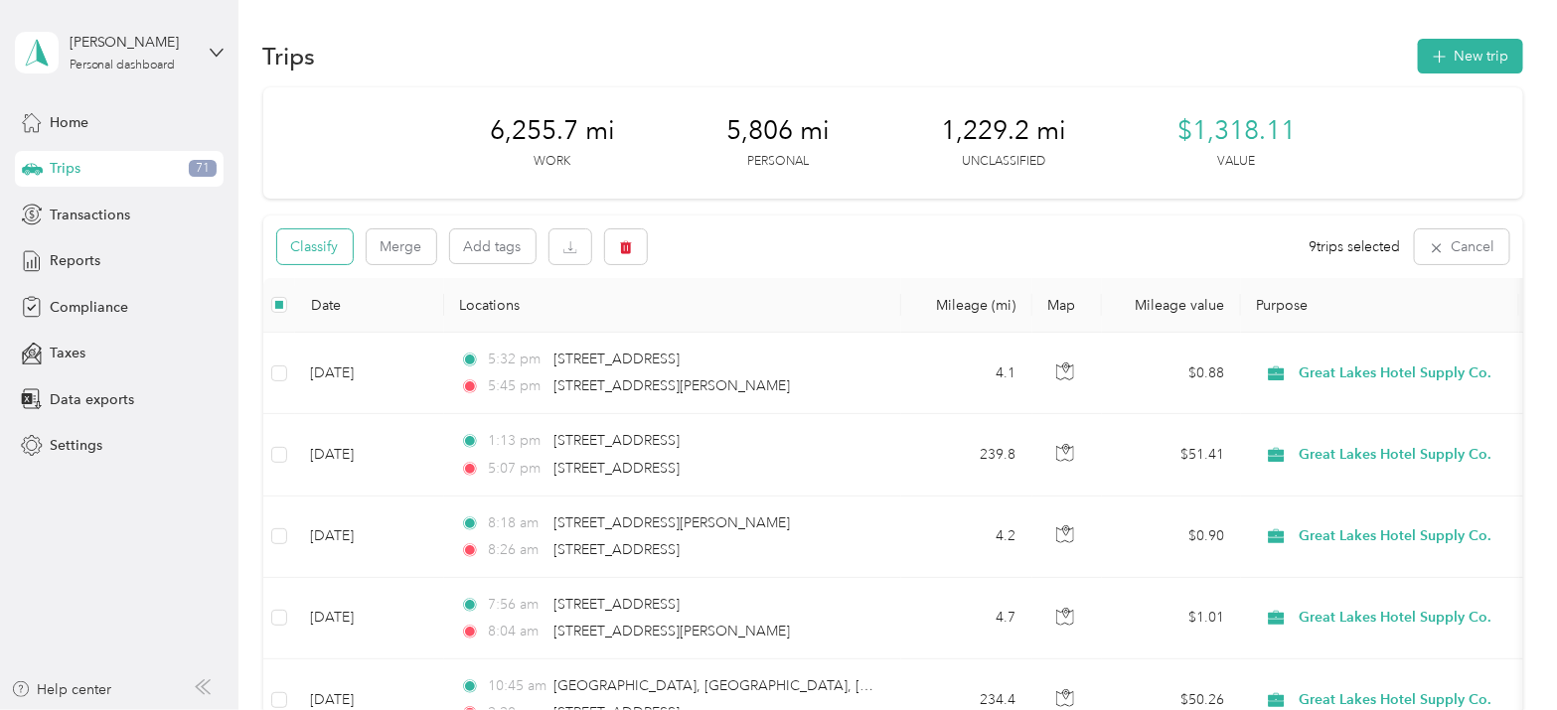
click at [299, 237] on button "Classify" at bounding box center [315, 247] width 76 height 35
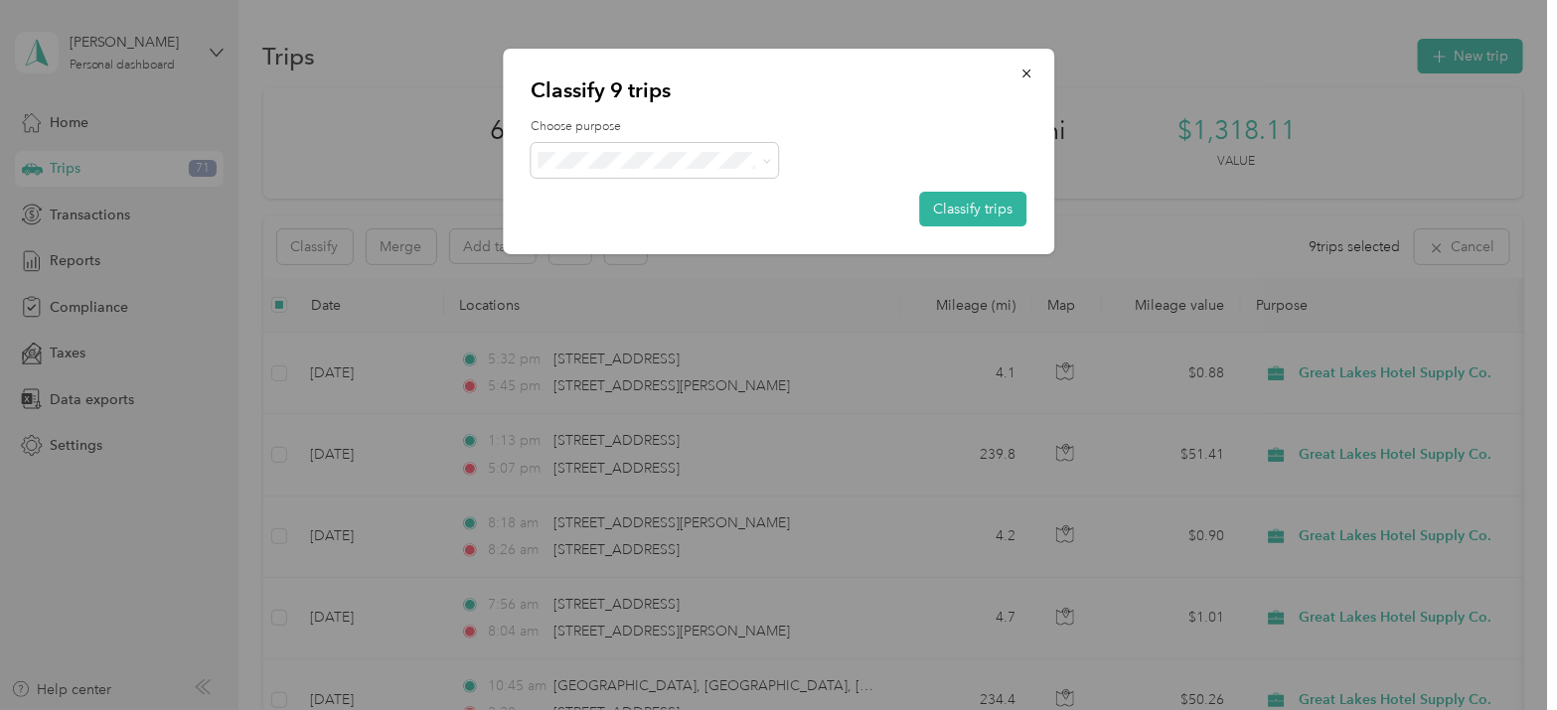
click at [620, 186] on span "Great Lakes Hotel Supply Co." at bounding box center [676, 195] width 193 height 21
click at [998, 209] on button "Classify trips" at bounding box center [972, 209] width 107 height 35
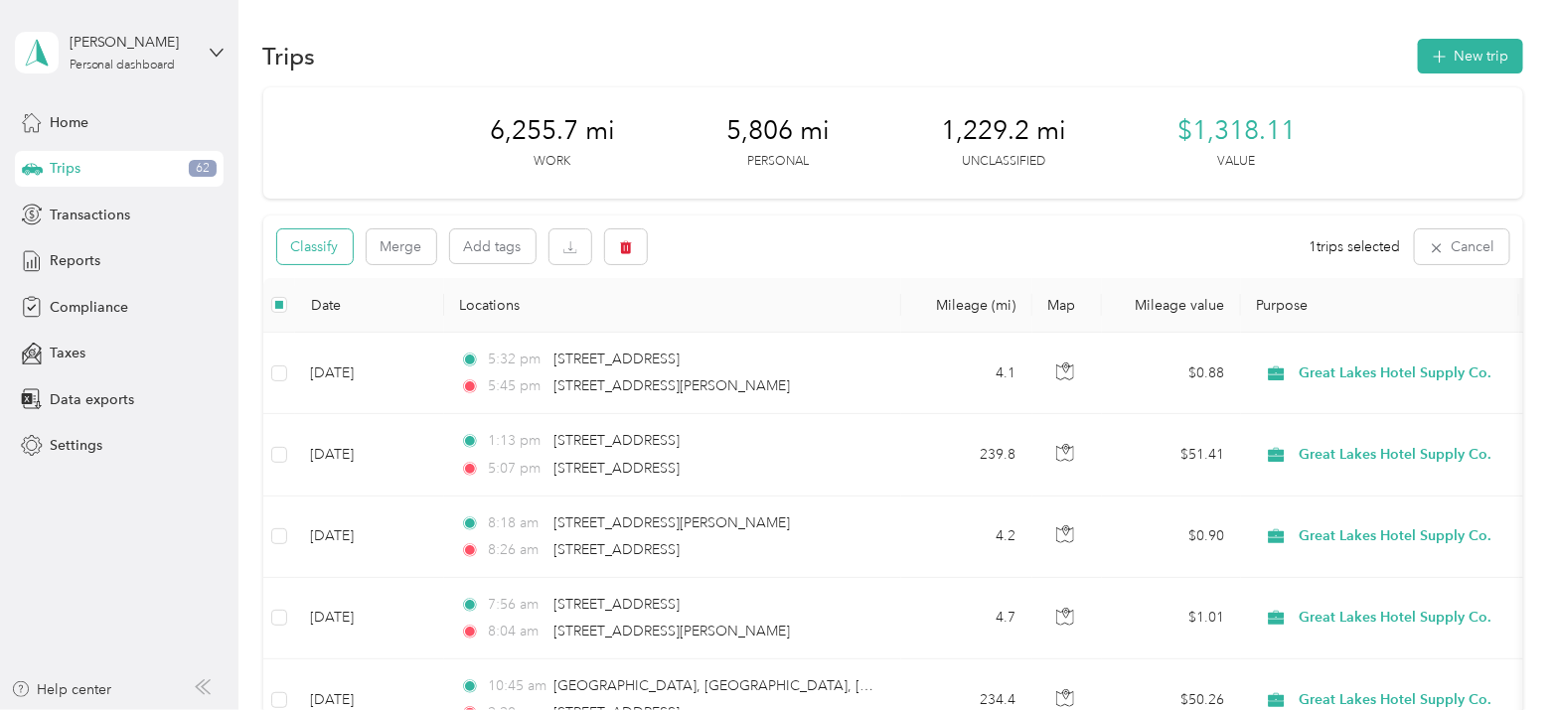
click at [291, 249] on button "Classify" at bounding box center [315, 247] width 76 height 35
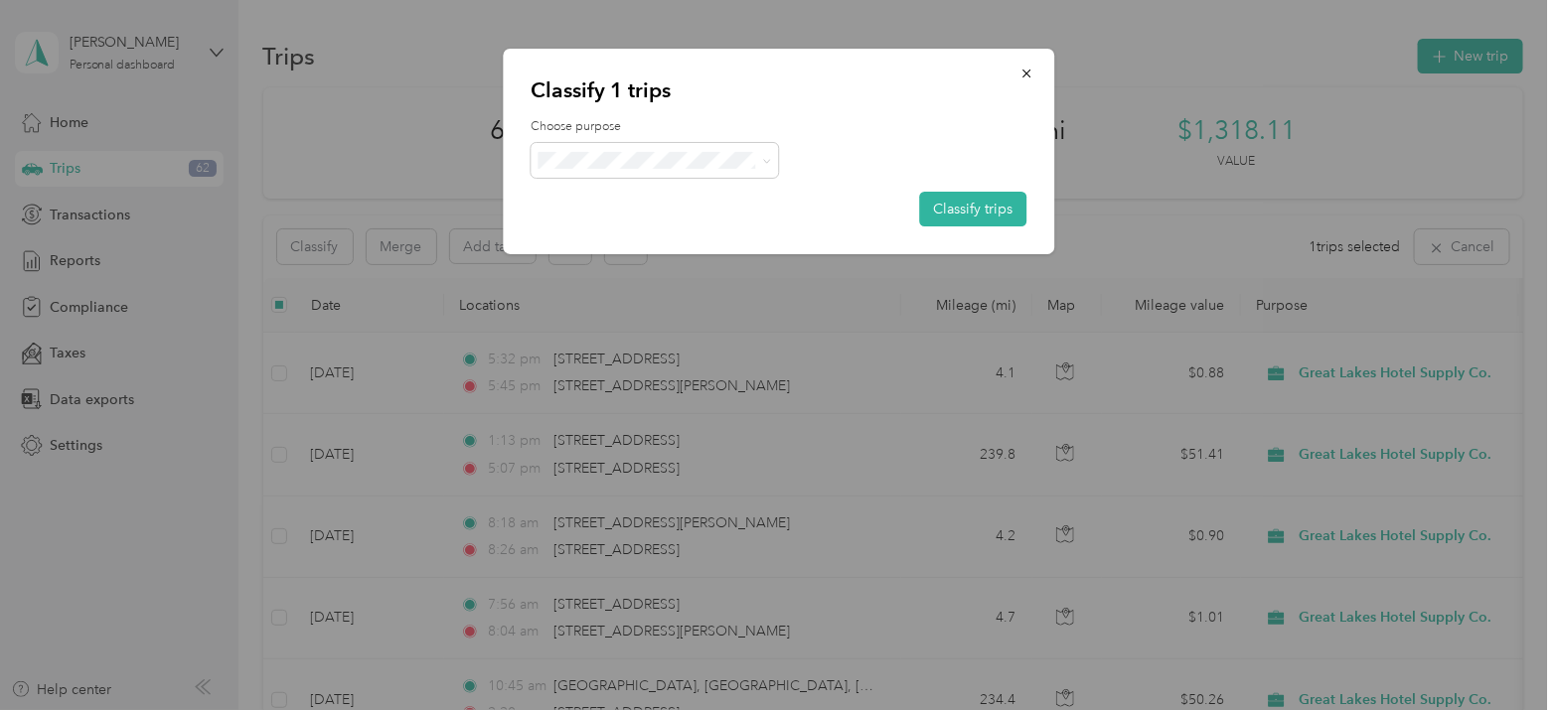
click at [687, 229] on span "Personal" at bounding box center [689, 220] width 218 height 21
click at [972, 220] on button "Classify trips" at bounding box center [972, 209] width 107 height 35
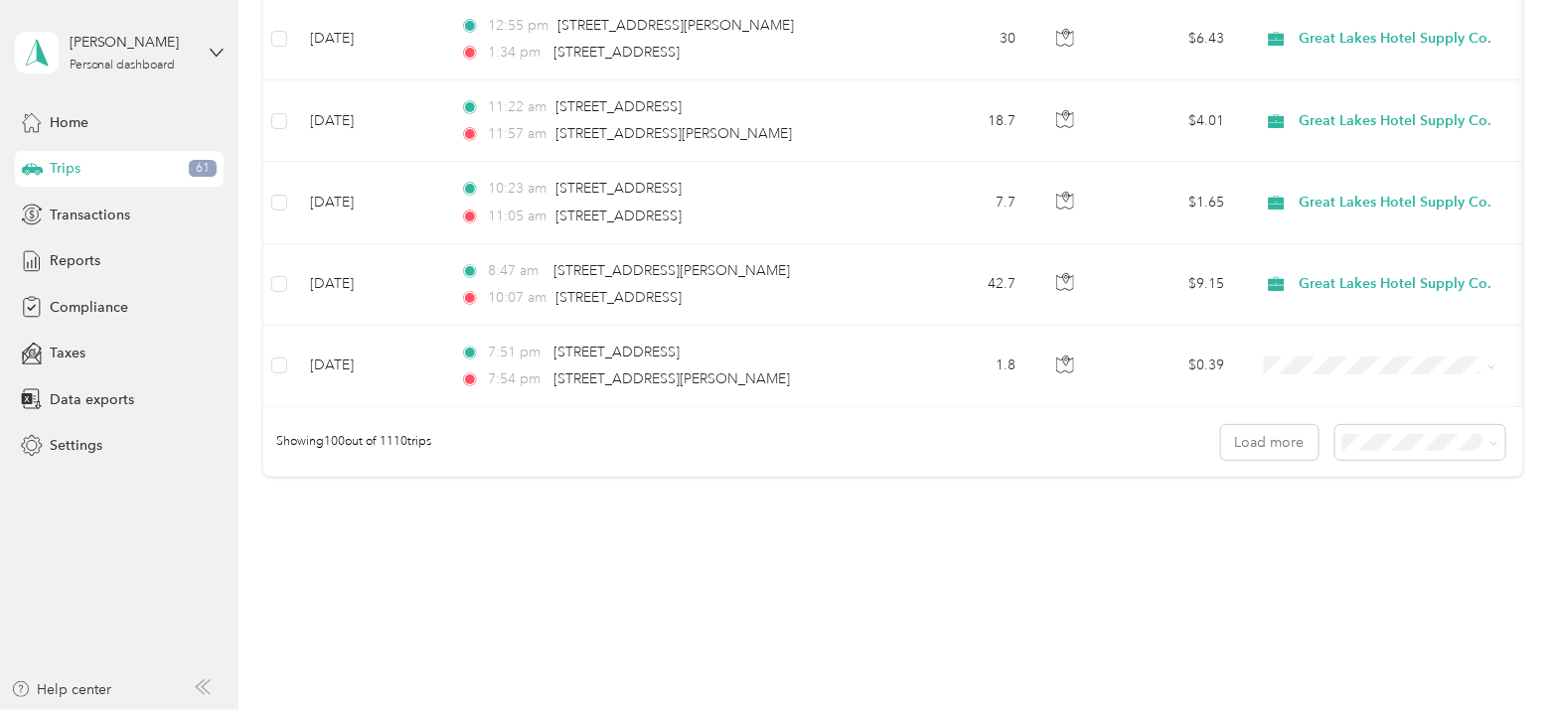
scroll to position [8138, 0]
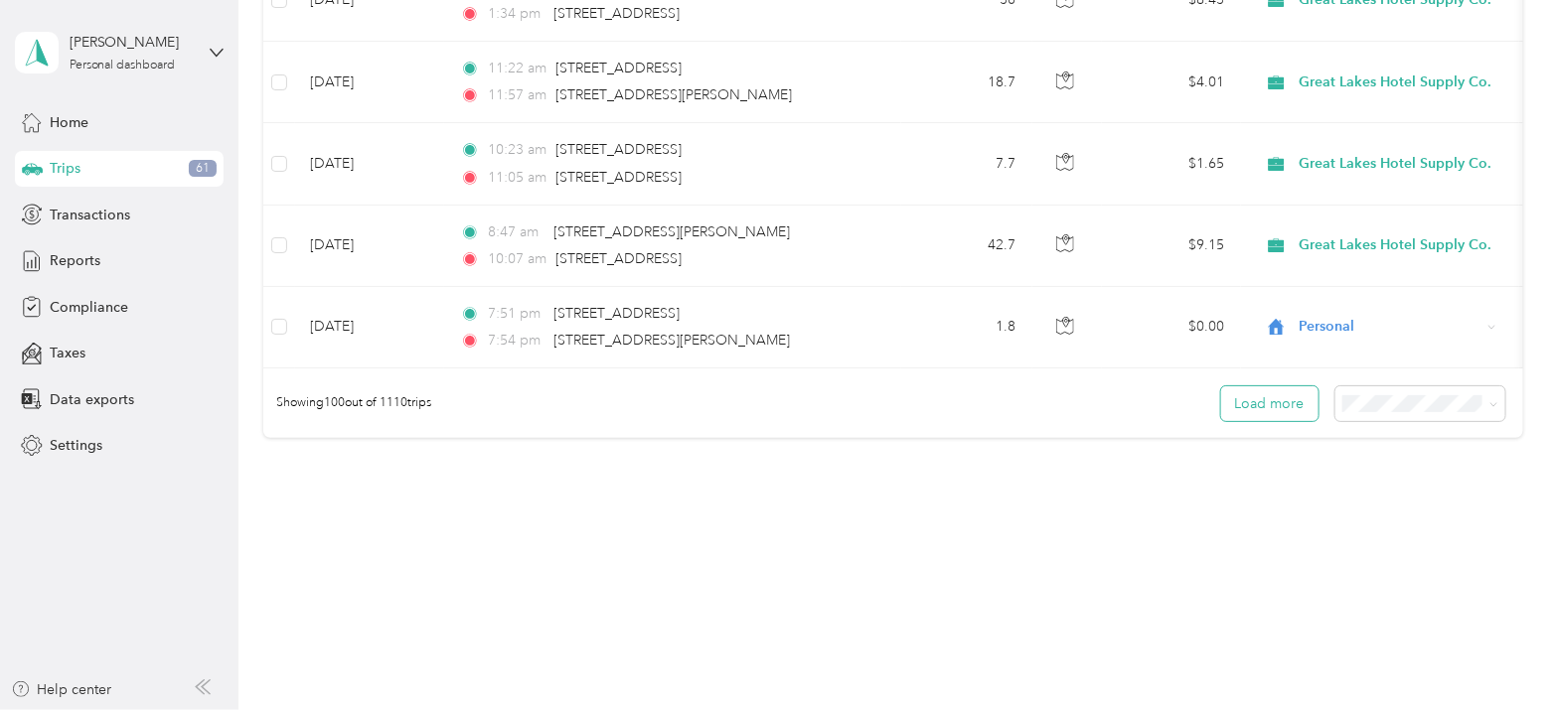
click at [1260, 397] on button "Load more" at bounding box center [1269, 403] width 97 height 35
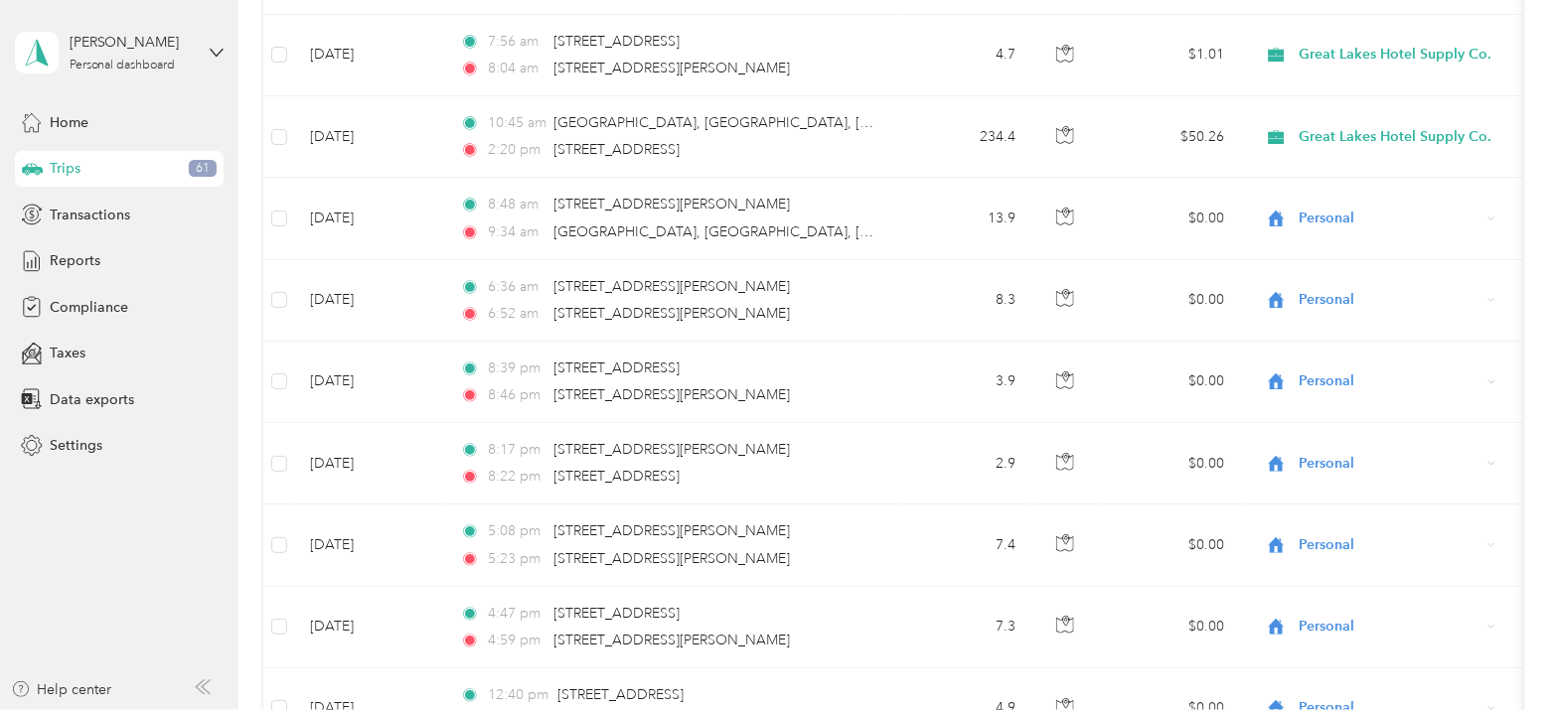
scroll to position [0, 0]
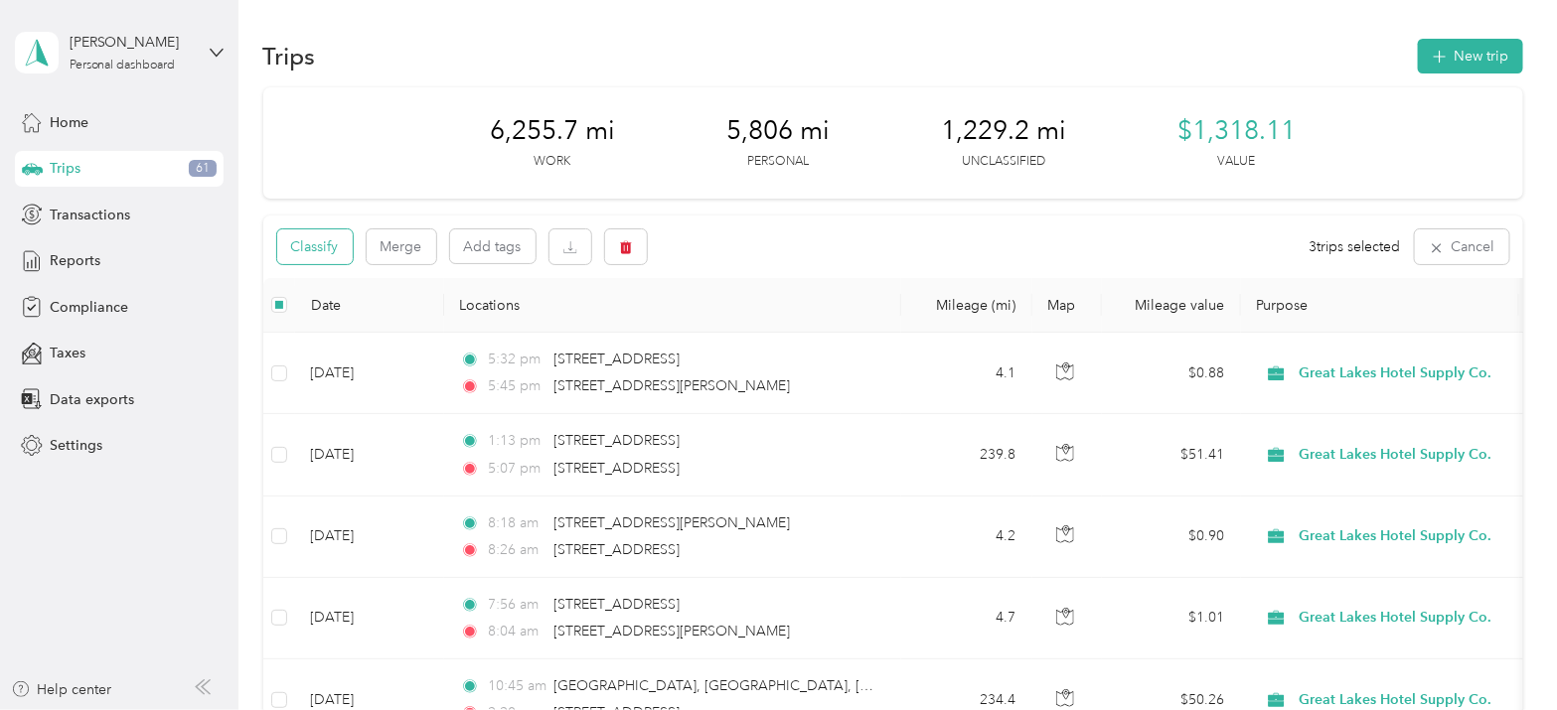
click at [303, 256] on button "Classify" at bounding box center [315, 247] width 76 height 35
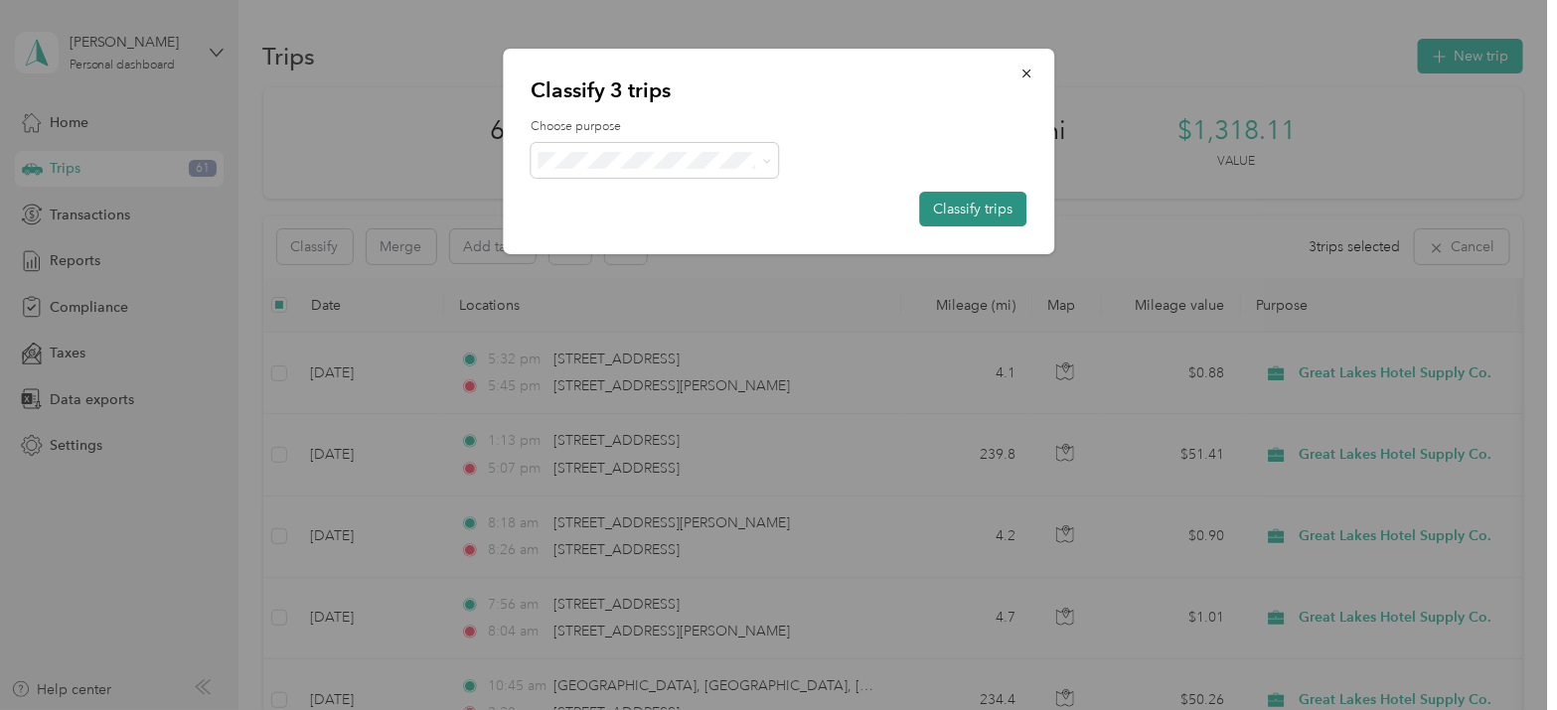
click at [962, 196] on button "Classify trips" at bounding box center [972, 209] width 107 height 35
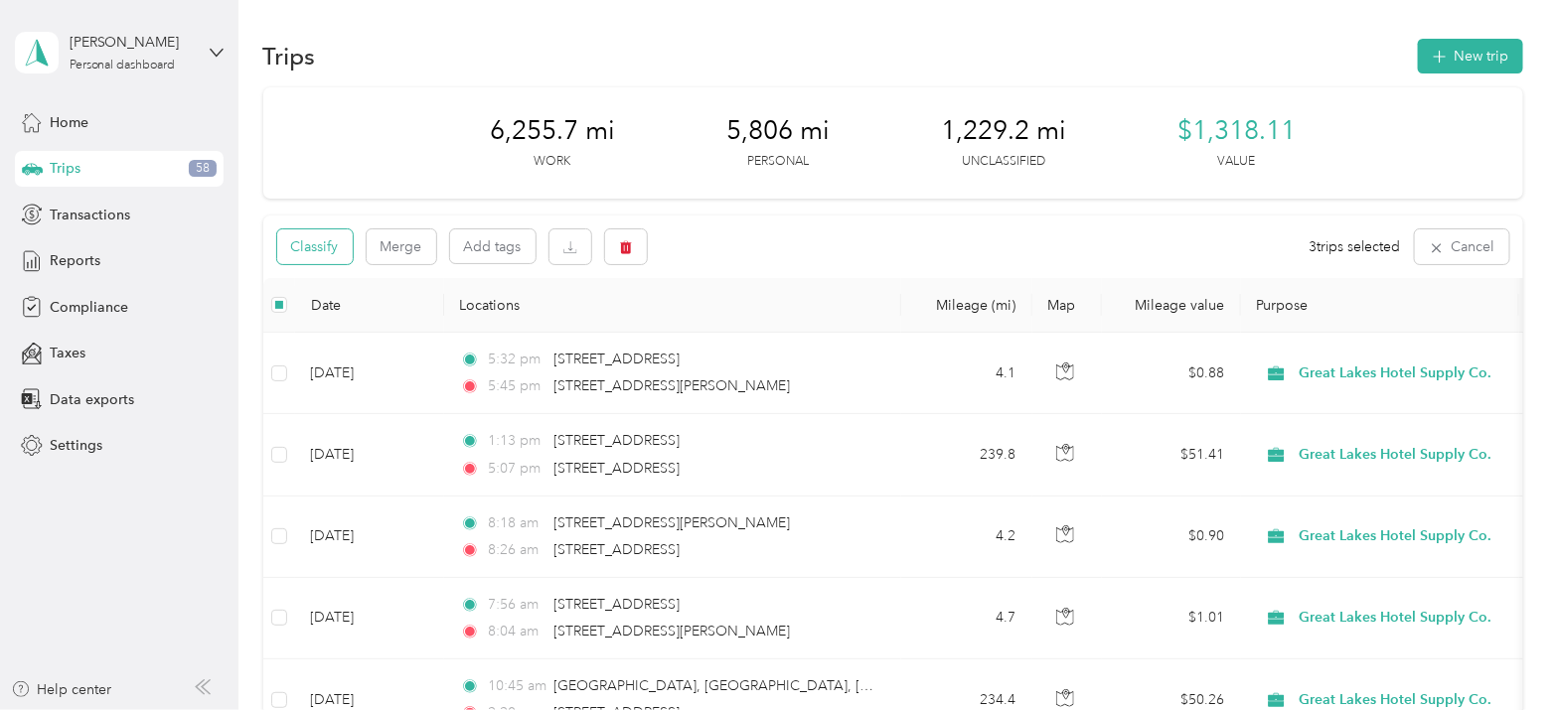
click at [309, 259] on button "Classify" at bounding box center [315, 247] width 76 height 35
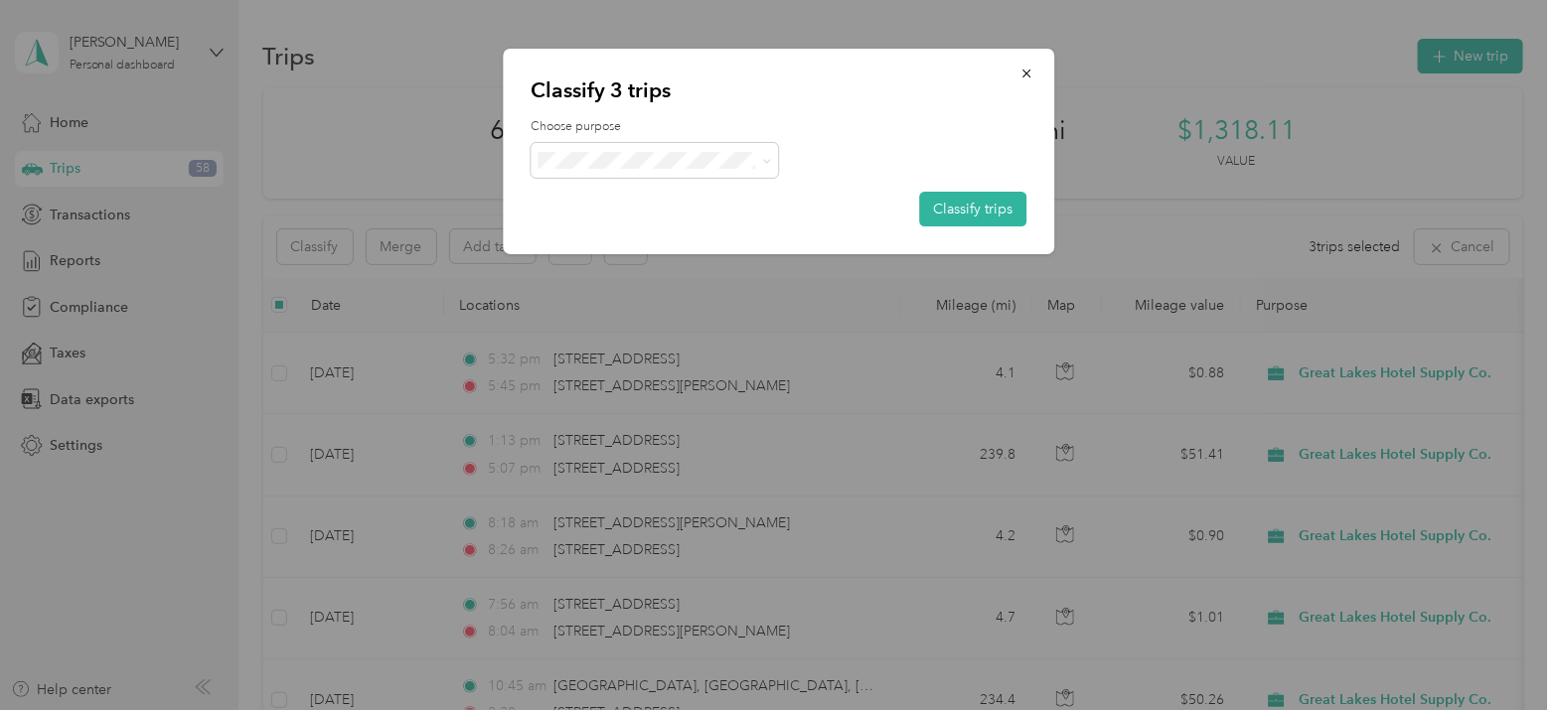
click at [703, 190] on span "Great Lakes Hotel Supply Co." at bounding box center [676, 187] width 193 height 21
click at [949, 201] on button "Classify trips" at bounding box center [972, 209] width 107 height 35
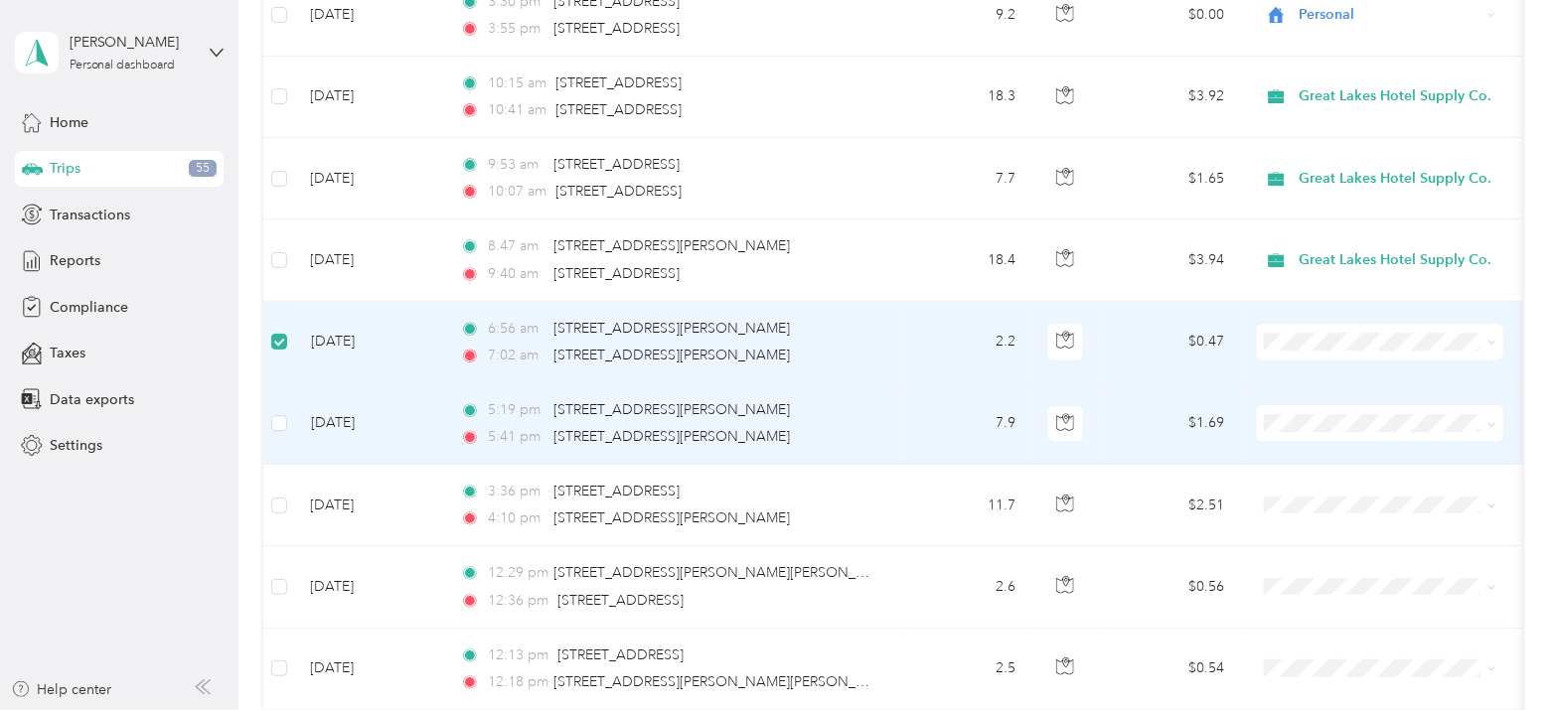
scroll to position [8691, 0]
click at [274, 390] on td at bounding box center [279, 425] width 32 height 81
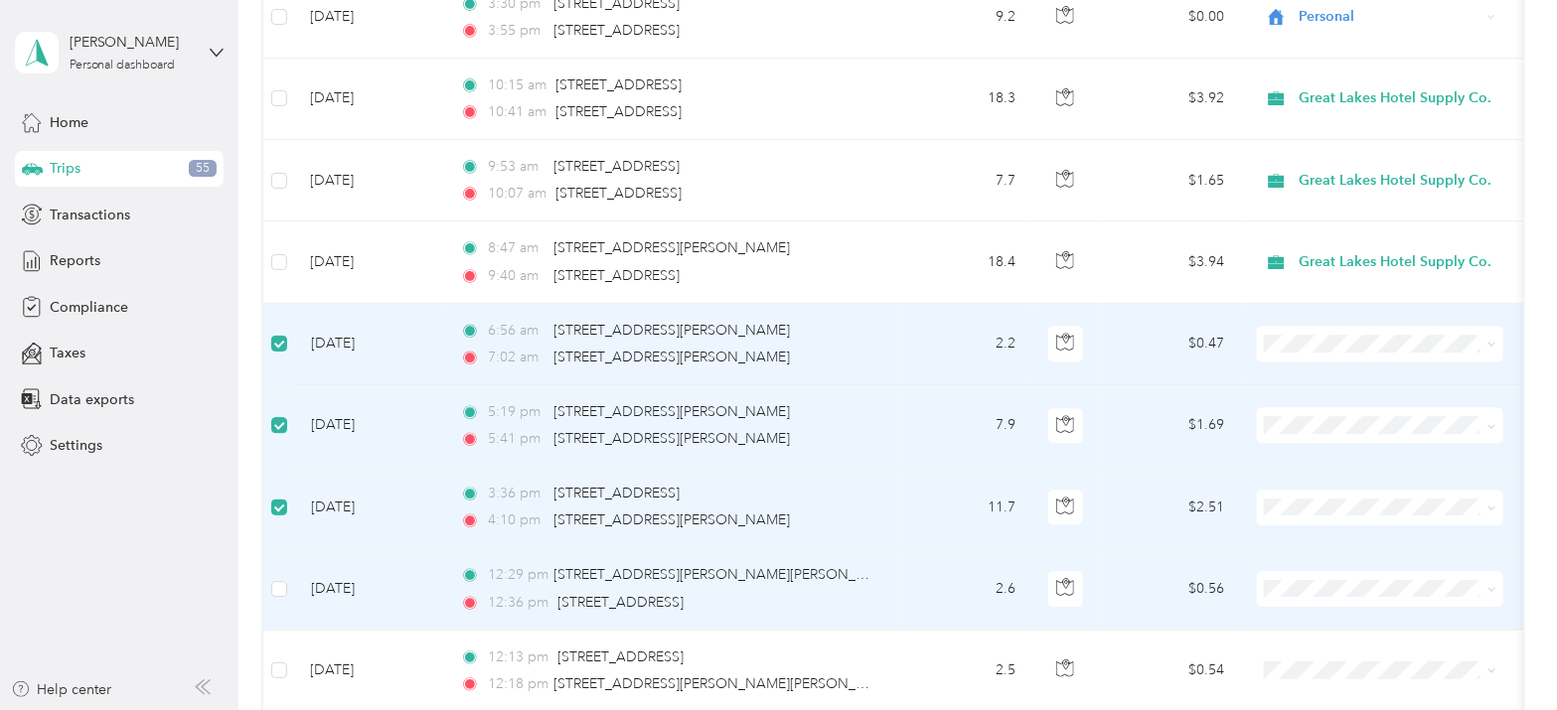
click at [277, 582] on td at bounding box center [279, 588] width 32 height 81
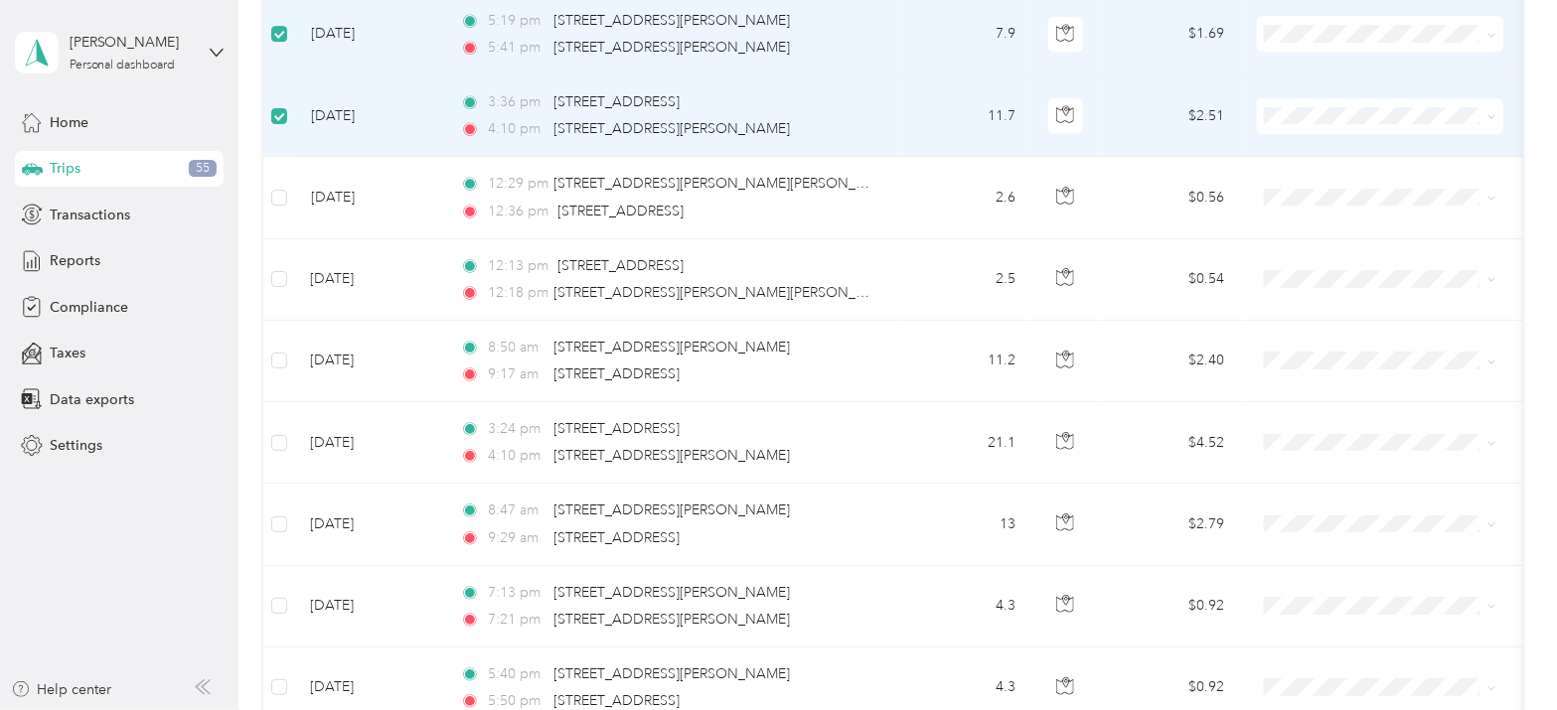
scroll to position [9104, 0]
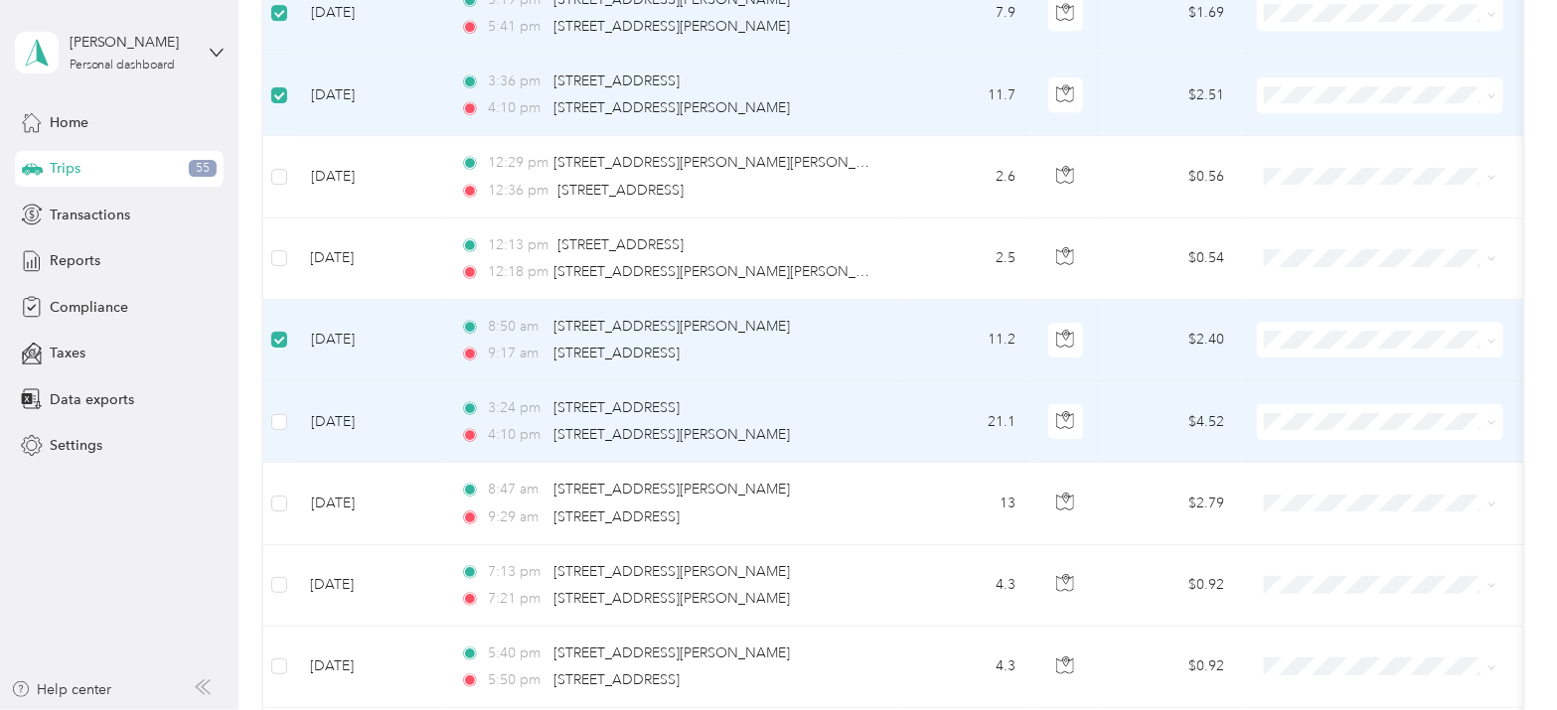
click at [281, 382] on td at bounding box center [279, 422] width 32 height 81
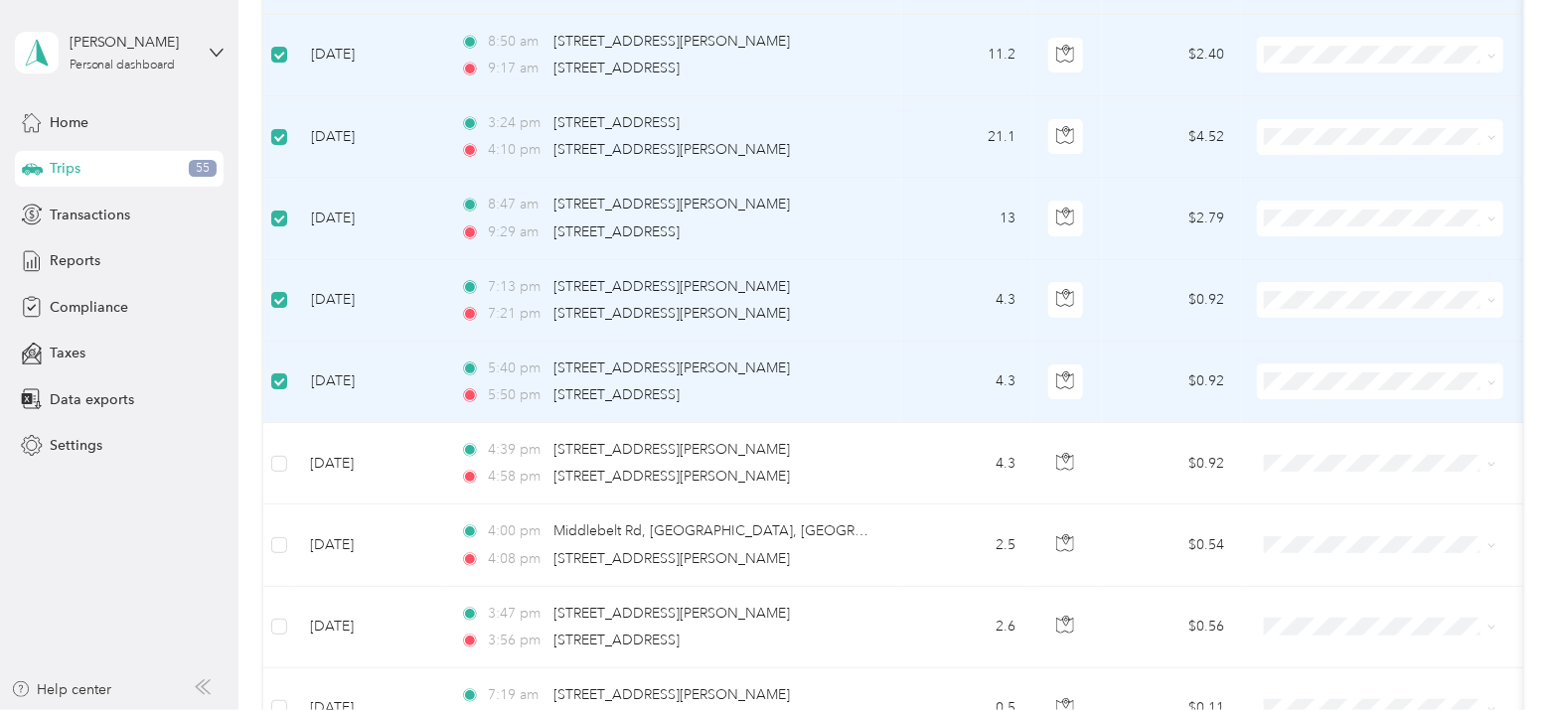
scroll to position [9495, 0]
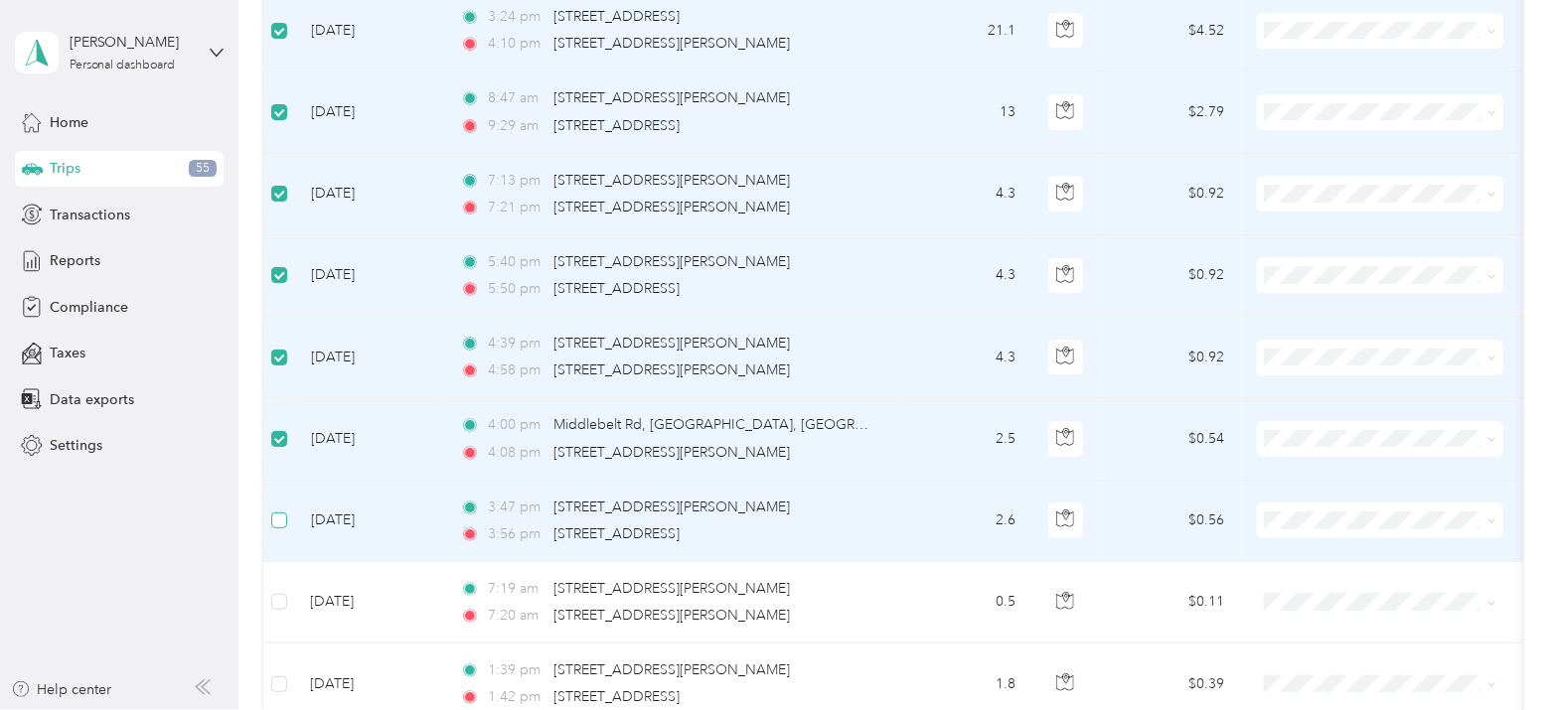
click at [280, 510] on label at bounding box center [279, 521] width 16 height 22
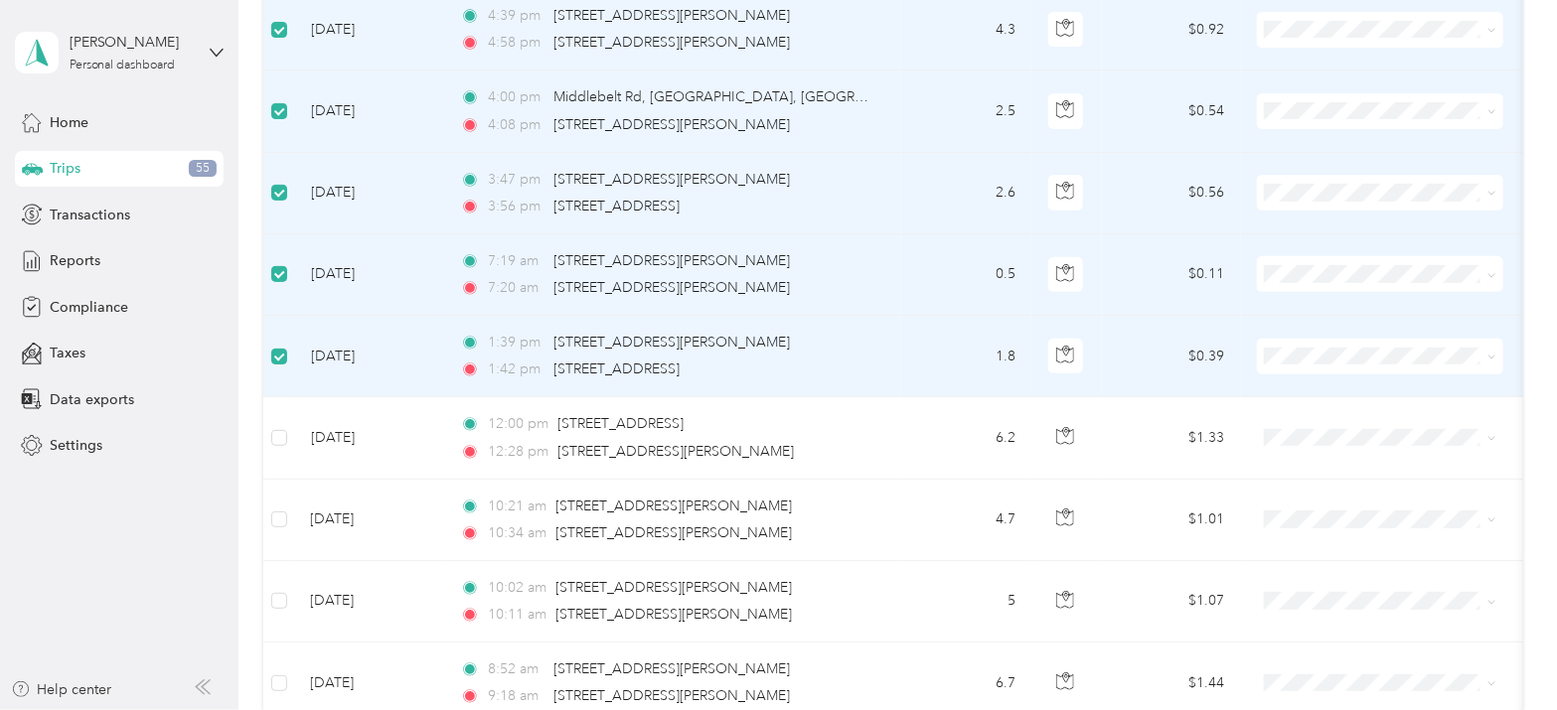
scroll to position [9866, 0]
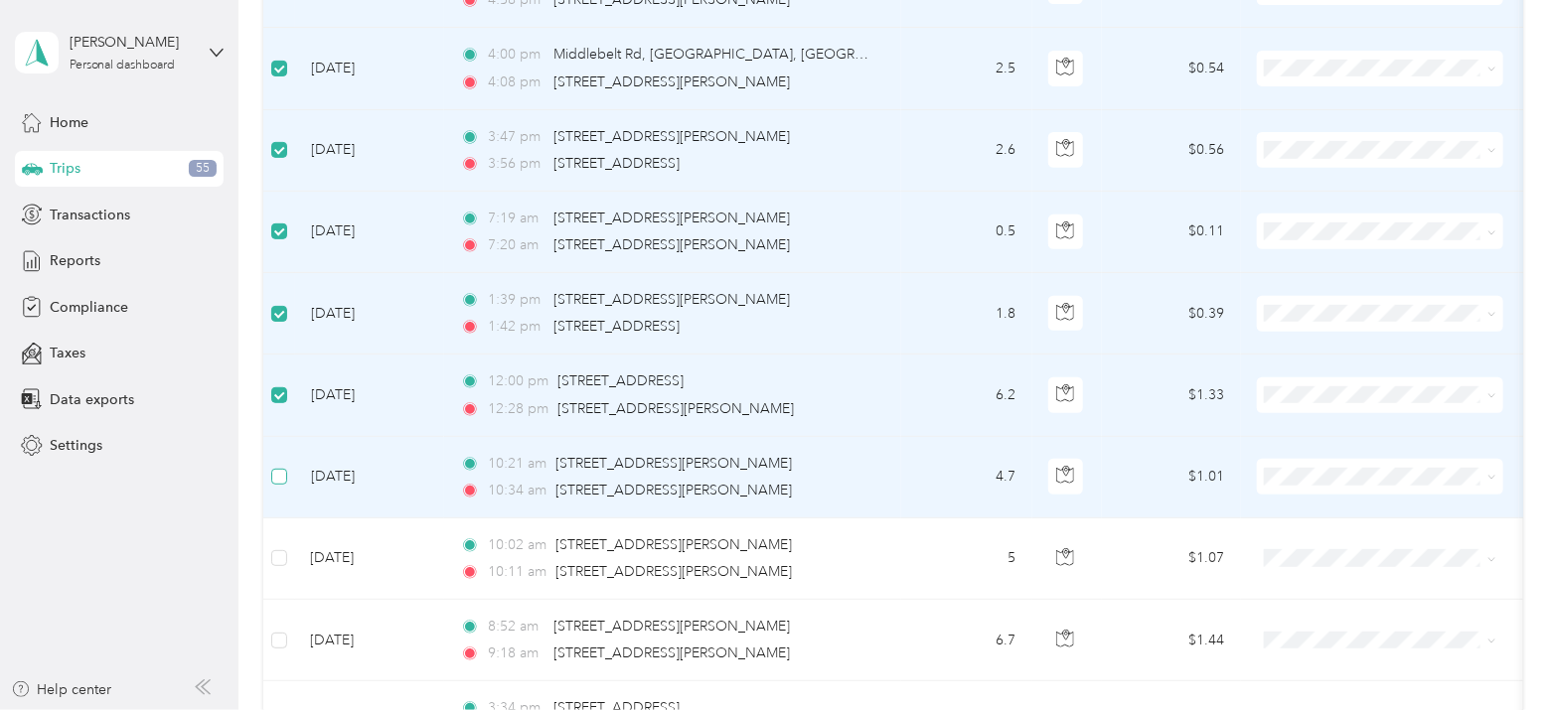
click at [283, 466] on label at bounding box center [279, 477] width 16 height 22
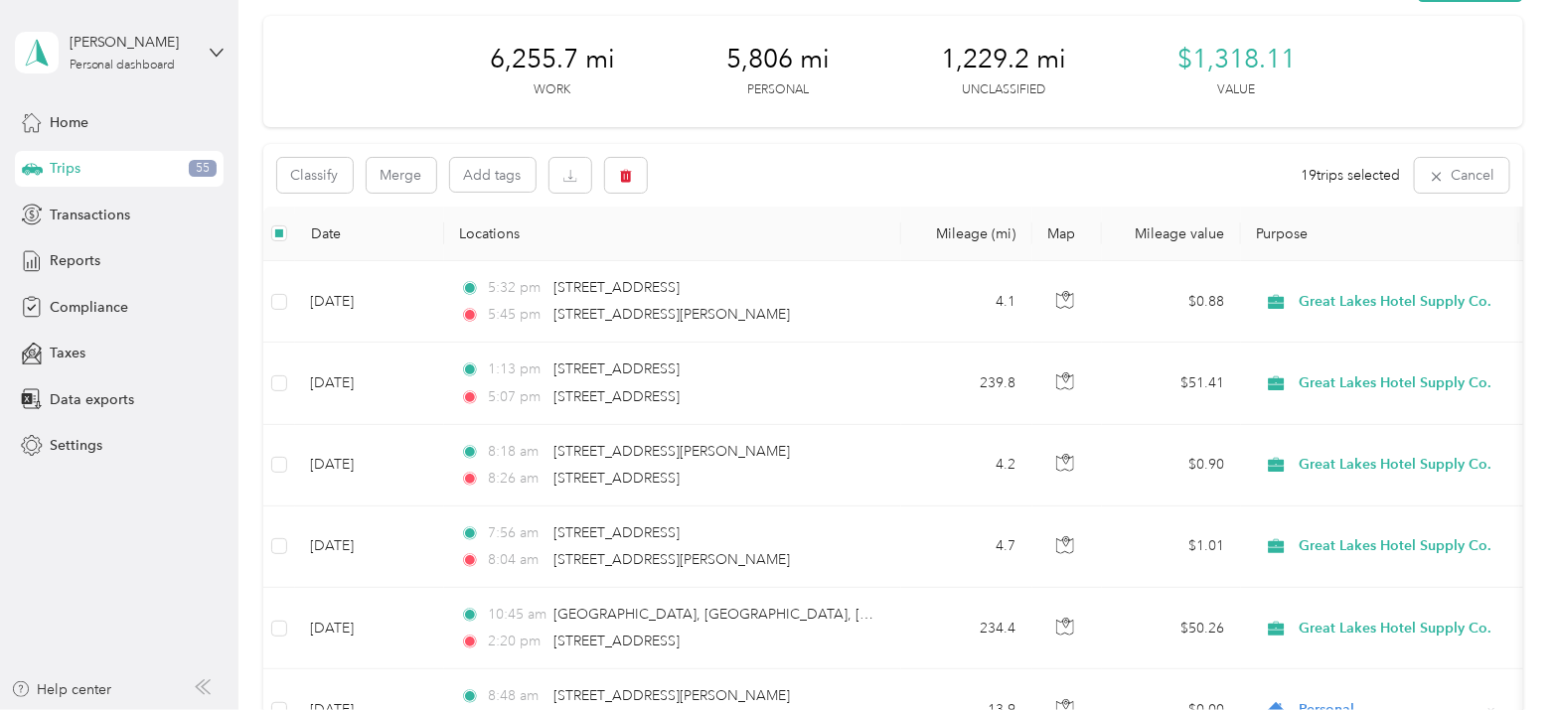
scroll to position [0, 0]
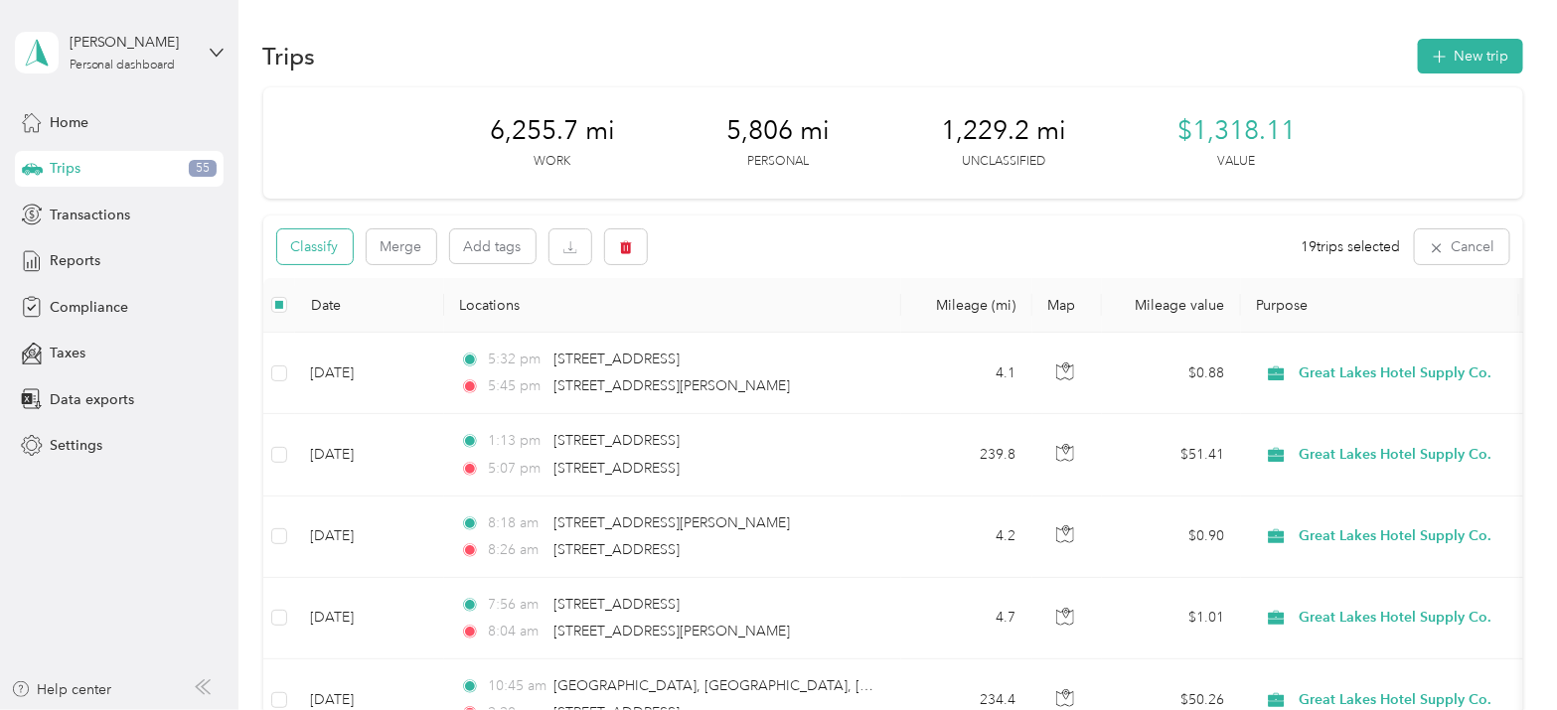
click at [310, 246] on button "Classify" at bounding box center [315, 247] width 76 height 35
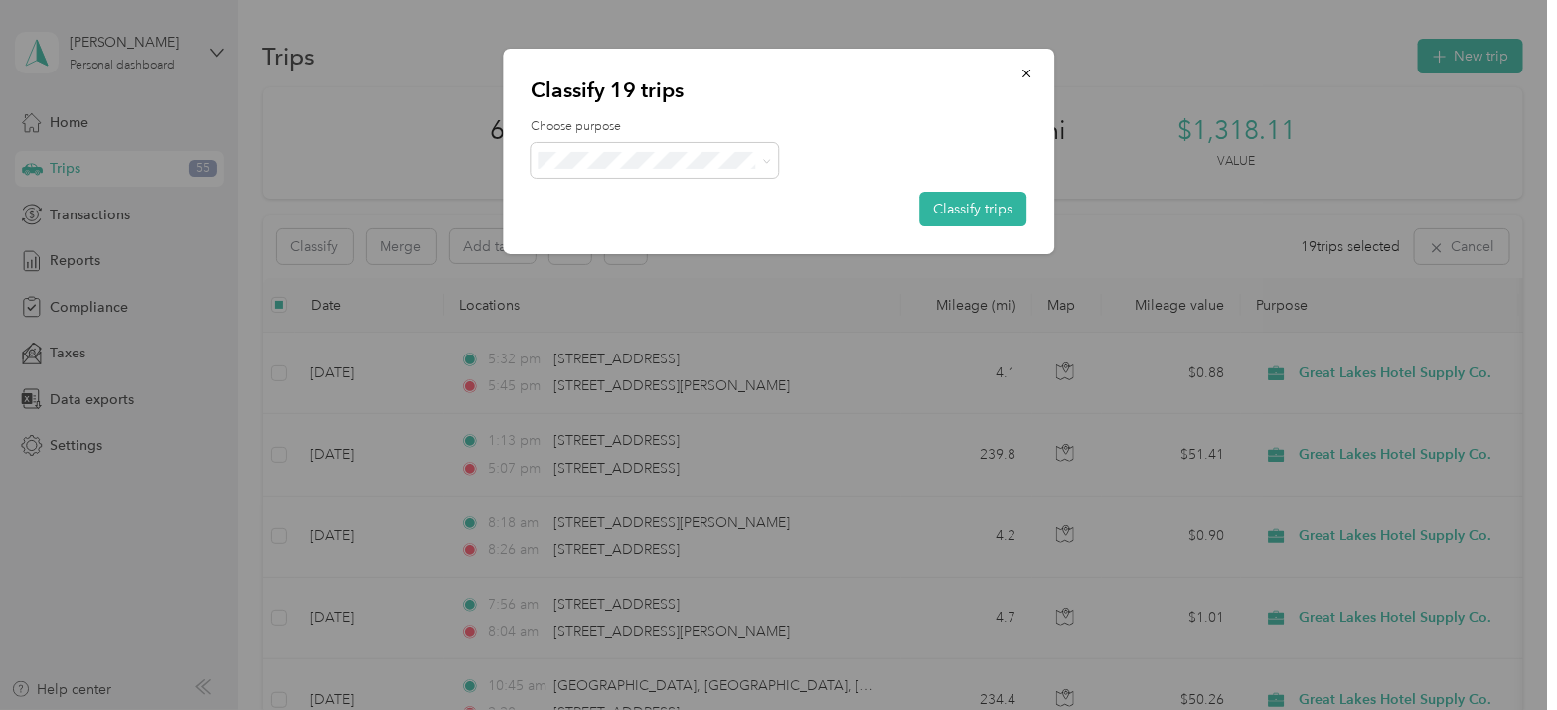
click at [688, 225] on span "Personal" at bounding box center [689, 221] width 218 height 21
click at [982, 200] on button "Classify trips" at bounding box center [972, 209] width 107 height 35
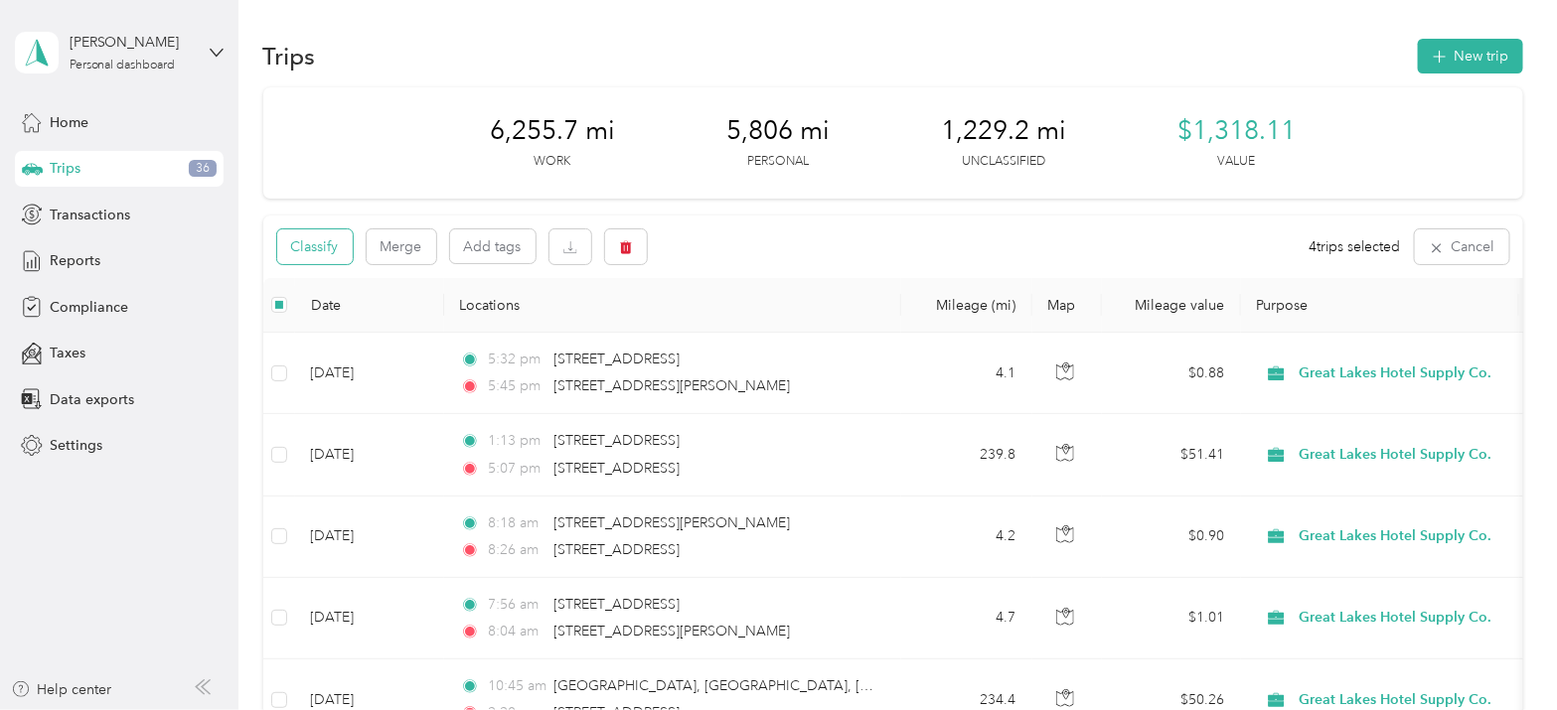
click at [320, 242] on button "Classify" at bounding box center [315, 247] width 76 height 35
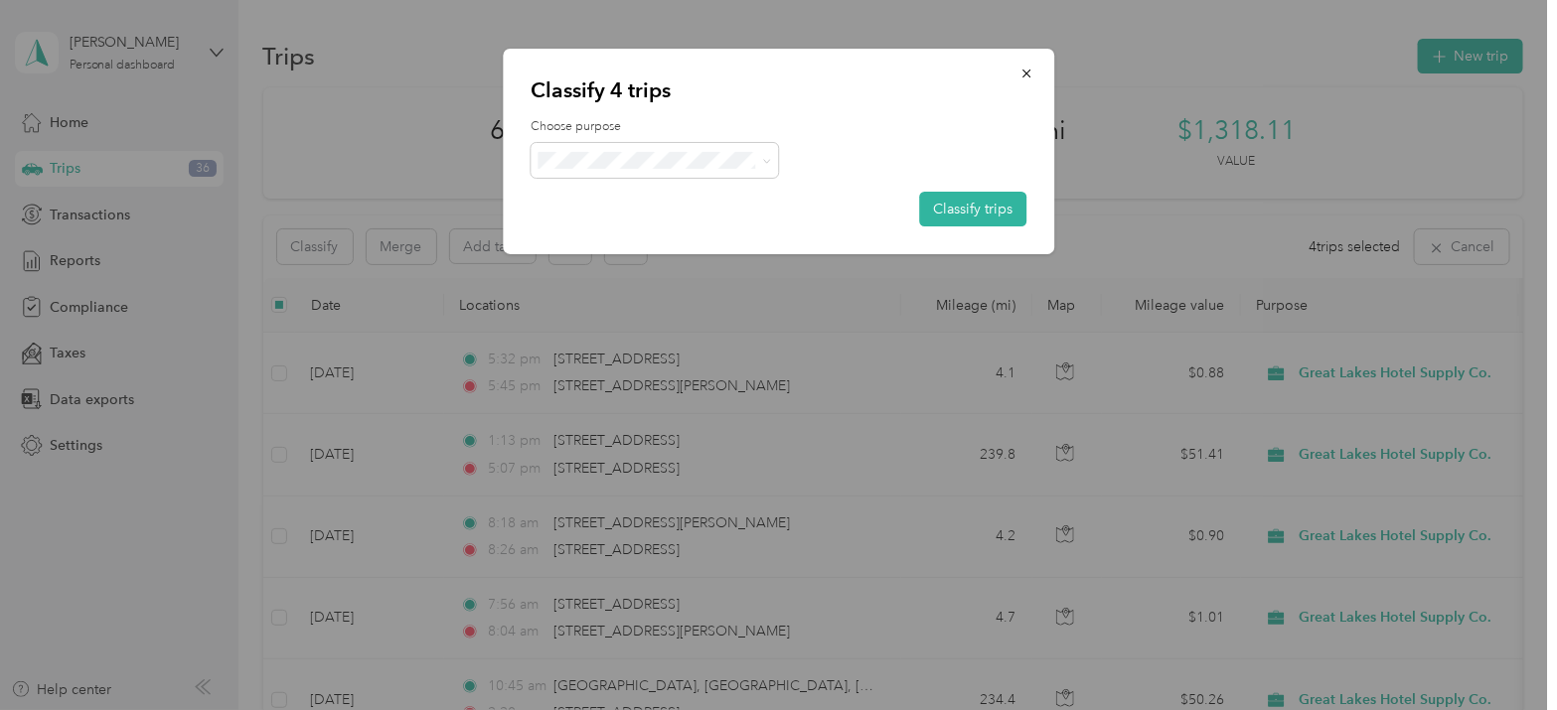
click at [659, 196] on li "Great Lakes Hotel Supply Co." at bounding box center [659, 189] width 256 height 35
click at [944, 211] on button "Classify trips" at bounding box center [972, 209] width 107 height 35
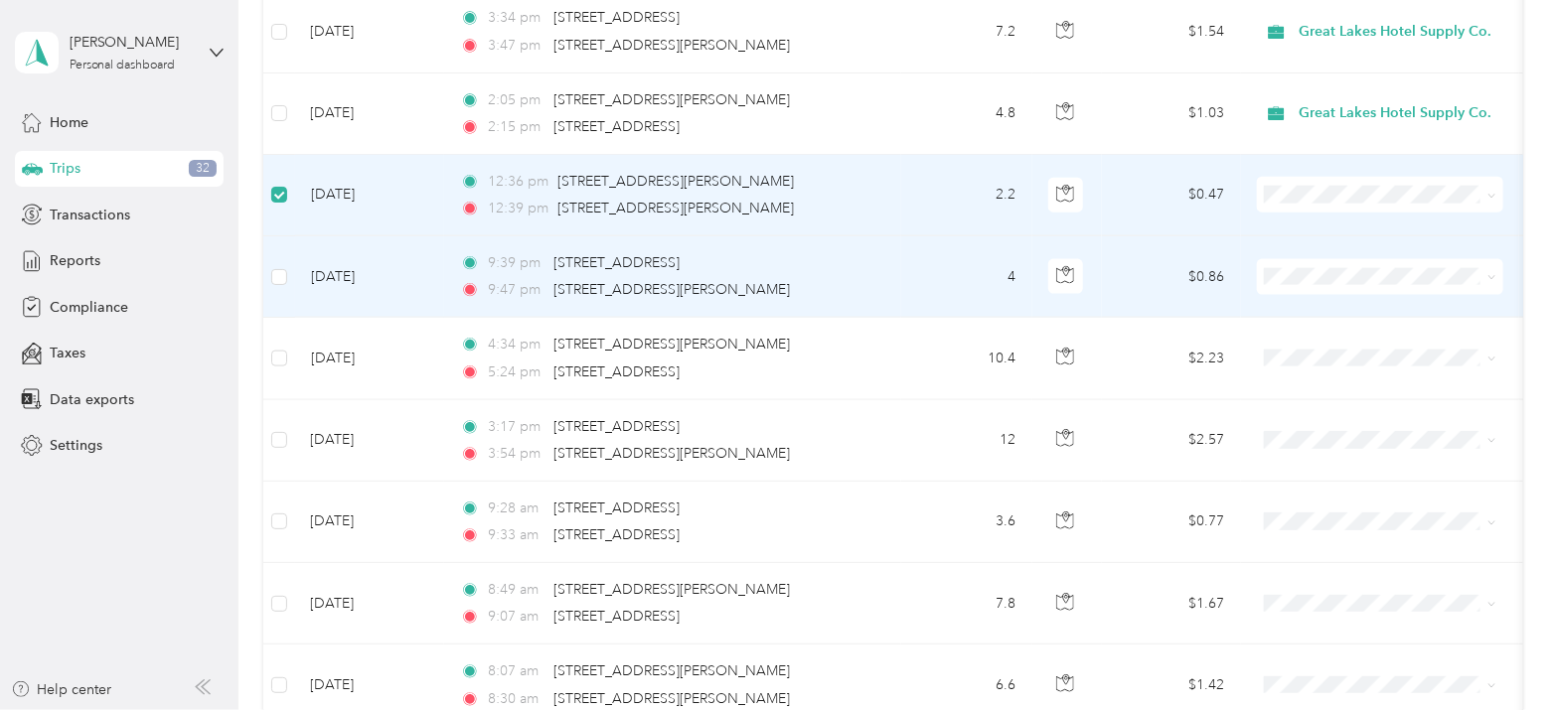
scroll to position [10554, 0]
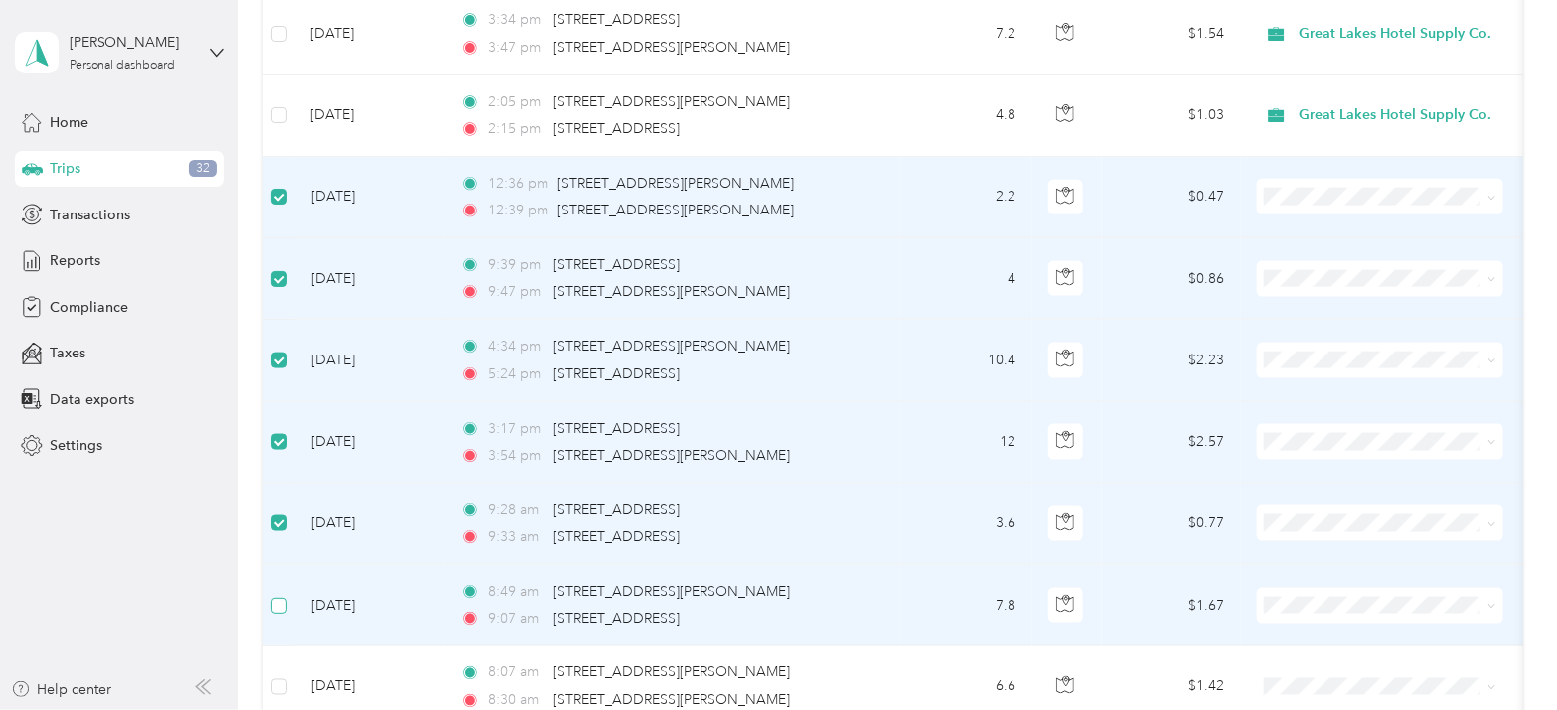
click at [278, 595] on label at bounding box center [279, 606] width 16 height 22
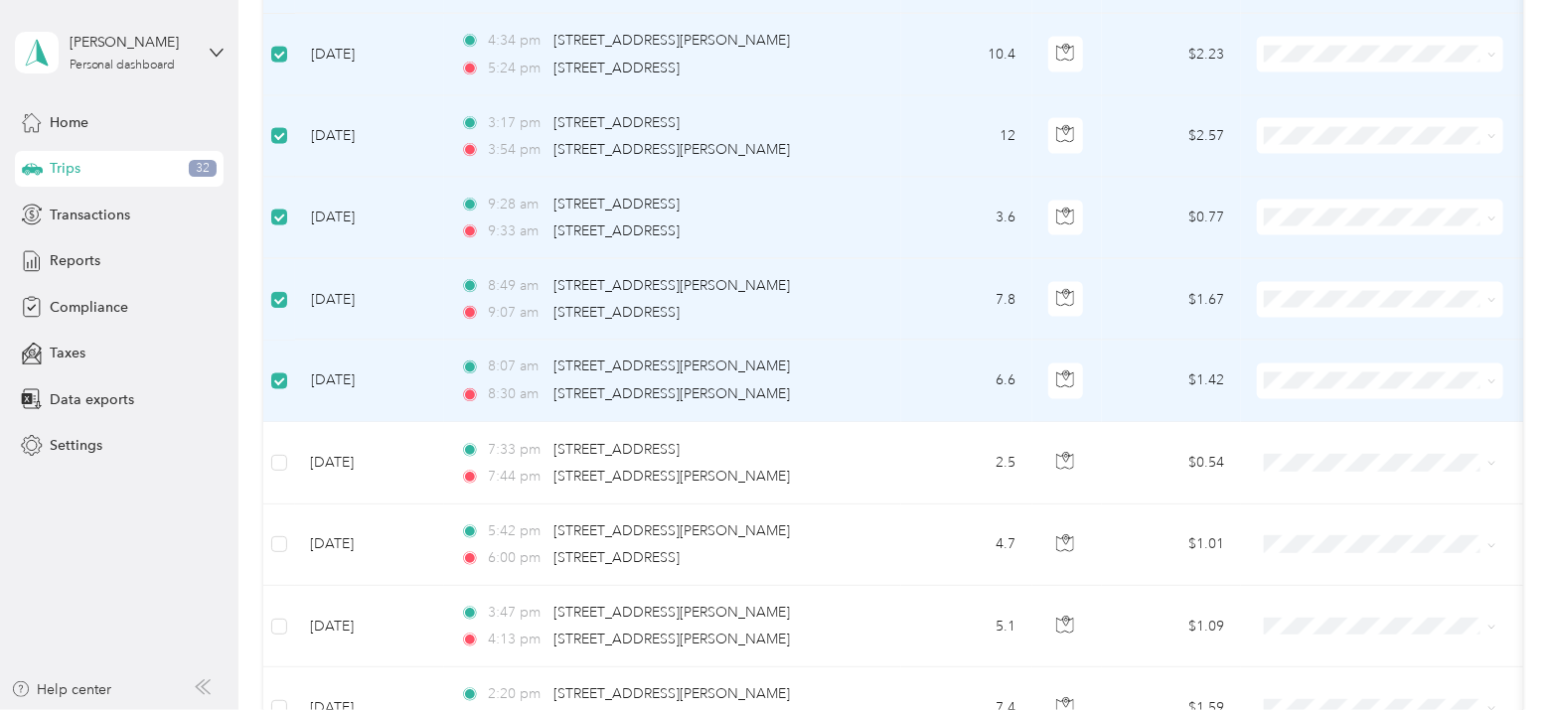
scroll to position [10882, 0]
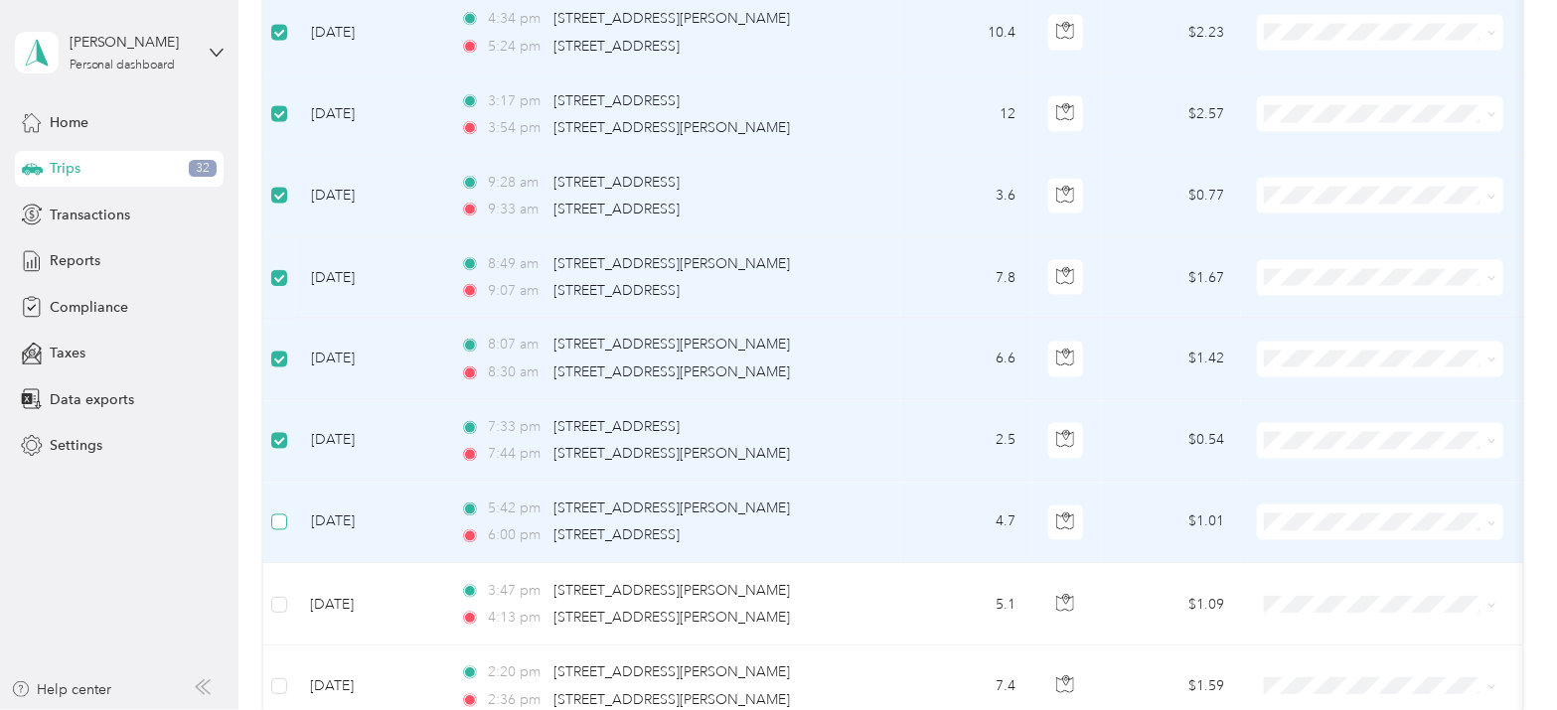
click at [278, 512] on label at bounding box center [279, 523] width 16 height 22
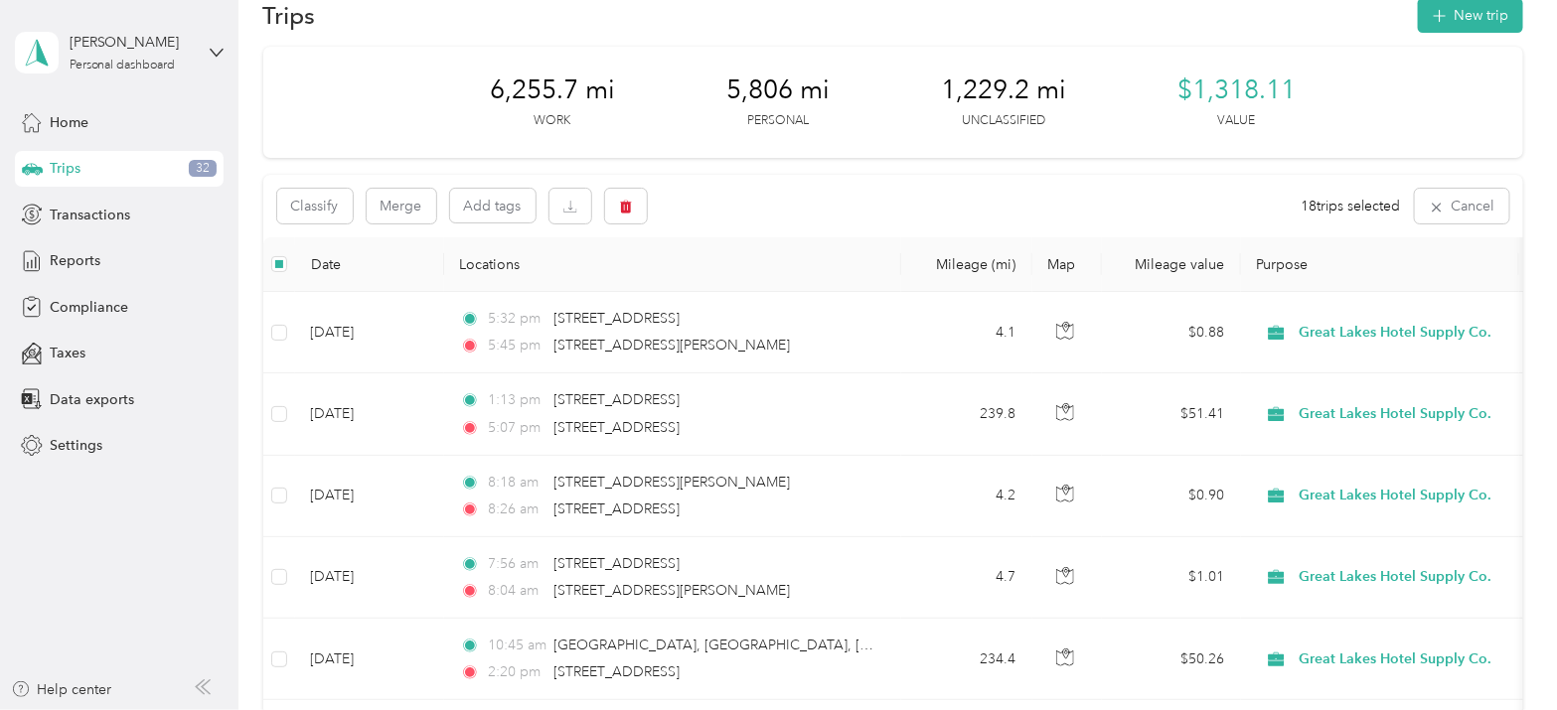
scroll to position [0, 0]
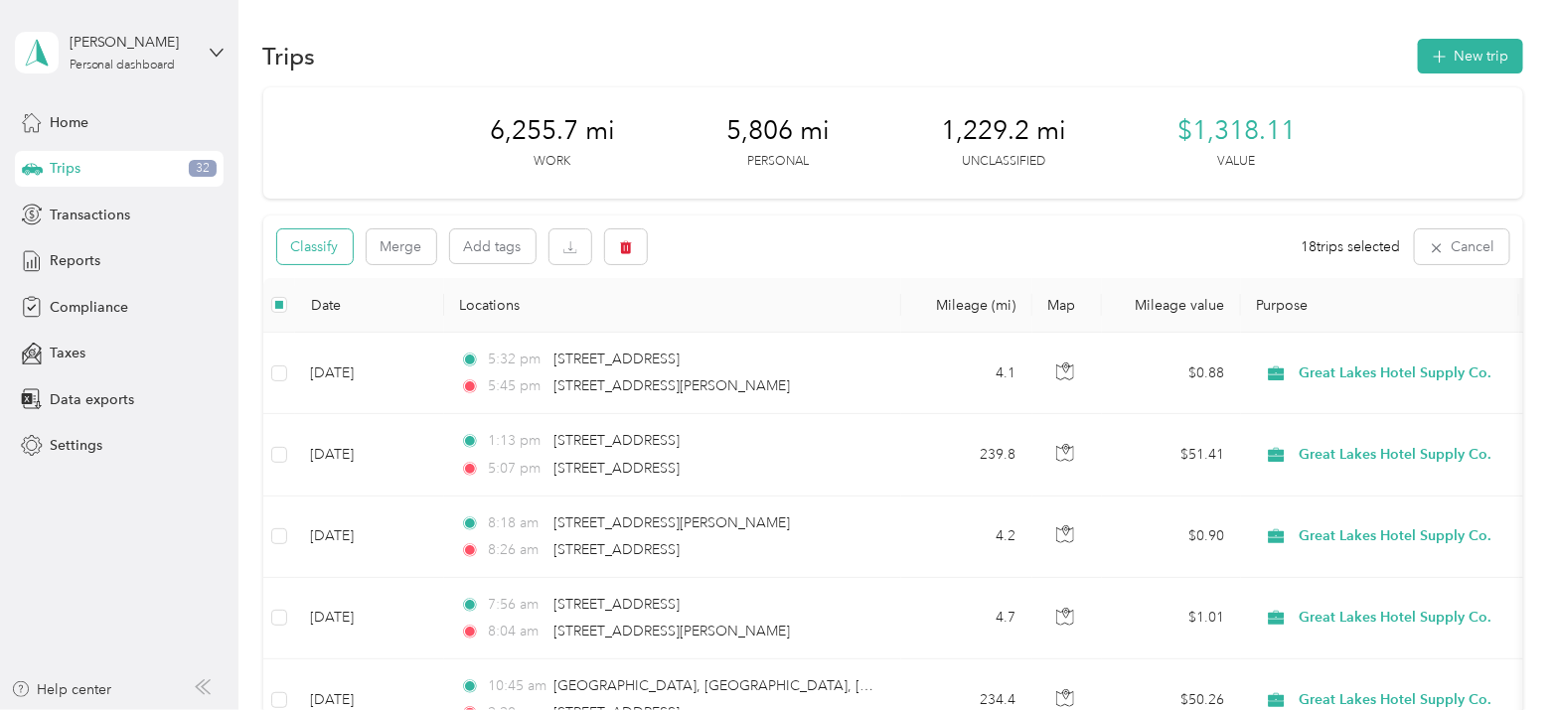
click at [333, 237] on button "Classify" at bounding box center [315, 247] width 76 height 35
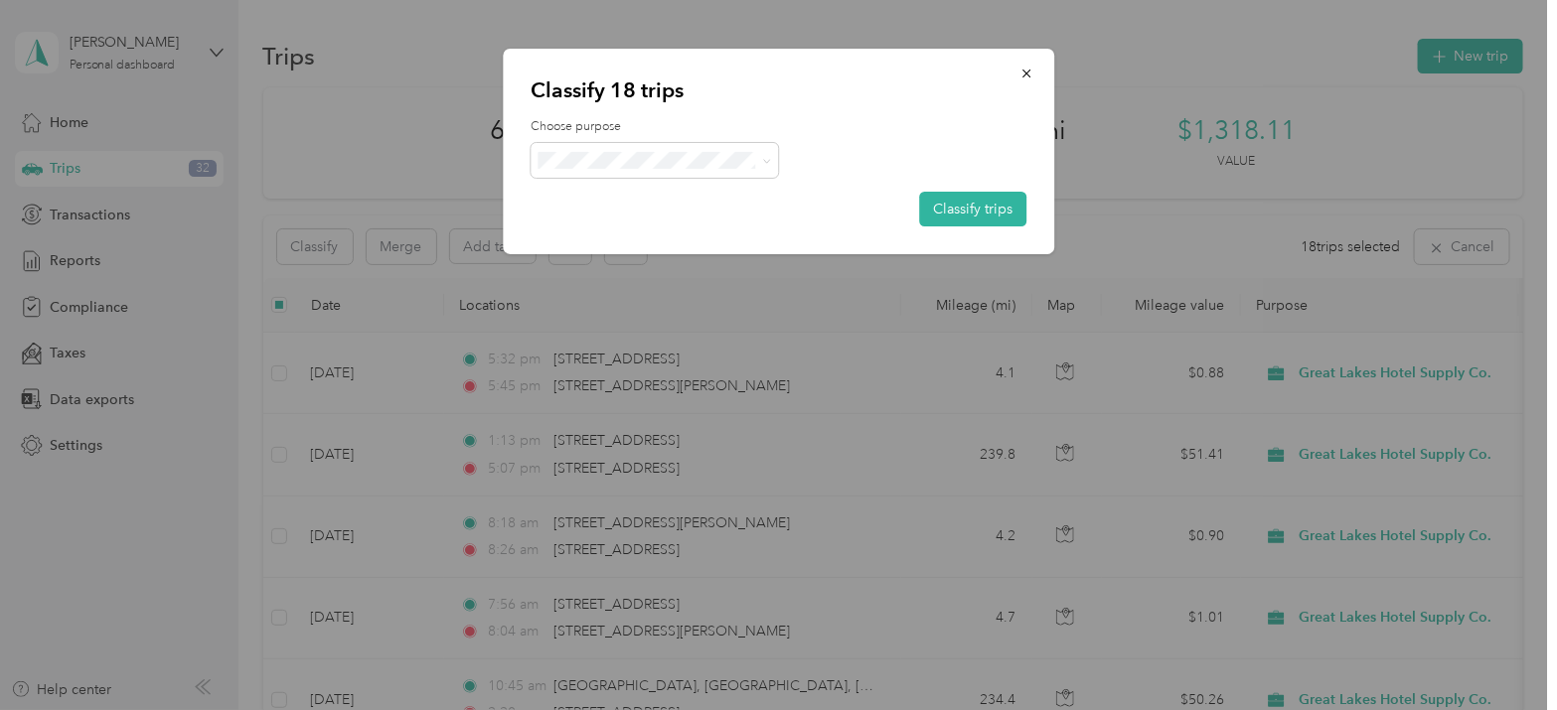
click at [733, 218] on li "Personal" at bounding box center [671, 228] width 280 height 35
click at [1000, 212] on button "Classify trips" at bounding box center [972, 209] width 107 height 35
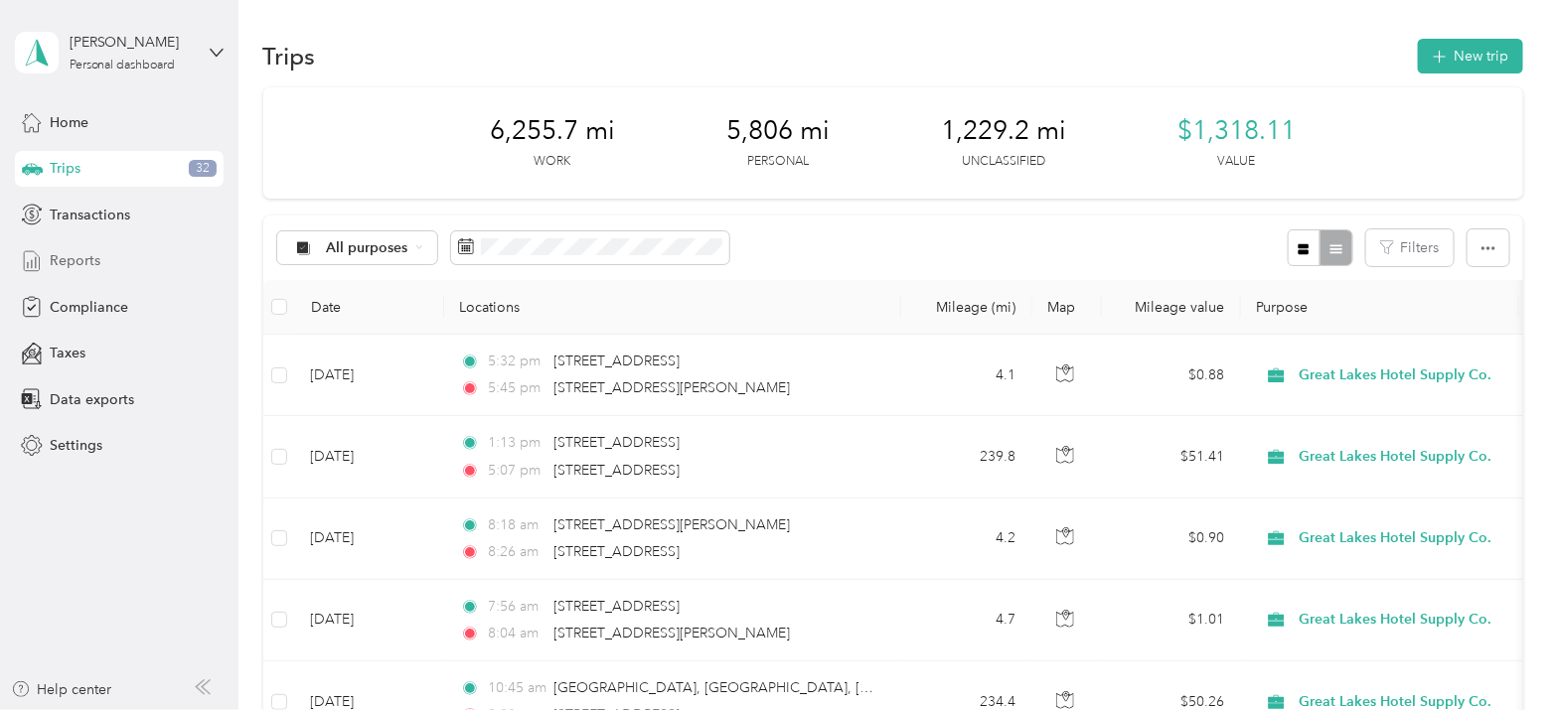
click at [119, 258] on div "Reports" at bounding box center [119, 261] width 209 height 36
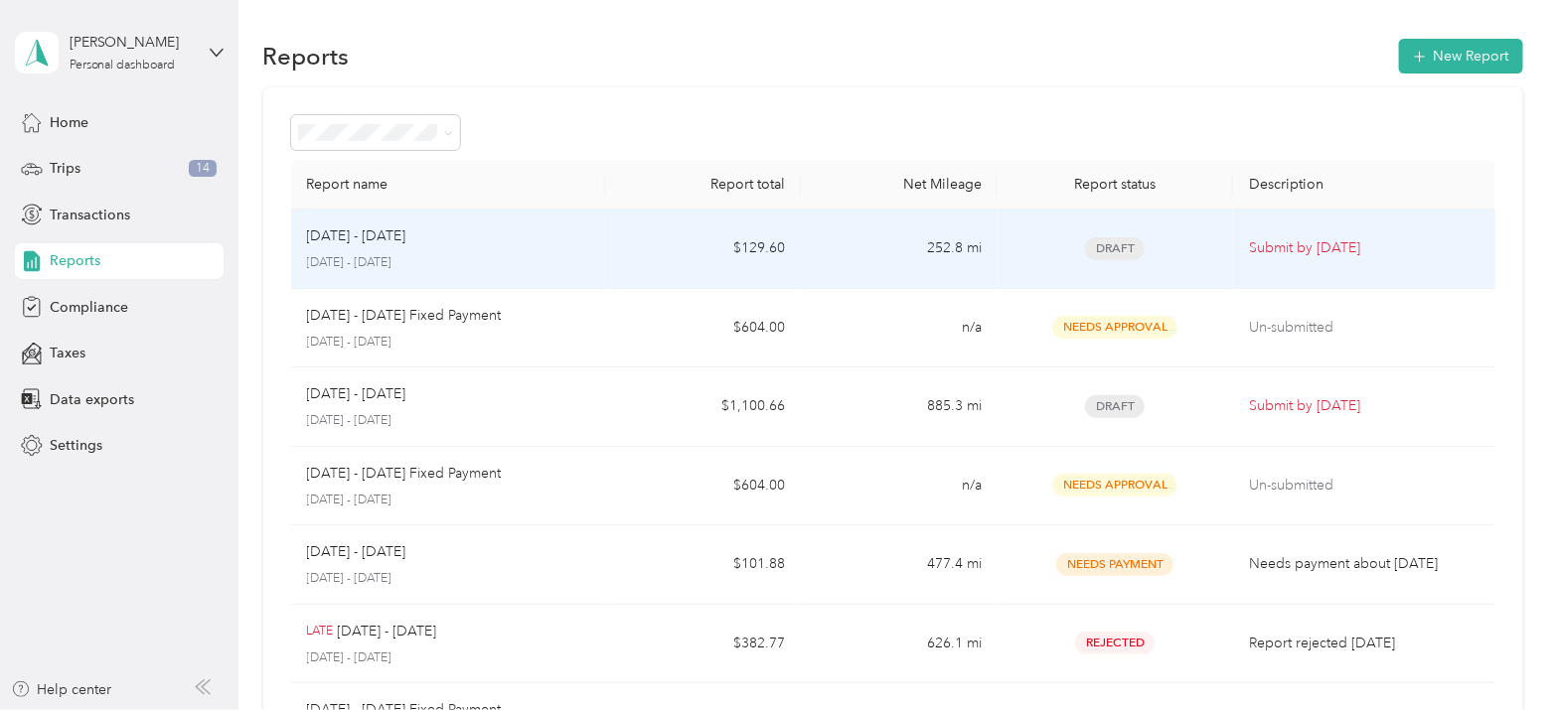
click at [643, 272] on td "$129.60" at bounding box center [703, 249] width 197 height 79
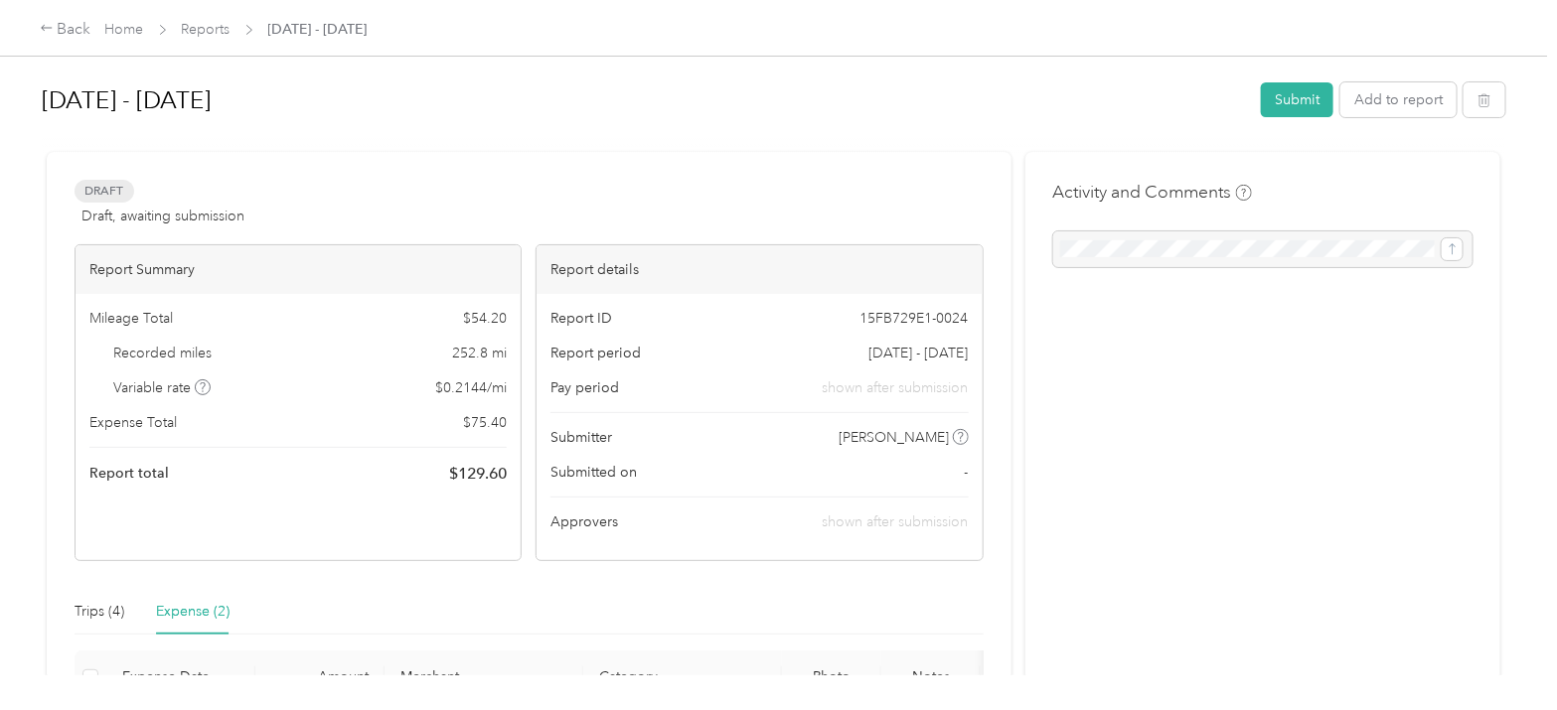
click at [1214, 245] on div at bounding box center [1262, 249] width 419 height 36
click at [1298, 92] on button "Submit" at bounding box center [1297, 99] width 73 height 35
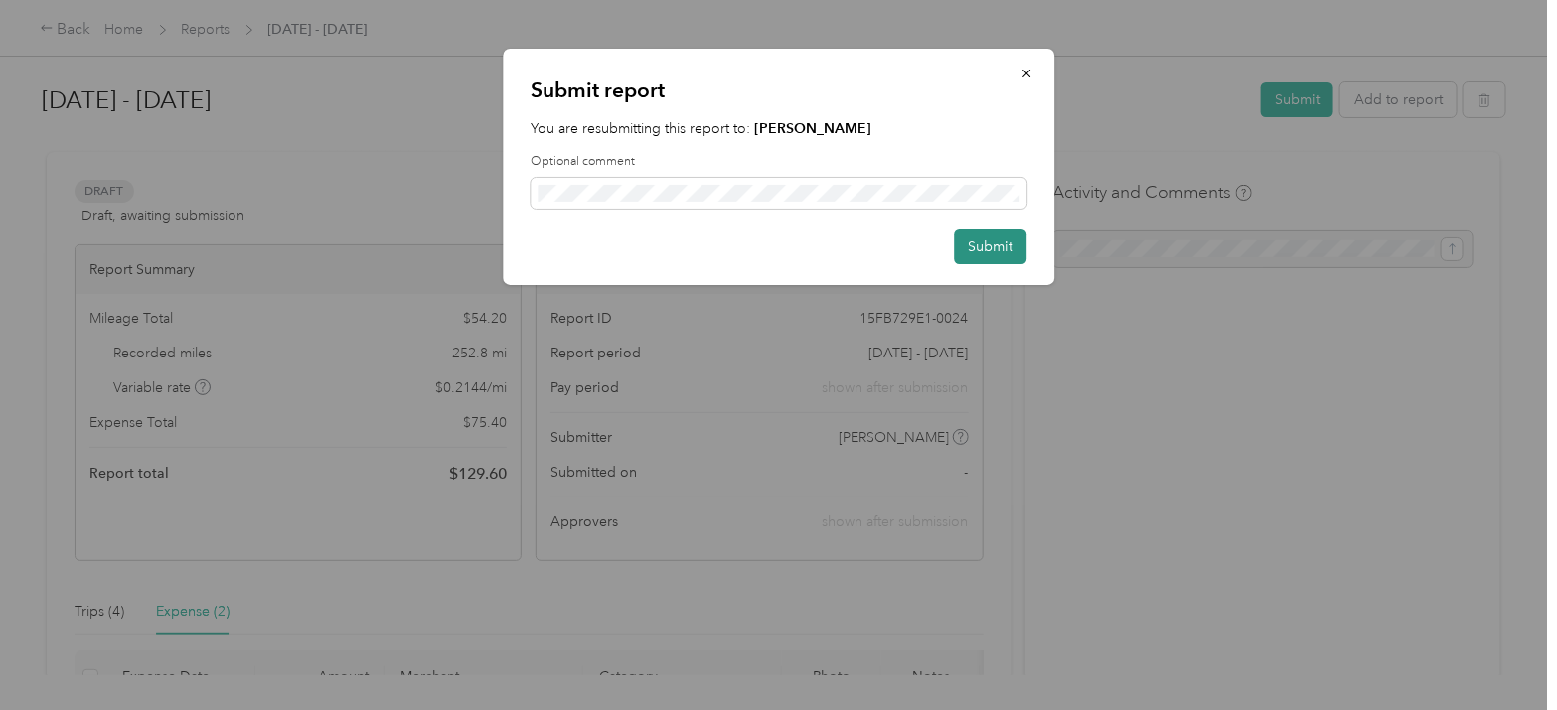
click at [1011, 240] on button "Submit" at bounding box center [990, 247] width 73 height 35
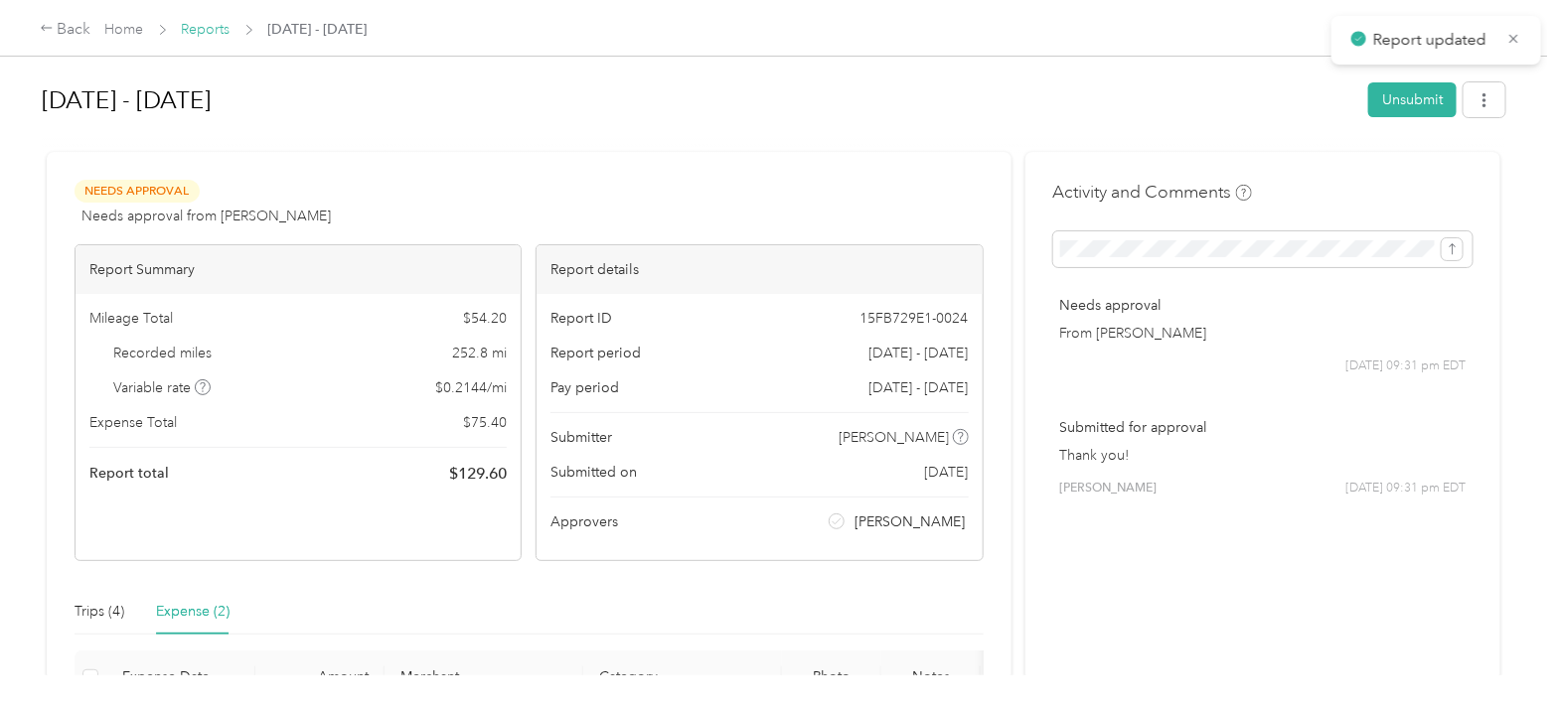
click at [198, 27] on link "Reports" at bounding box center [206, 29] width 49 height 17
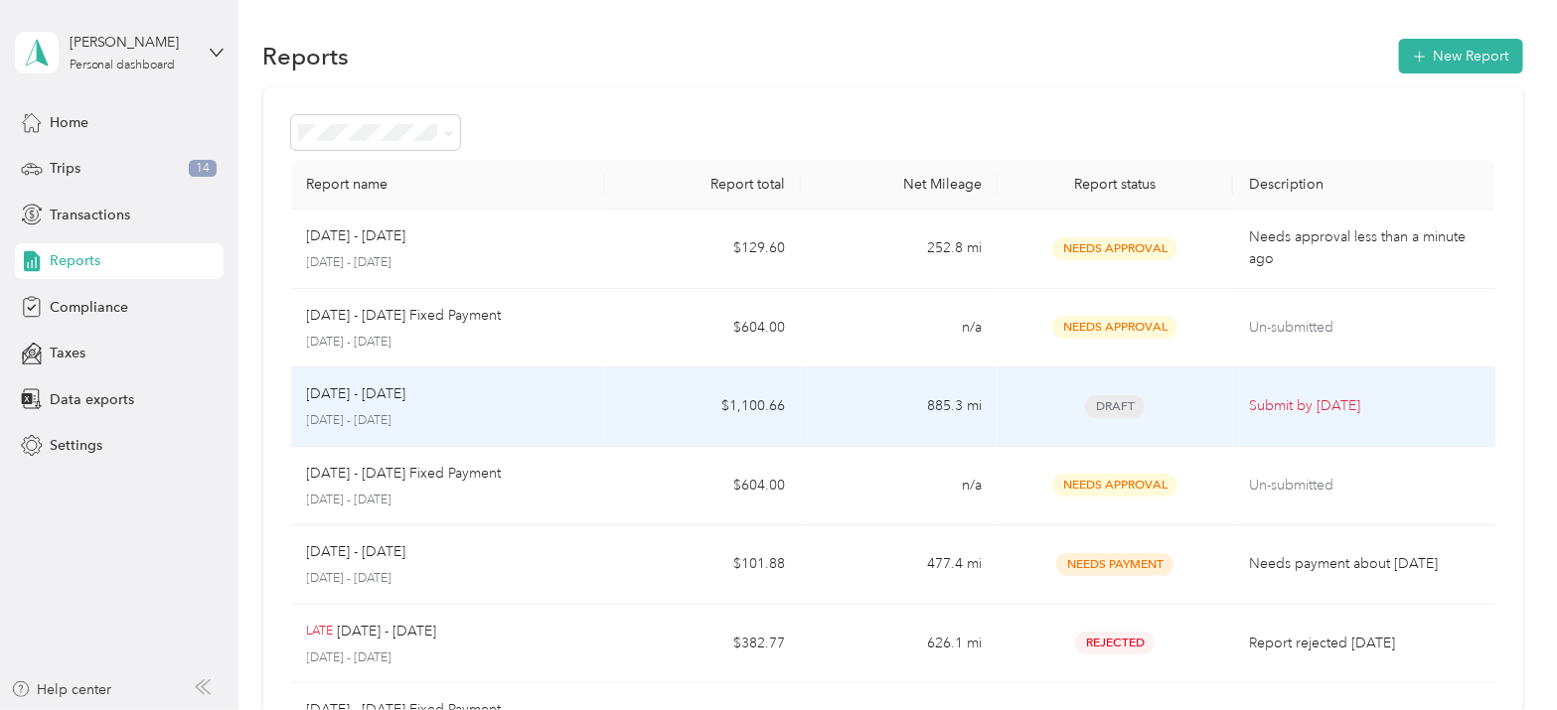
click at [560, 394] on div "[DATE] - [DATE]" at bounding box center [448, 394] width 282 height 22
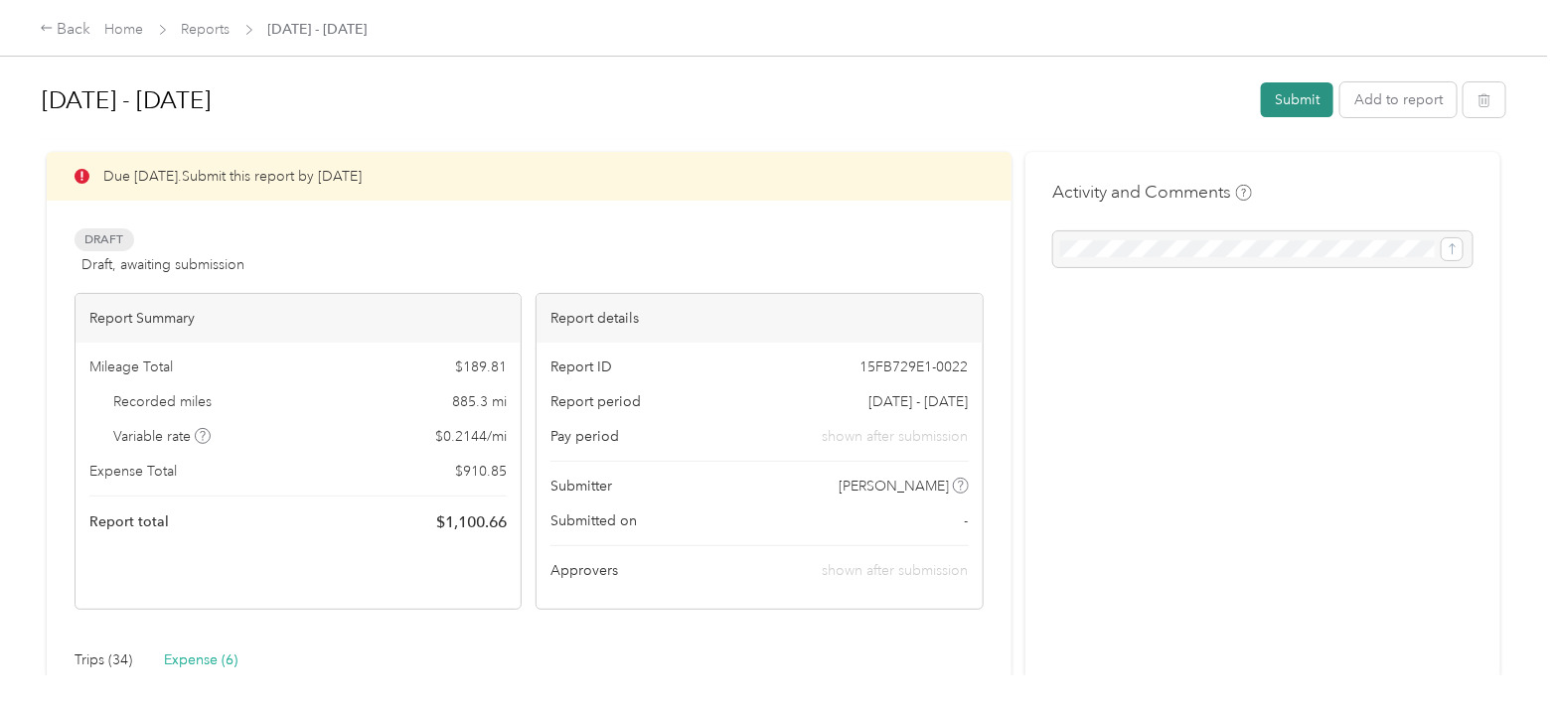
click at [1302, 91] on button "Submit" at bounding box center [1297, 99] width 73 height 35
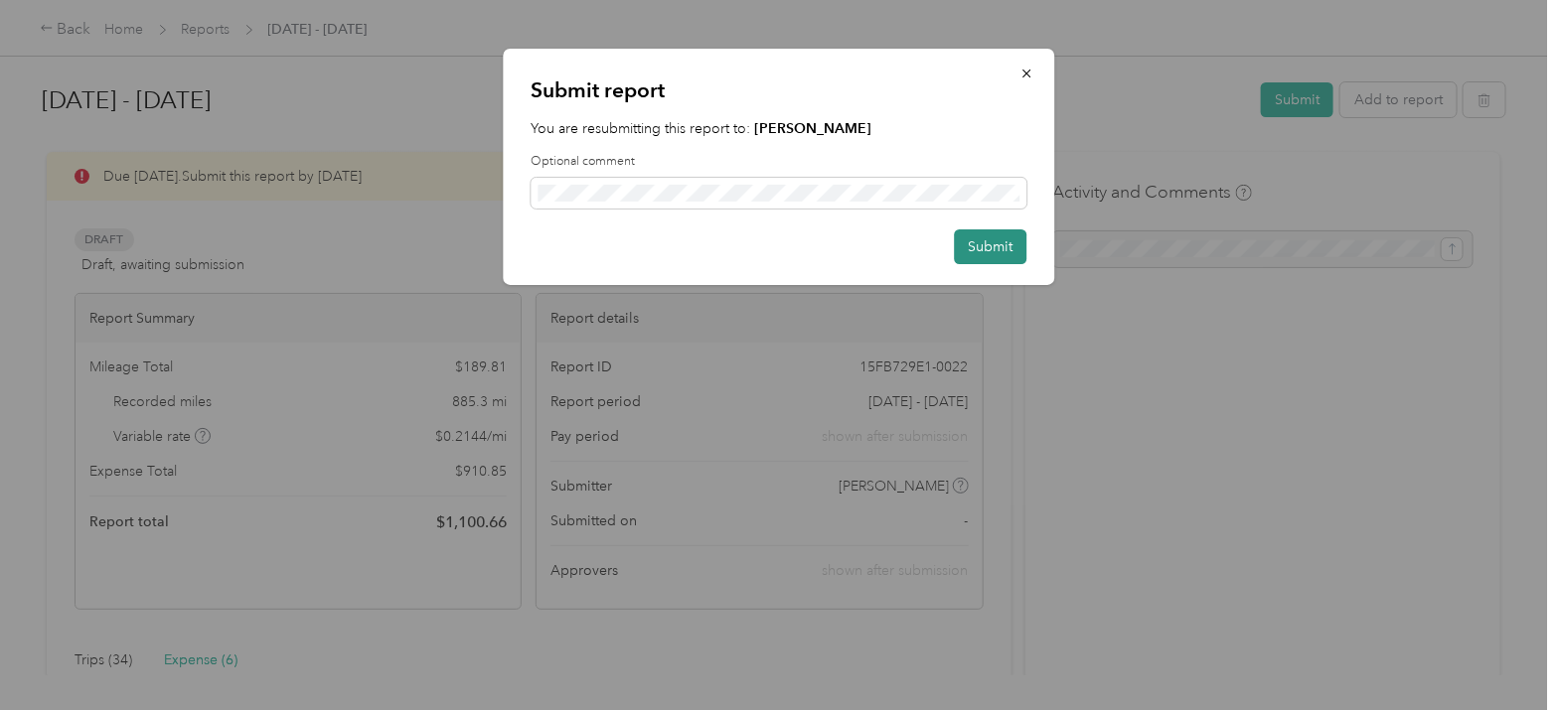
click at [979, 237] on button "Submit" at bounding box center [990, 247] width 73 height 35
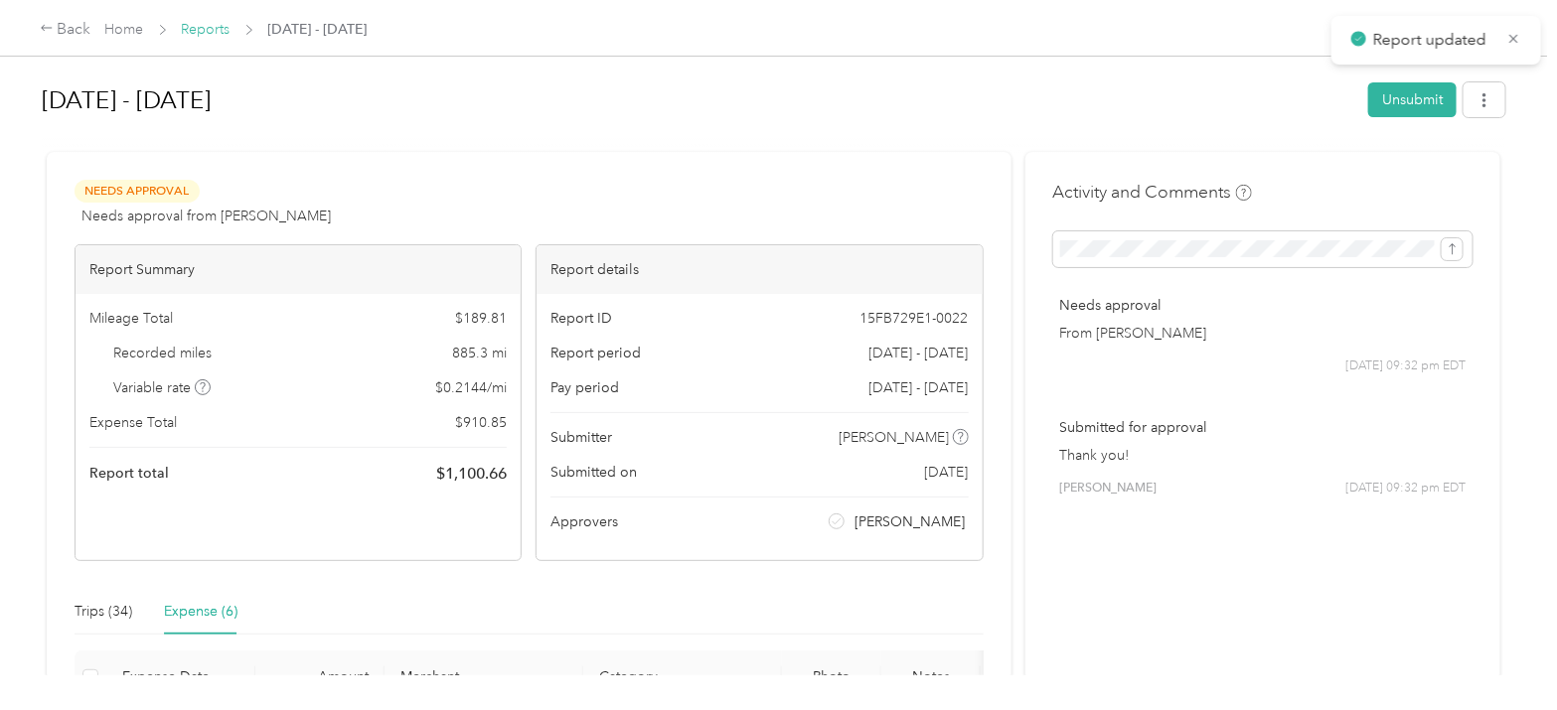
click at [220, 34] on link "Reports" at bounding box center [206, 29] width 49 height 17
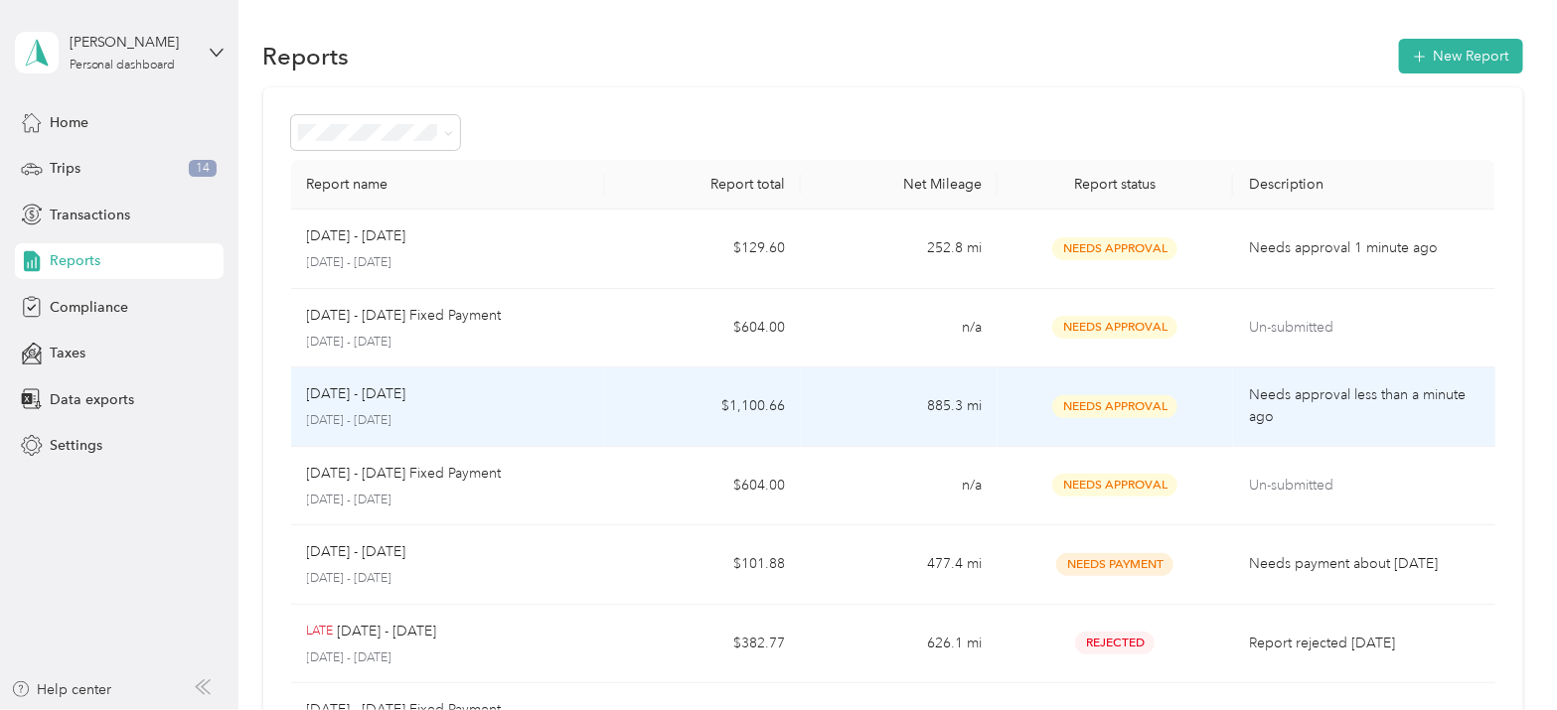
click at [592, 402] on td "[DATE] - [DATE] [DATE] - [DATE]" at bounding box center [448, 407] width 314 height 79
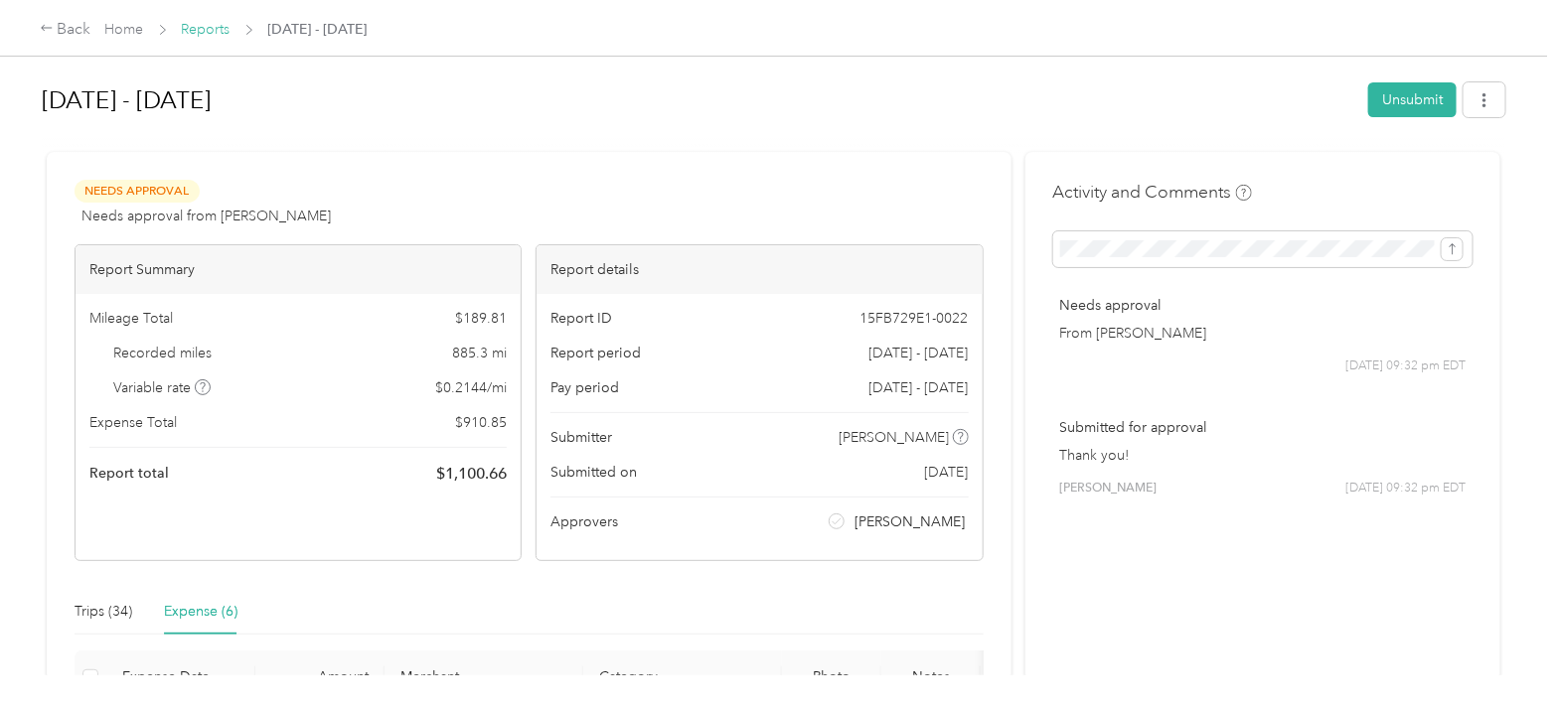
click at [201, 27] on link "Reports" at bounding box center [206, 29] width 49 height 17
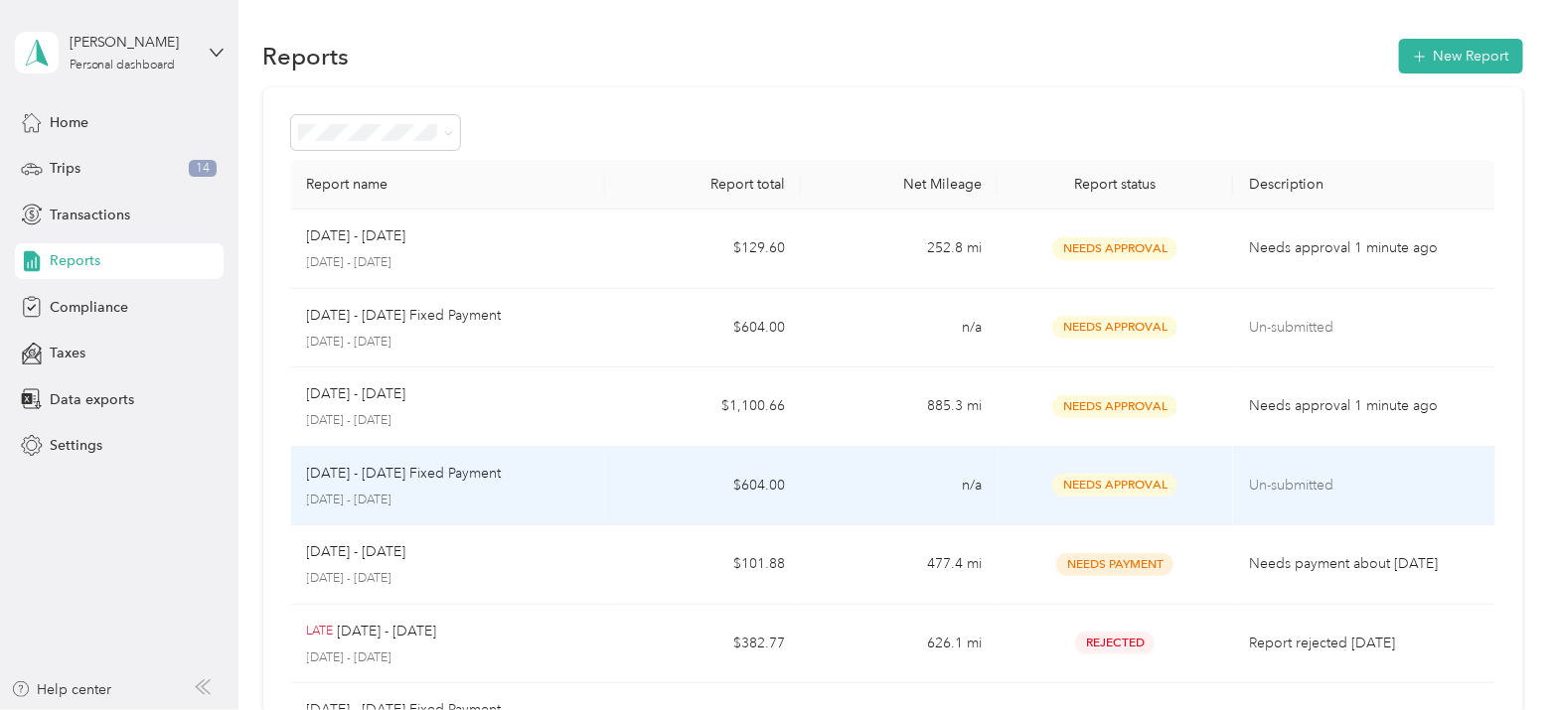
click at [559, 488] on div "[DATE] - [DATE] Fixed Payment [DATE] - [DATE]" at bounding box center [448, 486] width 282 height 47
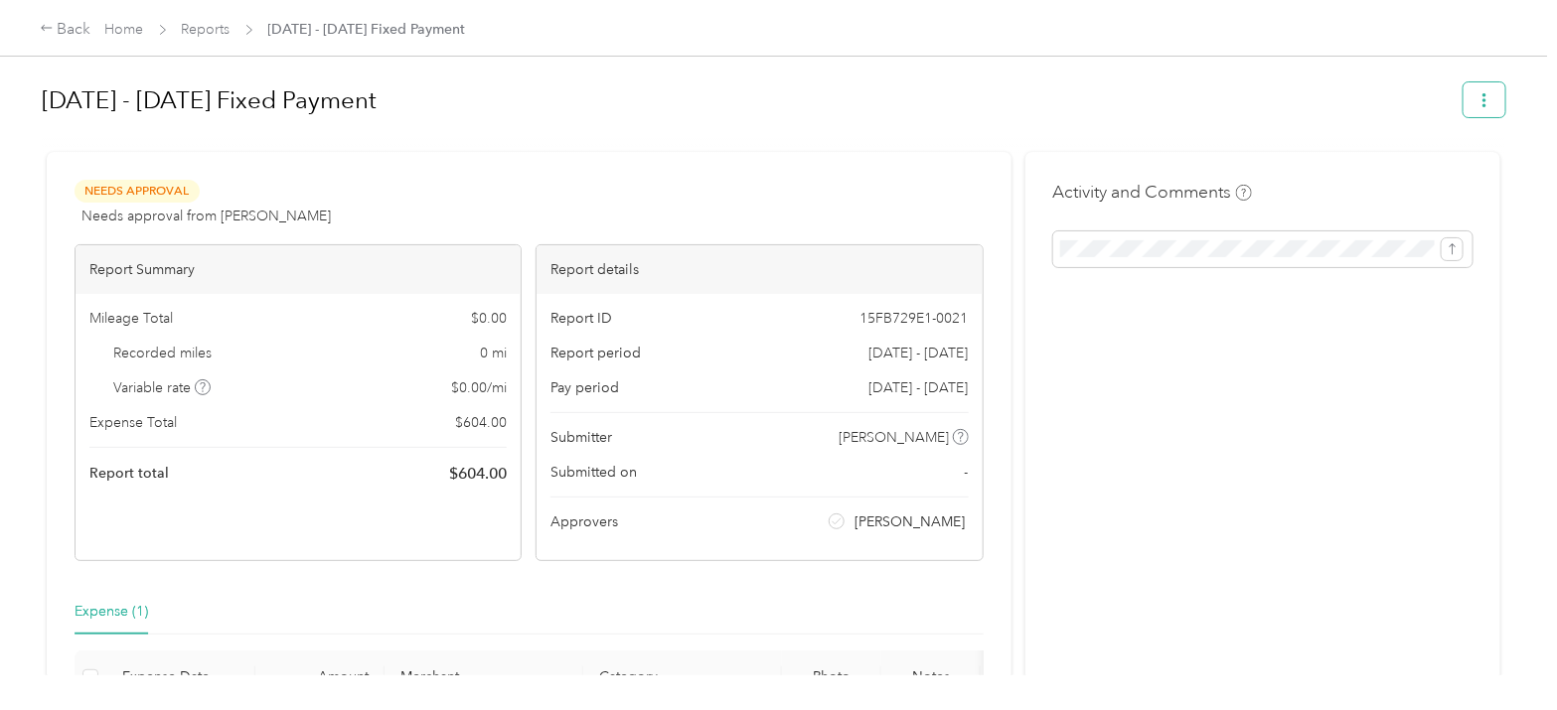
click at [1482, 94] on icon "button" at bounding box center [1484, 100] width 4 height 14
click at [1120, 116] on h1 "[DATE] - [DATE] Fixed Payment" at bounding box center [746, 101] width 1408 height 48
click at [214, 33] on link "Reports" at bounding box center [206, 29] width 49 height 17
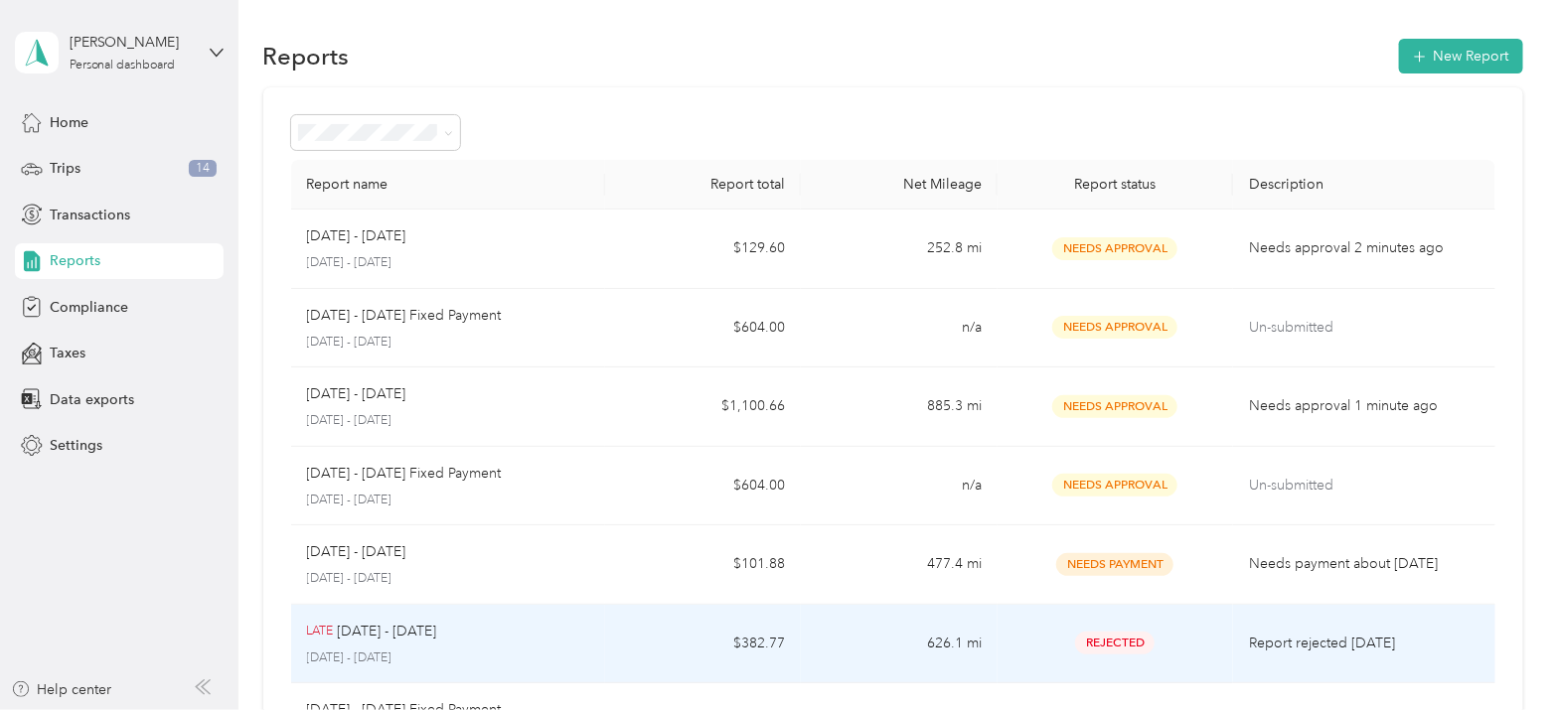
click at [1027, 656] on td "Rejected" at bounding box center [1114, 644] width 235 height 79
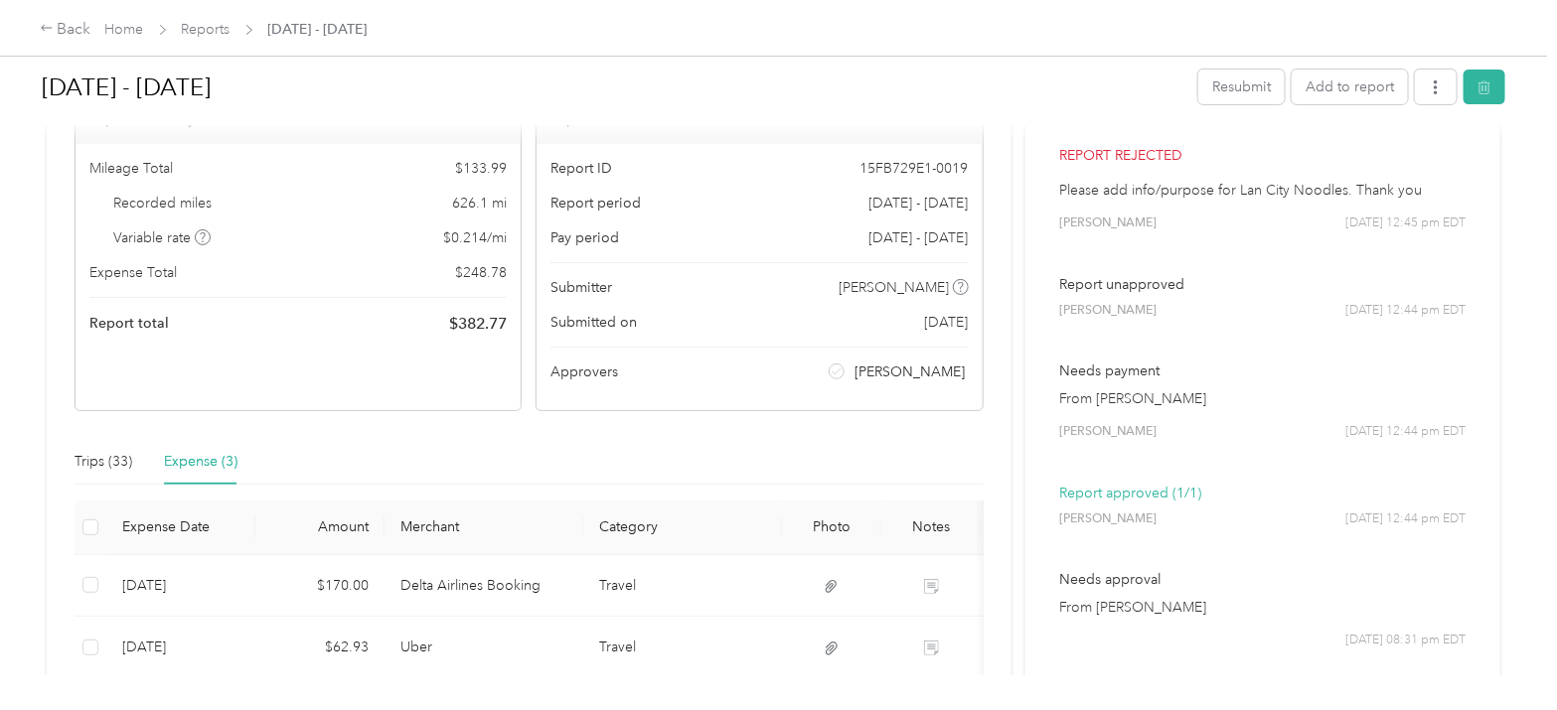
scroll to position [147, 0]
click at [1347, 81] on button "Add to report" at bounding box center [1350, 87] width 116 height 35
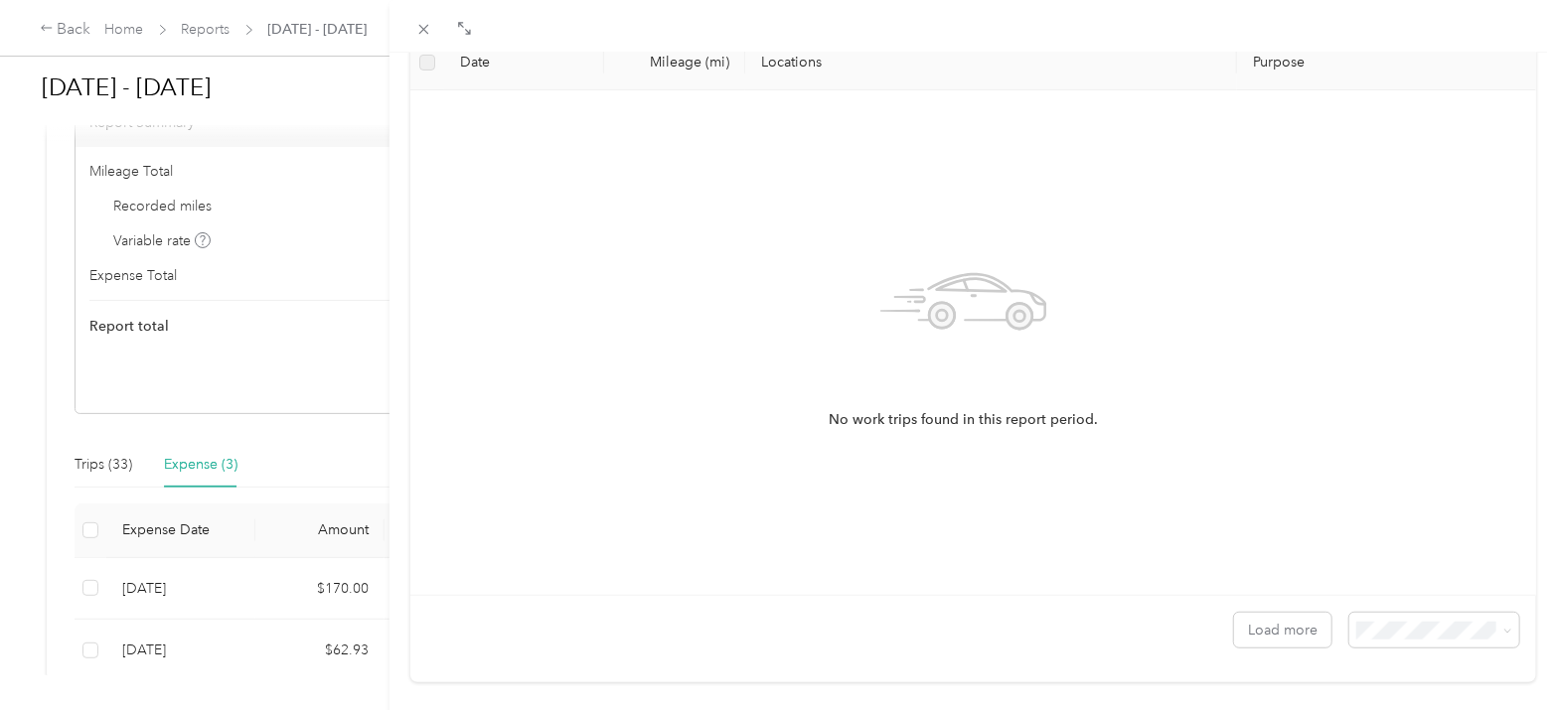
scroll to position [165, 0]
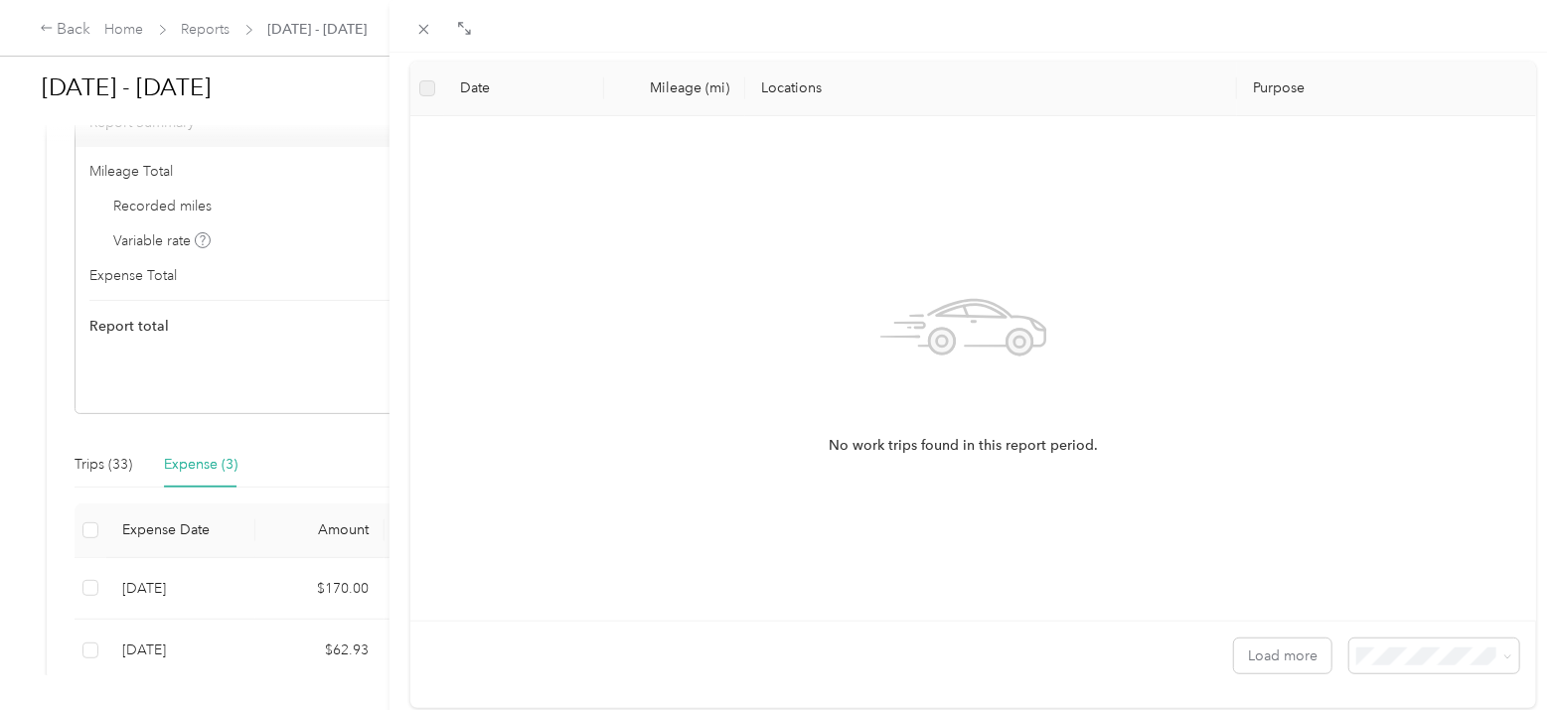
drag, startPoint x: 398, startPoint y: 411, endPoint x: 398, endPoint y: 478, distance: 66.6
click at [398, 478] on div "Add to [DATE] - [DATE] New trip New expense Trips Expenses Great Lakes Hotel Su…" at bounding box center [972, 408] width 1167 height 710
click at [150, 647] on div "Add to [DATE] - [DATE] New trip New expense Trips Expenses Great Lakes Hotel Su…" at bounding box center [778, 355] width 1557 height 710
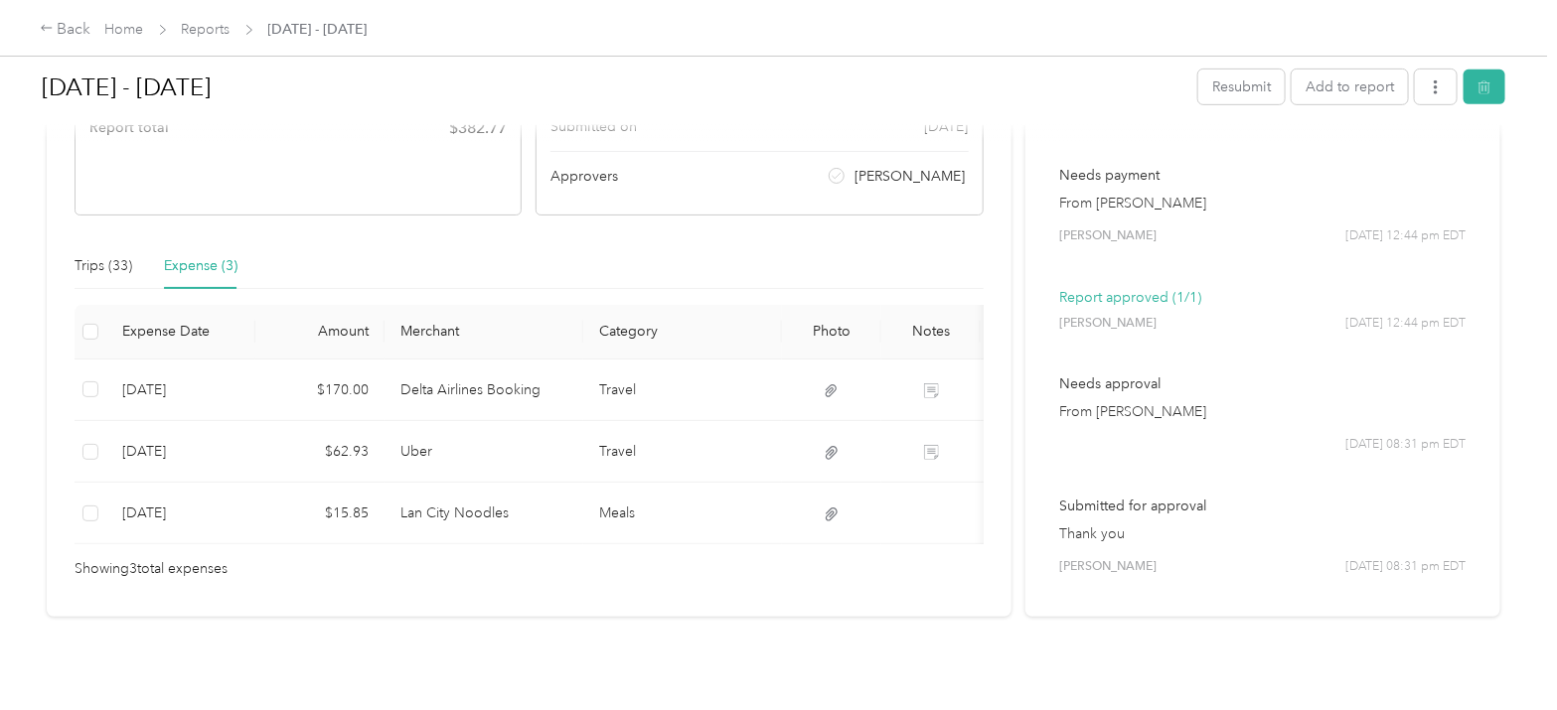
scroll to position [343, 0]
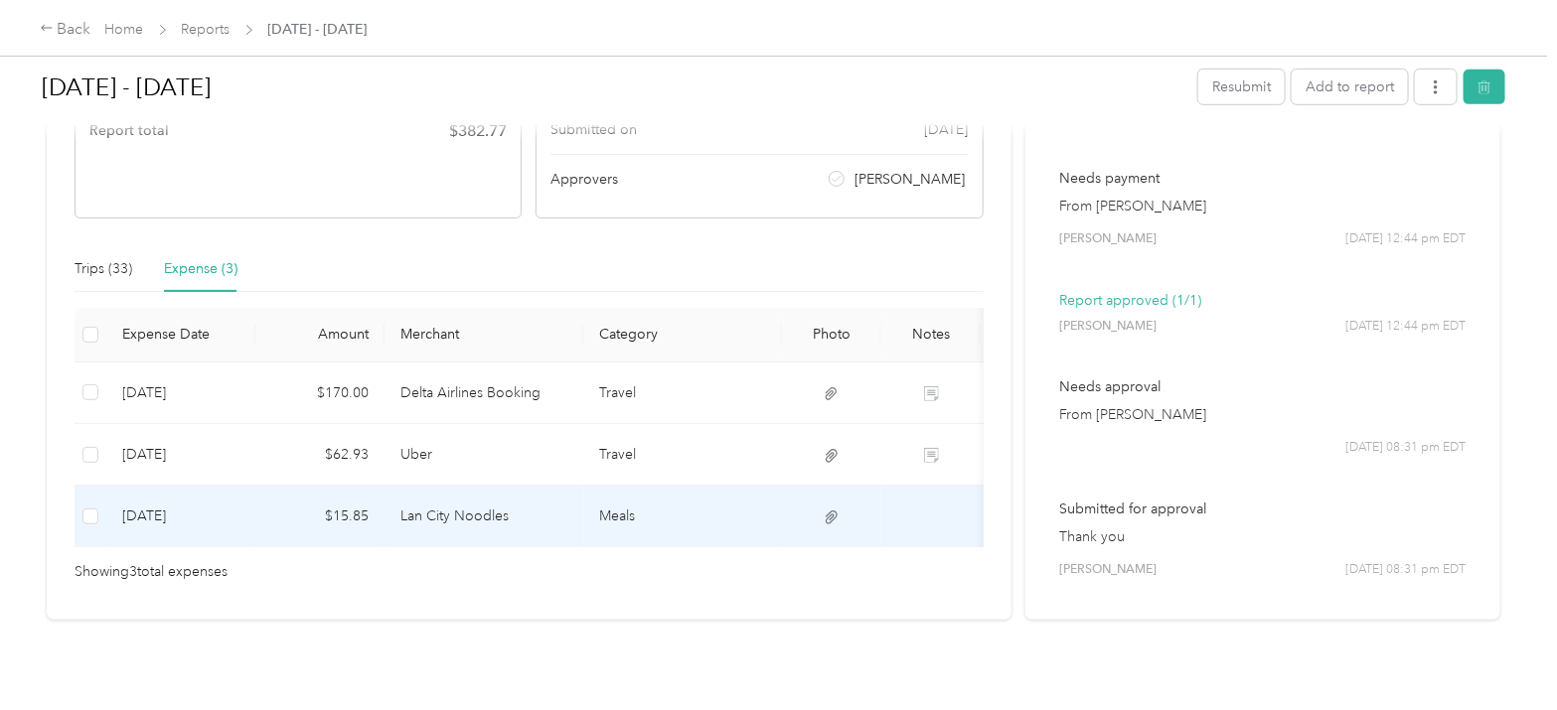
click at [237, 516] on td "[DATE]" at bounding box center [180, 517] width 149 height 62
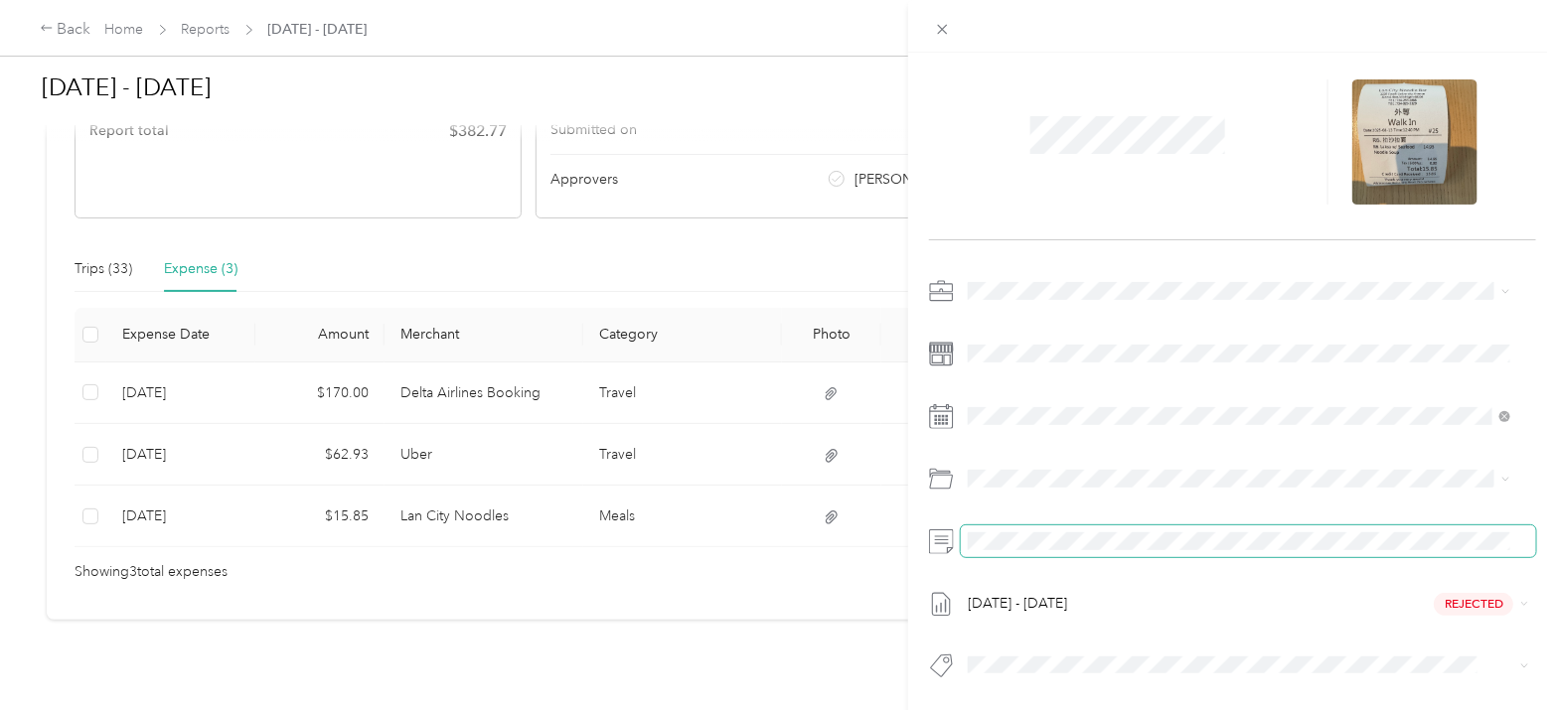
scroll to position [0, 0]
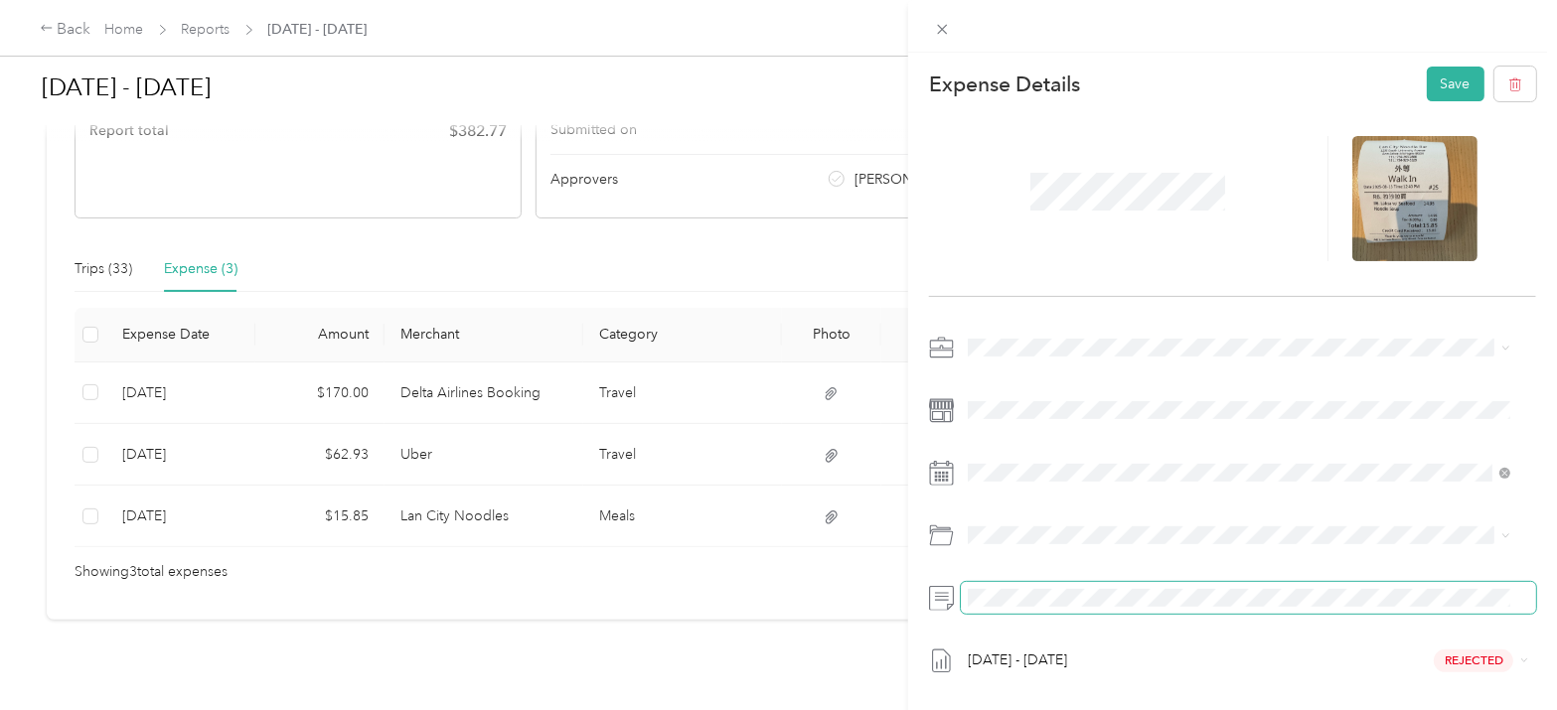
drag, startPoint x: 1162, startPoint y: 608, endPoint x: 984, endPoint y: 606, distance: 178.8
click at [984, 606] on span at bounding box center [1248, 598] width 575 height 32
click at [860, 591] on div "This expense cannot be edited because it is either under review, approved, or p…" at bounding box center [778, 355] width 1557 height 710
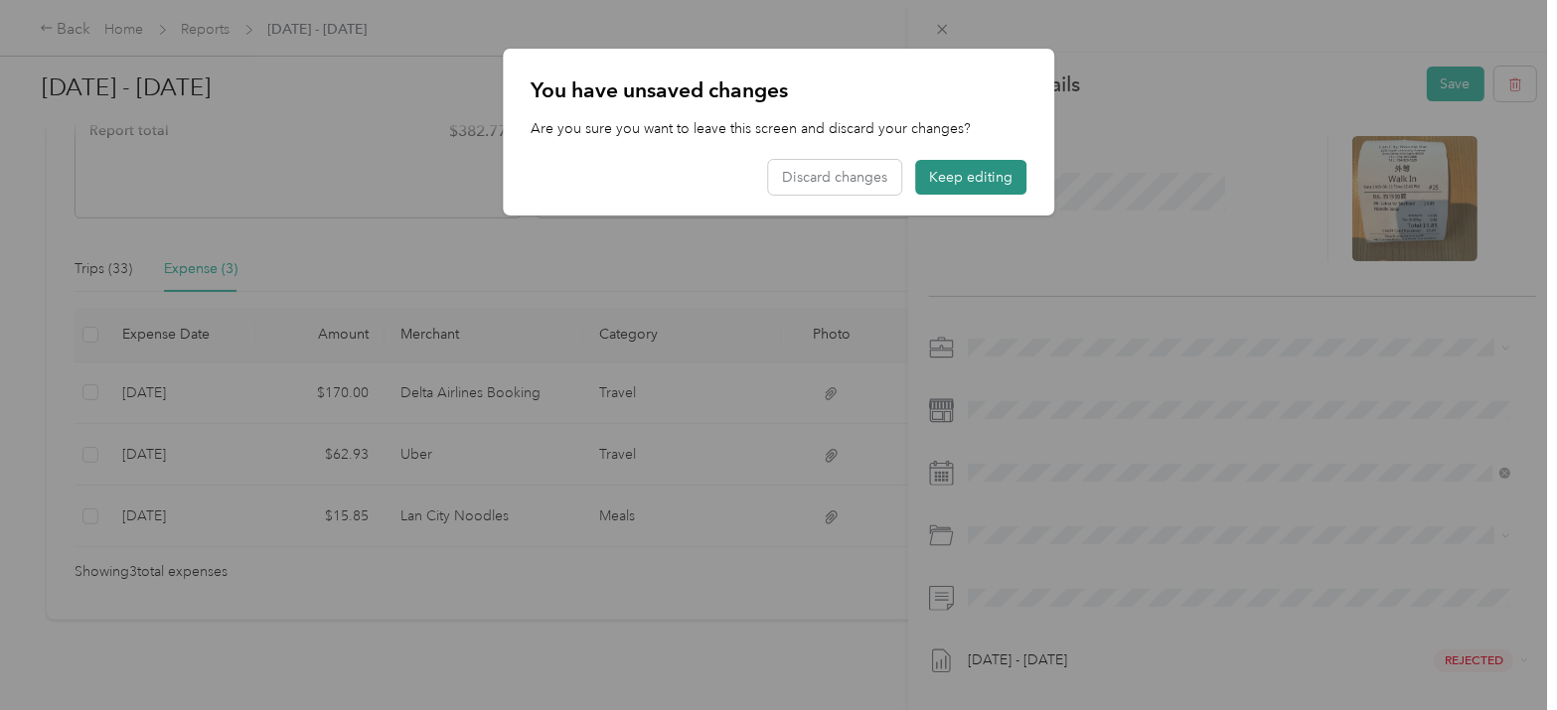
click at [980, 168] on button "Keep editing" at bounding box center [970, 177] width 111 height 35
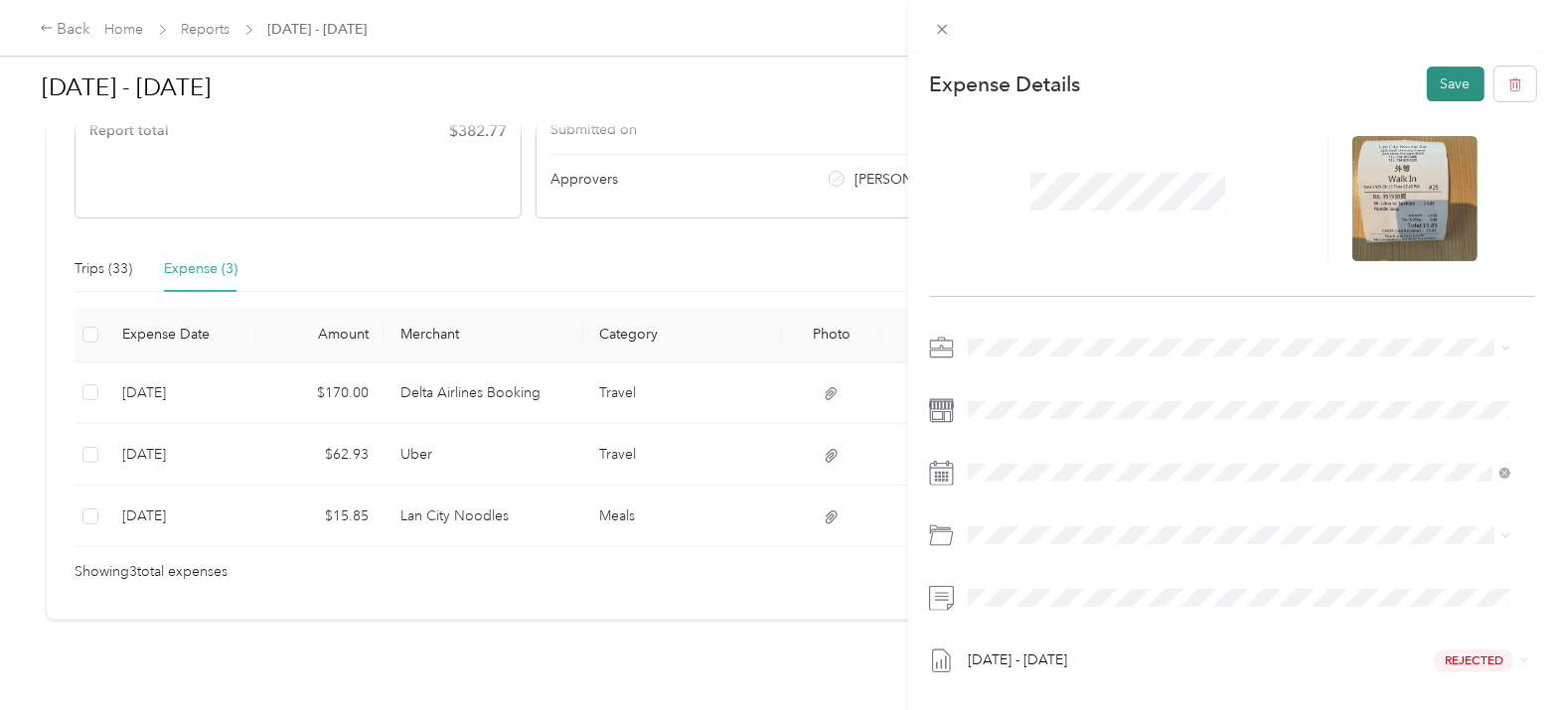
click at [1438, 80] on button "Save" at bounding box center [1456, 84] width 58 height 35
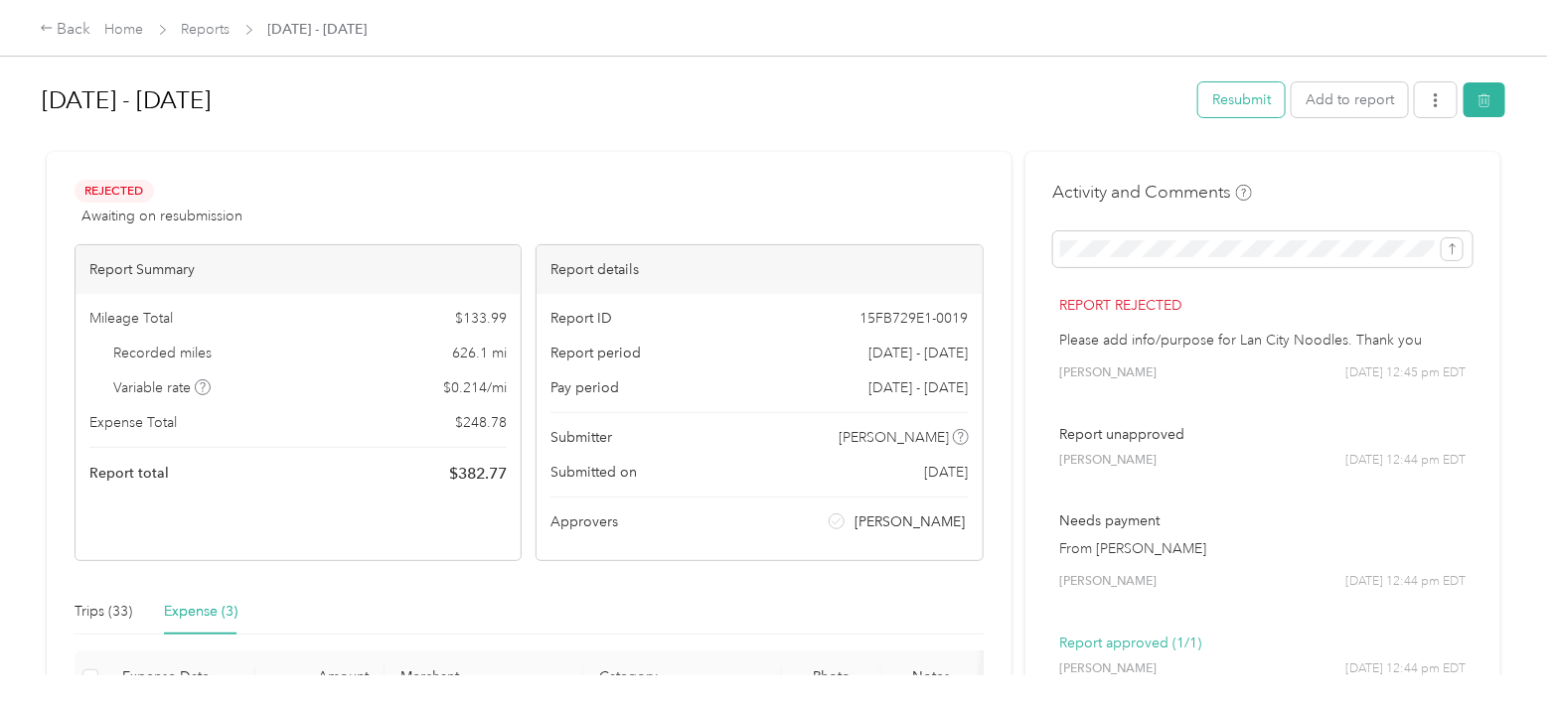
click at [1218, 104] on button "Resubmit" at bounding box center [1241, 99] width 86 height 35
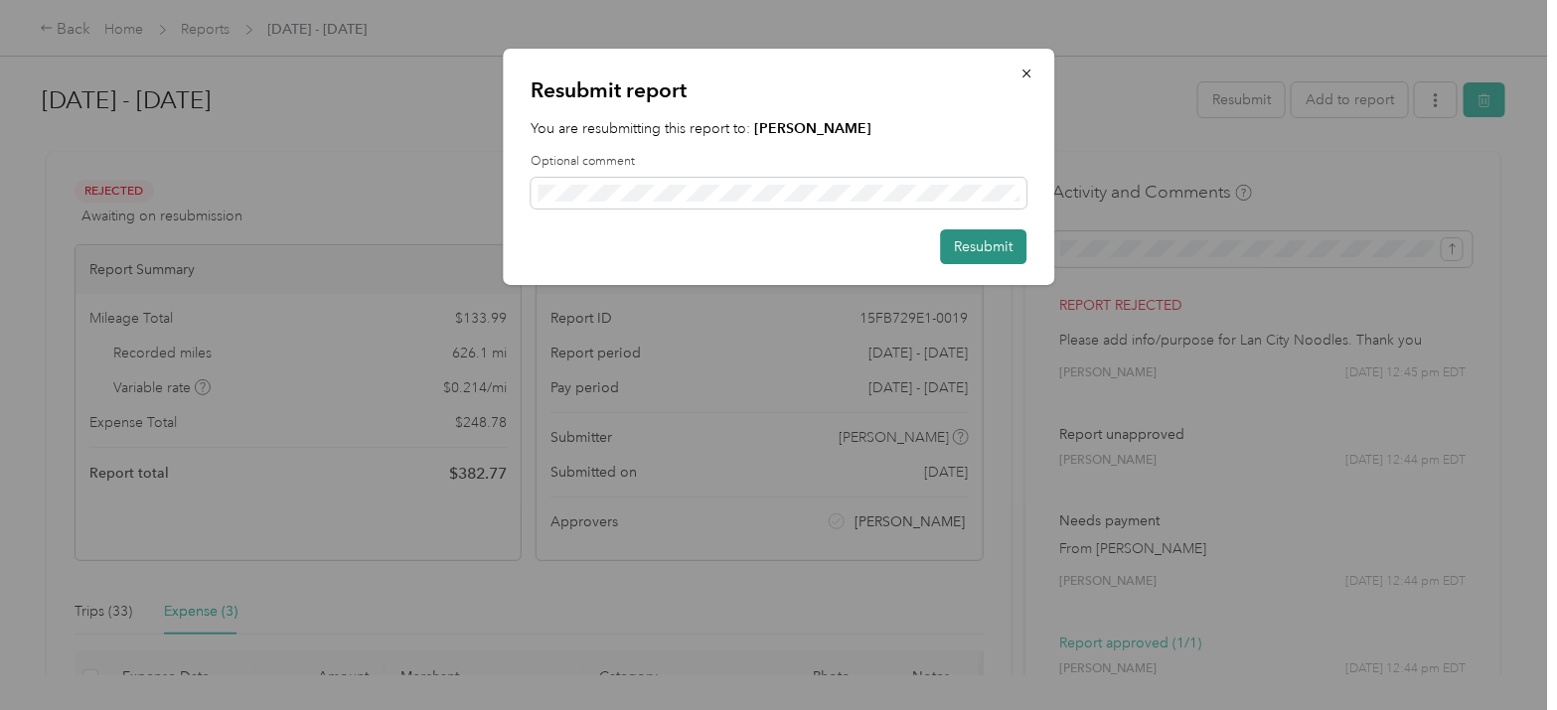
click at [995, 254] on button "Resubmit" at bounding box center [983, 247] width 86 height 35
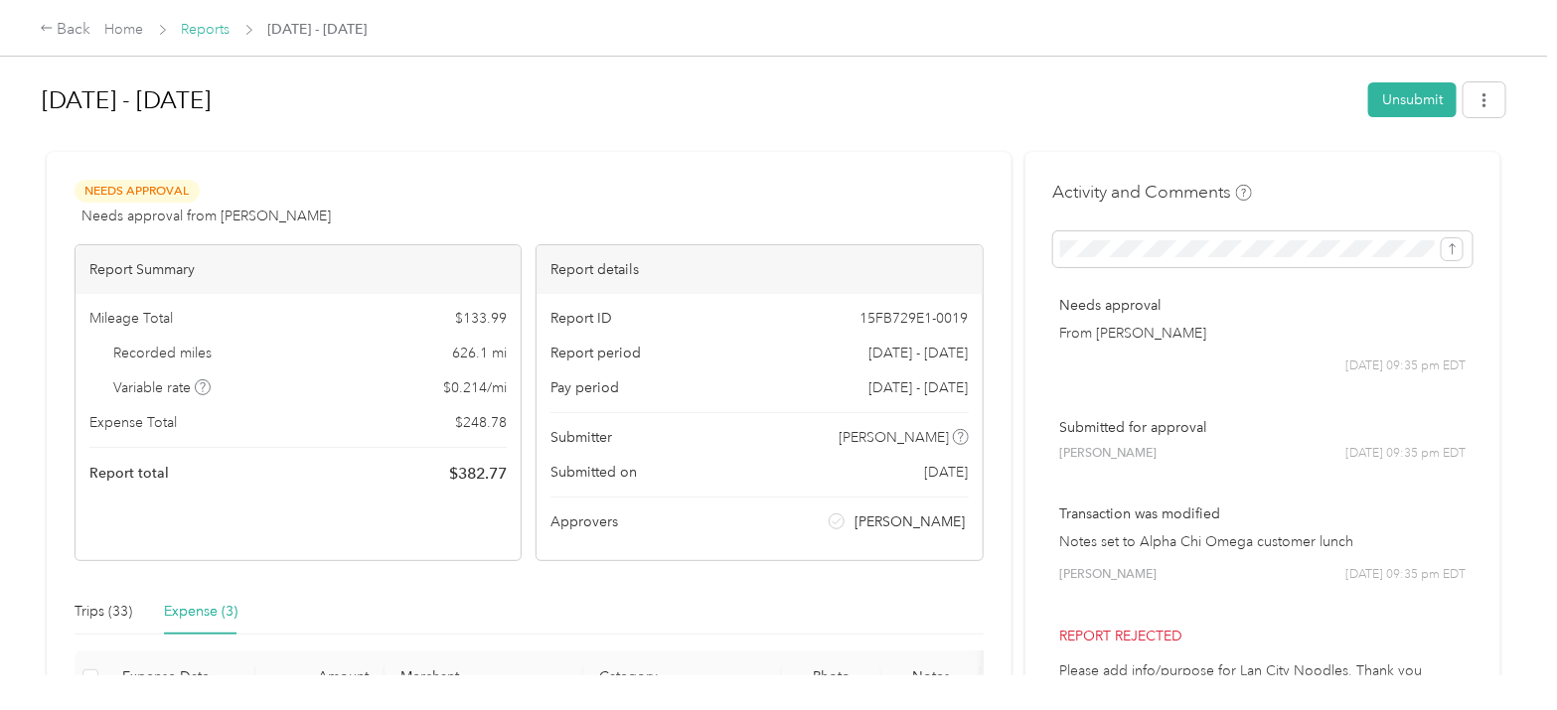
click at [215, 27] on link "Reports" at bounding box center [206, 29] width 49 height 17
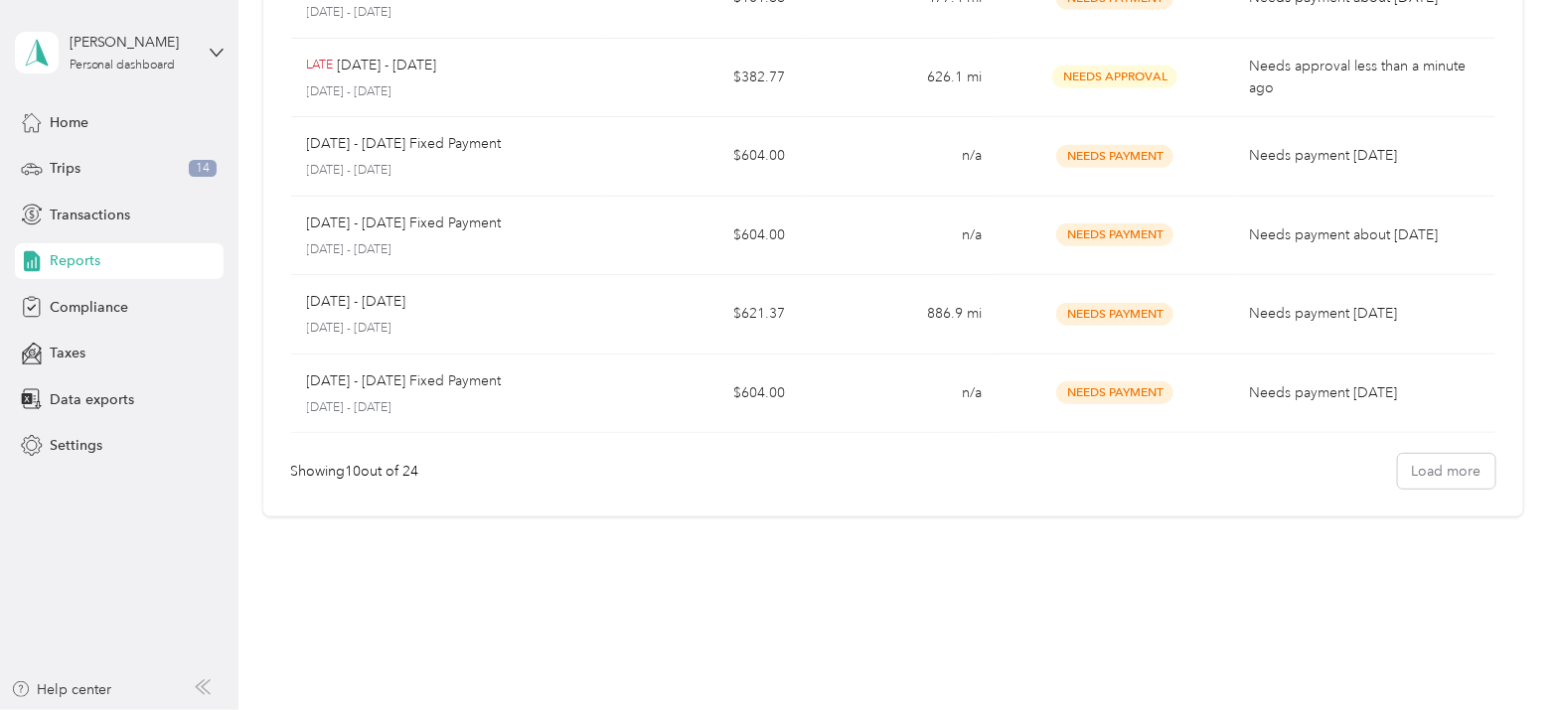
scroll to position [575, 0]
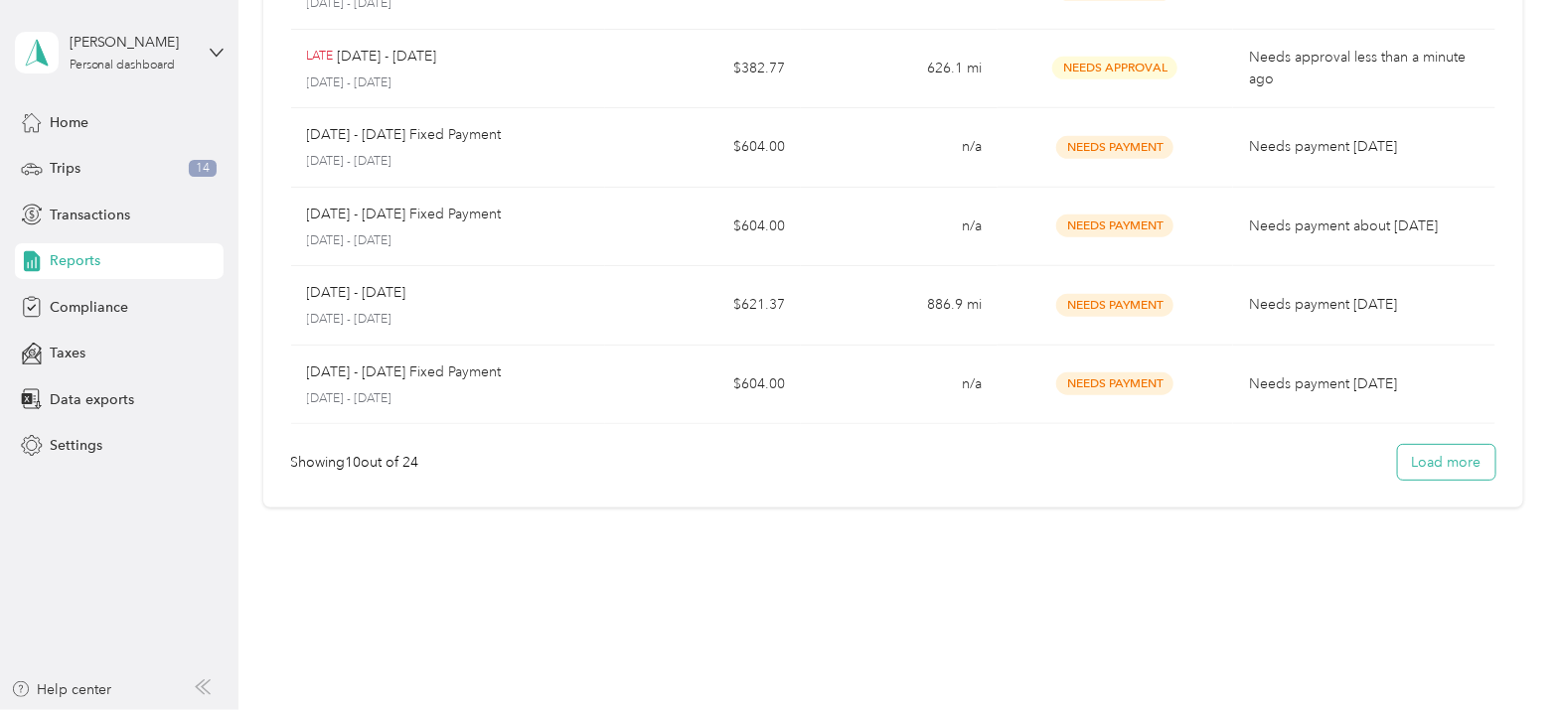
click at [1459, 456] on button "Load more" at bounding box center [1446, 462] width 97 height 35
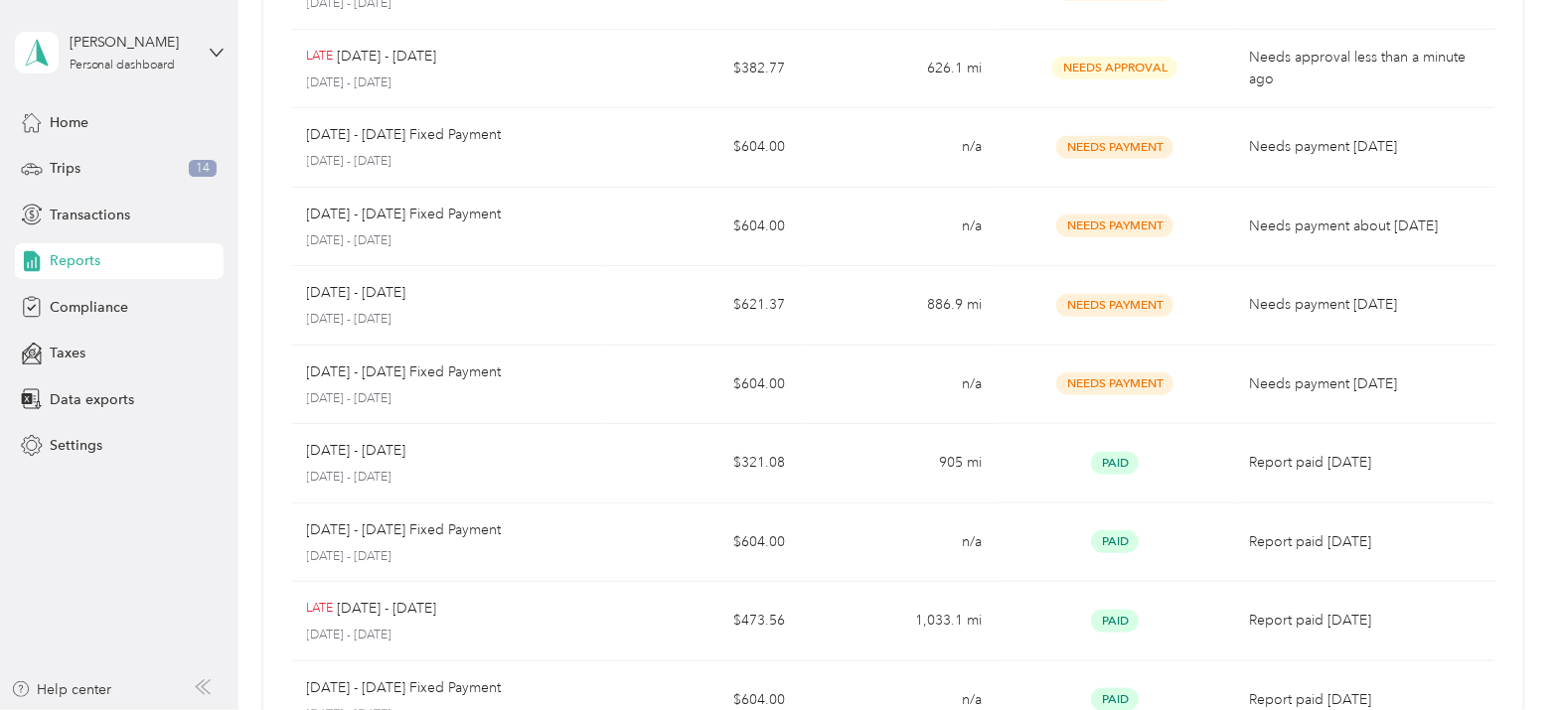
scroll to position [0, 0]
